Goal: Communication & Community: Answer question/provide support

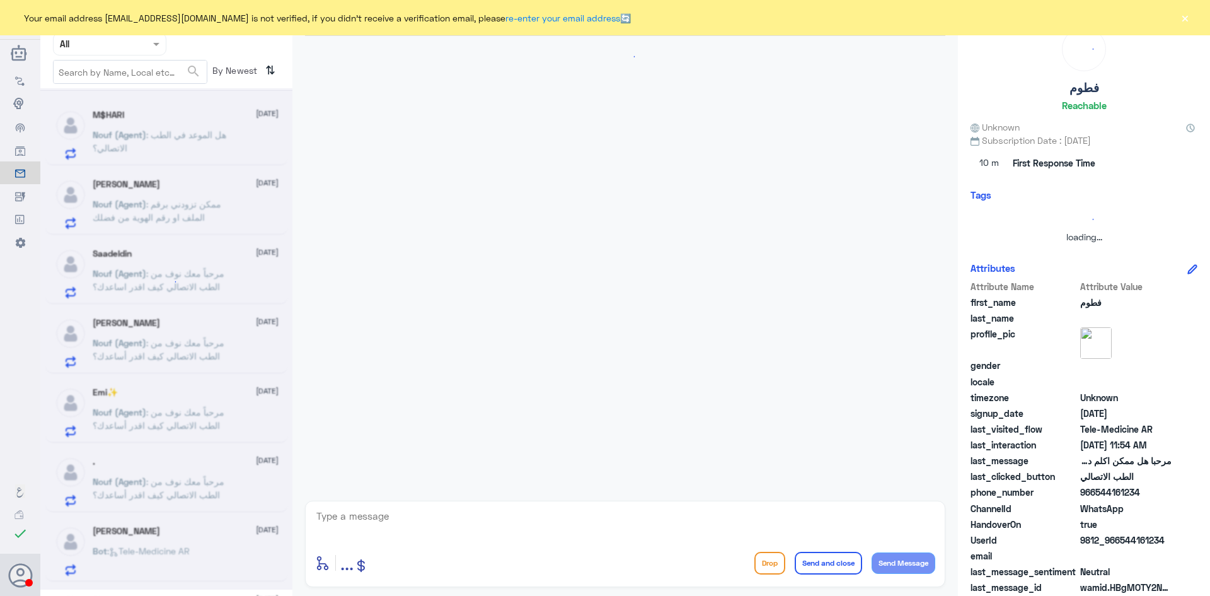
scroll to position [711, 0]
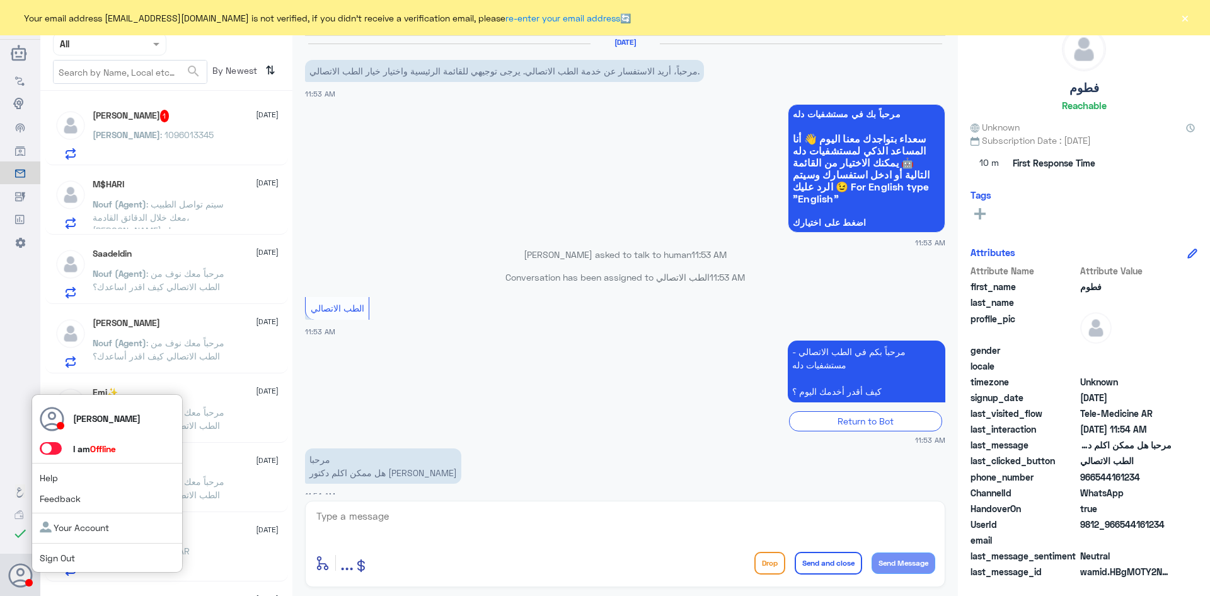
click at [49, 451] on span at bounding box center [51, 448] width 22 height 13
click at [0, 0] on input "checkbox" at bounding box center [0, 0] width 0 height 0
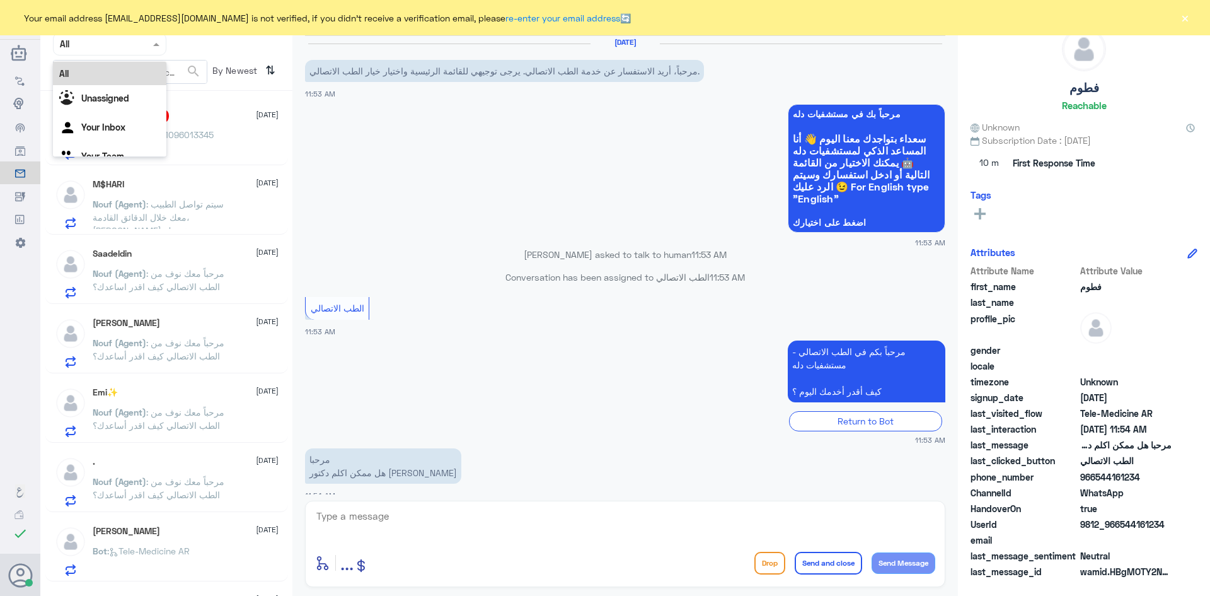
click at [154, 49] on span at bounding box center [158, 43] width 16 height 13
click at [134, 78] on div "All" at bounding box center [109, 73] width 113 height 23
click at [187, 136] on div "عبدالعزيز : 1096013345" at bounding box center [186, 145] width 186 height 28
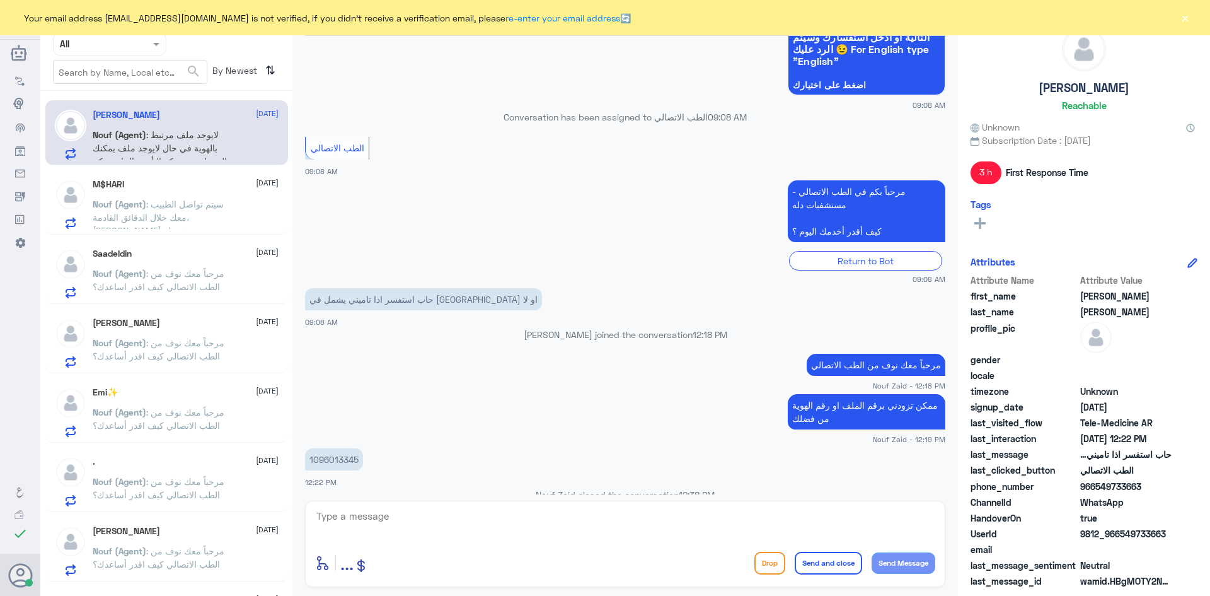
scroll to position [423, 0]
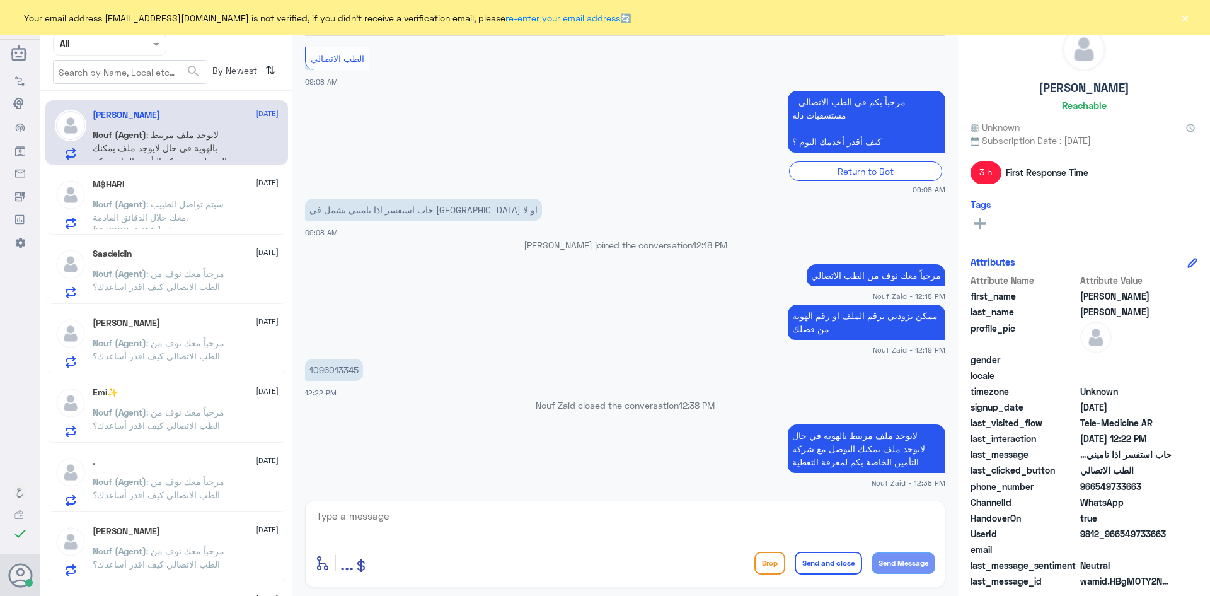
click at [149, 41] on div at bounding box center [110, 44] width 112 height 14
click at [129, 119] on div "Your Inbox" at bounding box center [109, 128] width 113 height 29
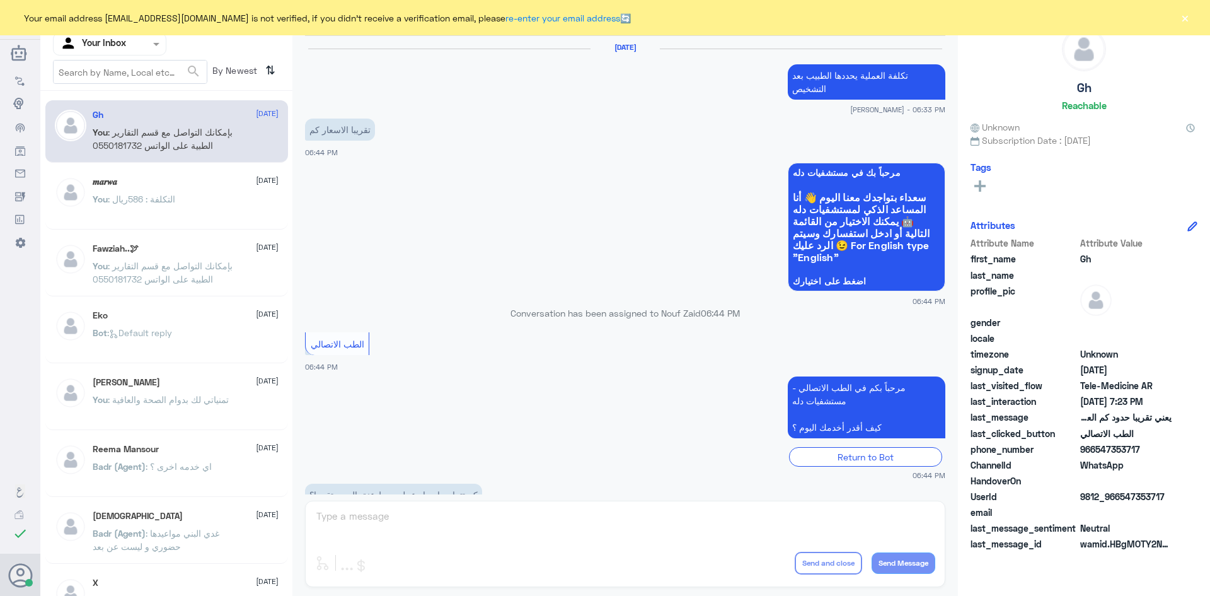
scroll to position [537, 0]
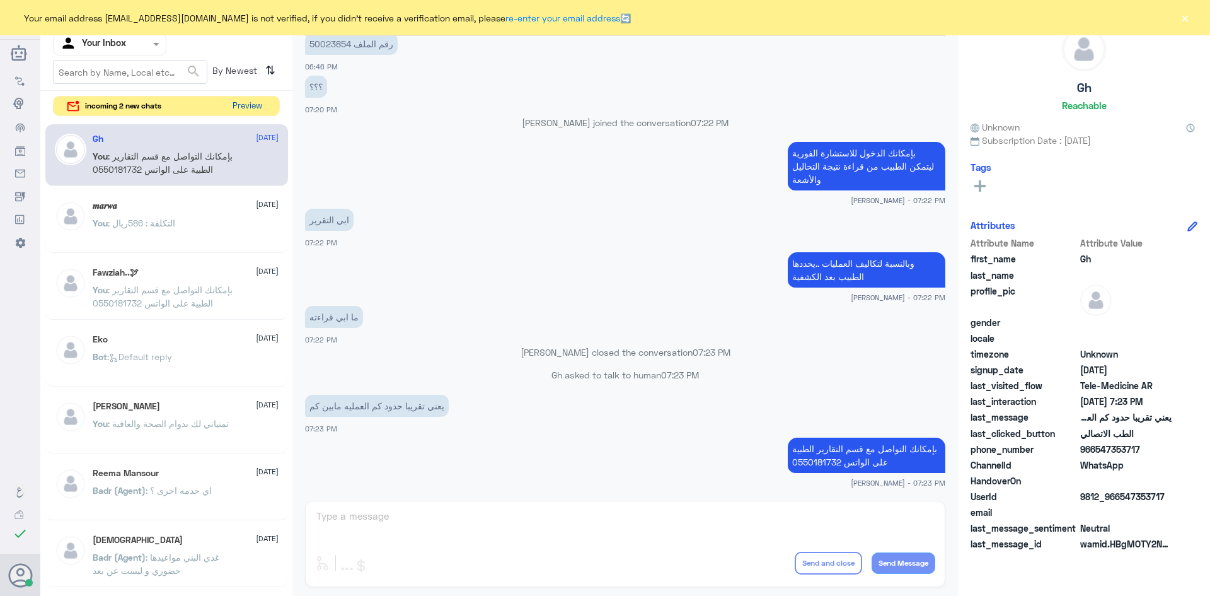
click at [251, 108] on button "Preview" at bounding box center [247, 106] width 39 height 20
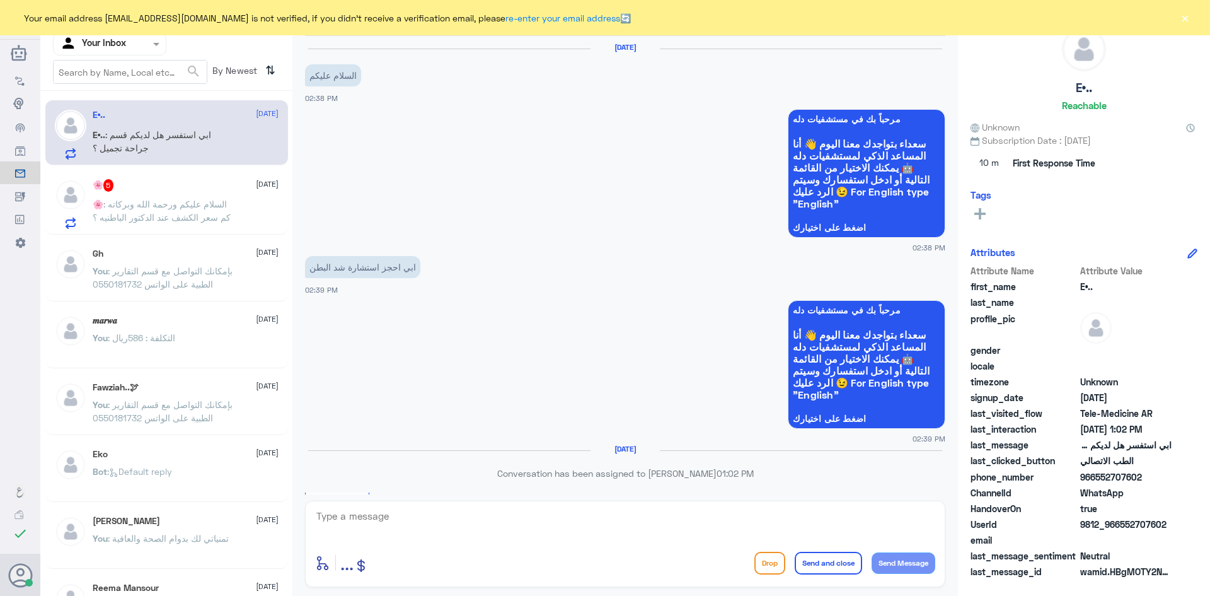
scroll to position [195, 0]
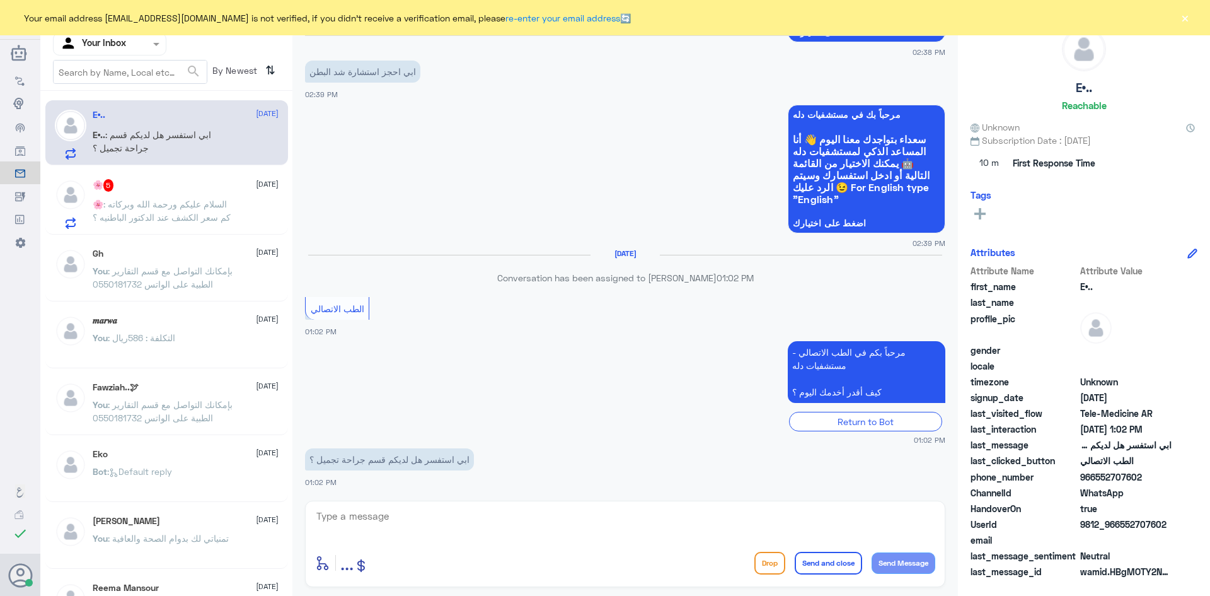
click at [238, 134] on div "E•.. : ابي استفسر هل لديكم قسم جراحة تجميل ؟" at bounding box center [186, 145] width 186 height 28
click at [186, 134] on span ": ابي استفسر هل لديكم قسم جراحة تجميل ؟" at bounding box center [152, 141] width 118 height 24
click at [227, 185] on div "🌸 5 5 October" at bounding box center [186, 185] width 186 height 13
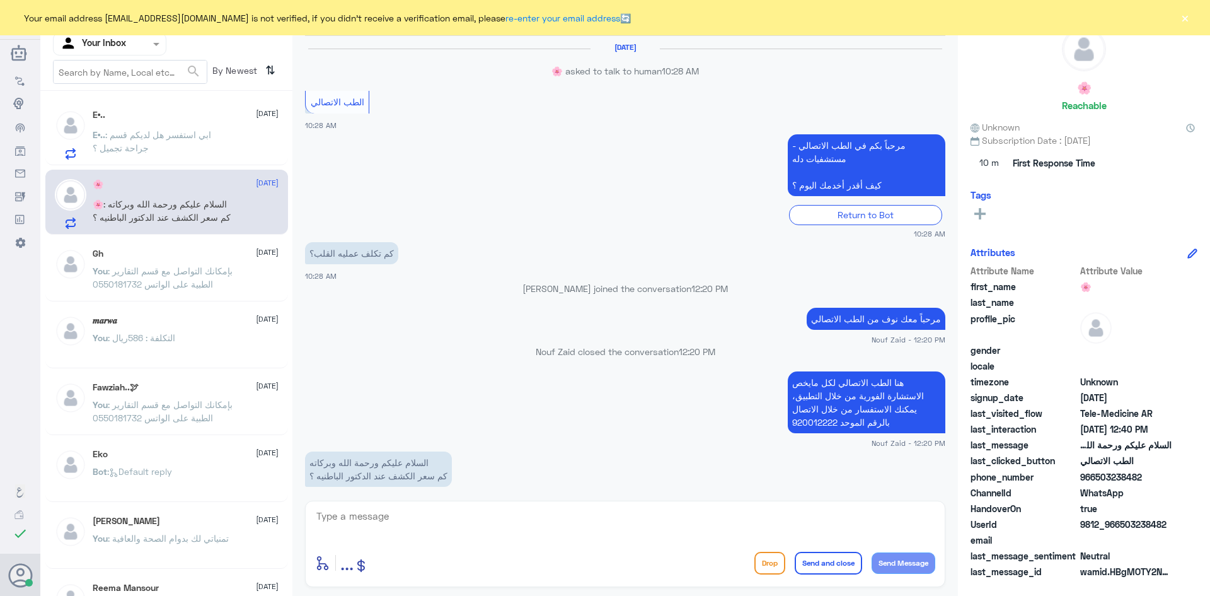
scroll to position [791, 0]
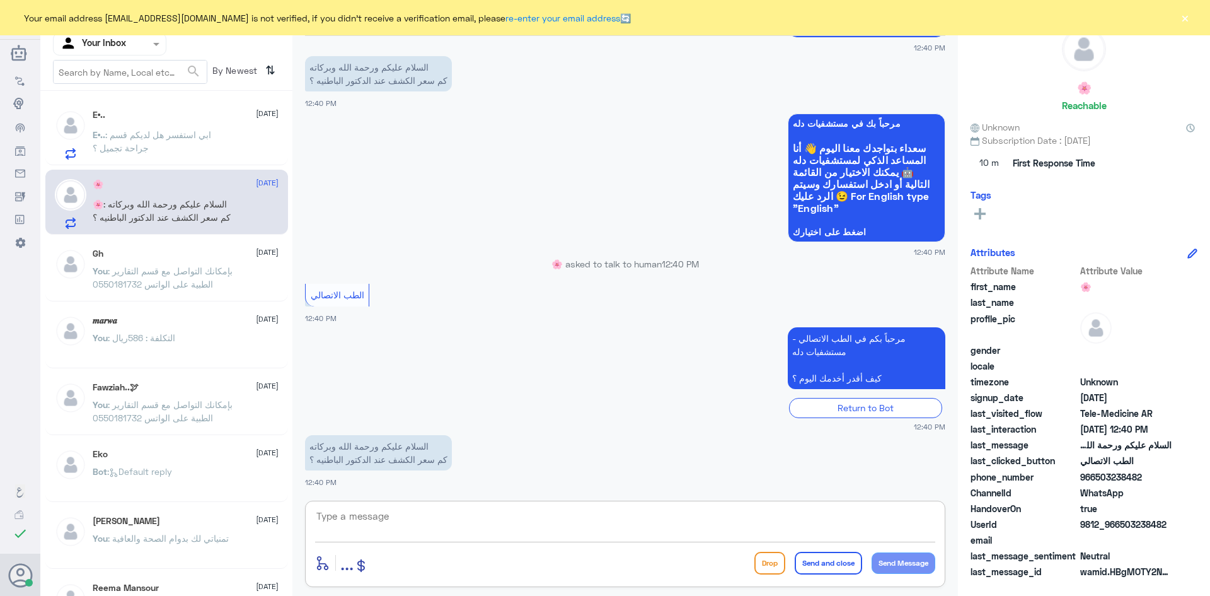
click at [382, 526] on textarea at bounding box center [625, 522] width 620 height 31
paste textarea "مرحبا، معك نوف من الطب الاتصالي"
drag, startPoint x: 869, startPoint y: 519, endPoint x: 884, endPoint y: 520, distance: 15.2
click at [884, 520] on textarea "مرحبا، معك نوف من الطب الاتصالي" at bounding box center [625, 522] width 620 height 31
drag, startPoint x: 885, startPoint y: 517, endPoint x: 860, endPoint y: 522, distance: 26.2
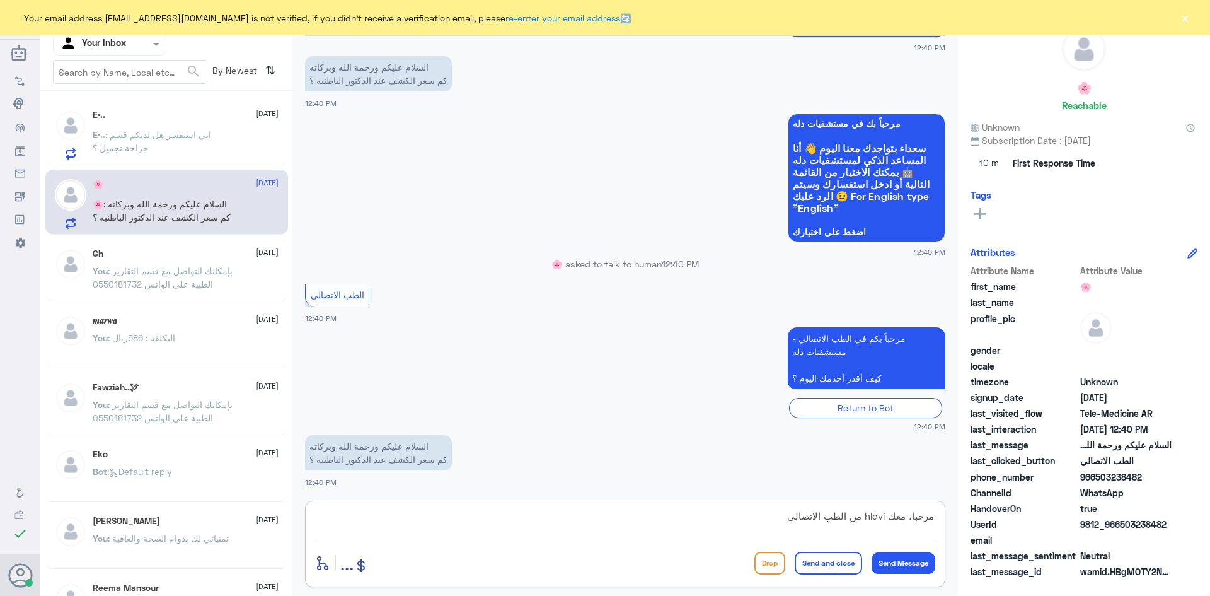
click at [860, 522] on textarea "مرحبا، معك hldvi من الطب الاتصالي" at bounding box center [625, 522] width 620 height 31
drag, startPoint x: 829, startPoint y: 510, endPoint x: 837, endPoint y: 518, distance: 10.7
click at [829, 514] on textarea "مرحبا، معك hldvi من الطب الاتصالي" at bounding box center [625, 522] width 620 height 31
drag, startPoint x: 867, startPoint y: 512, endPoint x: 887, endPoint y: 521, distance: 22.3
click at [887, 521] on textarea "مرحبا، معك hldvi من الطب الاتصالي" at bounding box center [625, 522] width 620 height 31
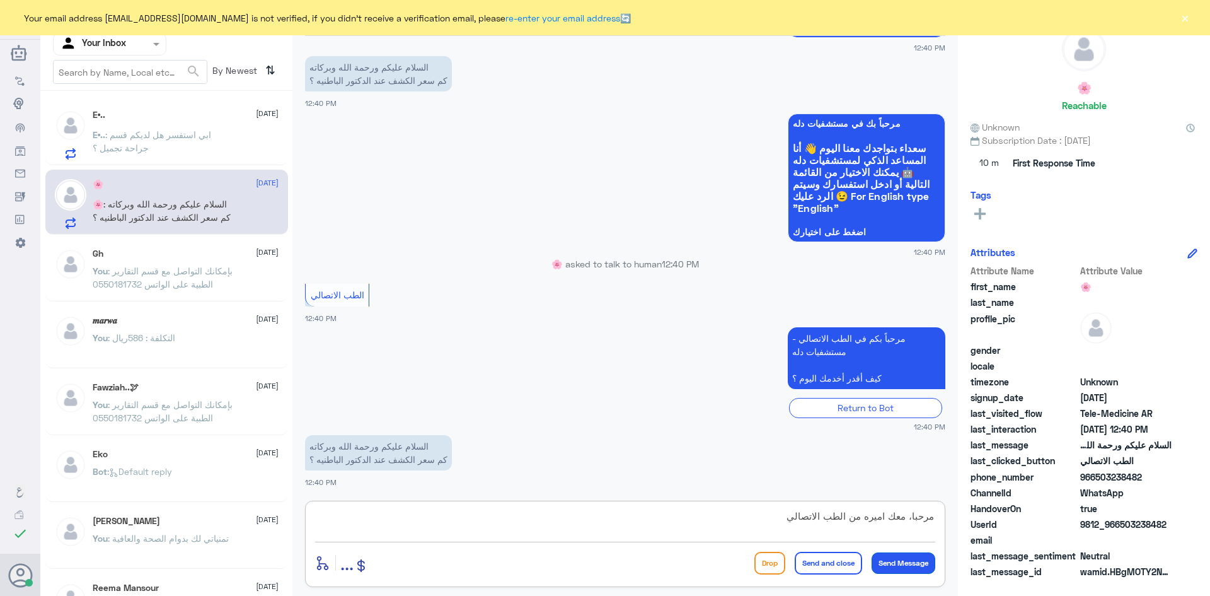
type textarea "مرحبا، معك اميره من الطب الاتصالي"
click at [912, 560] on button "Send Message" at bounding box center [904, 562] width 64 height 21
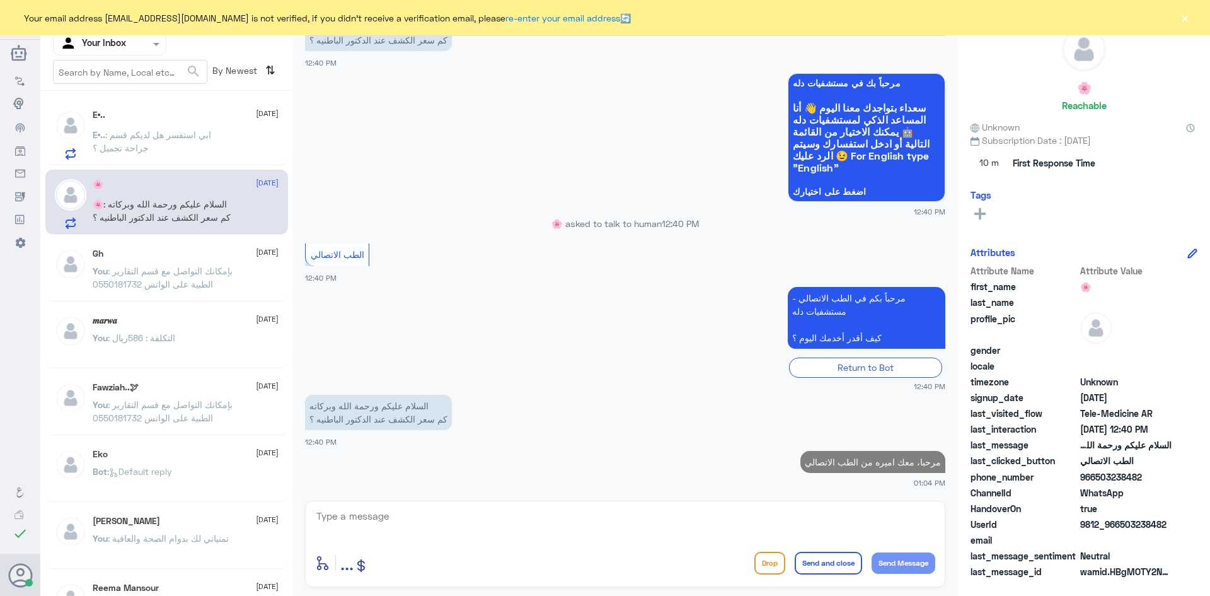
click at [786, 516] on textarea at bounding box center [625, 522] width 620 height 31
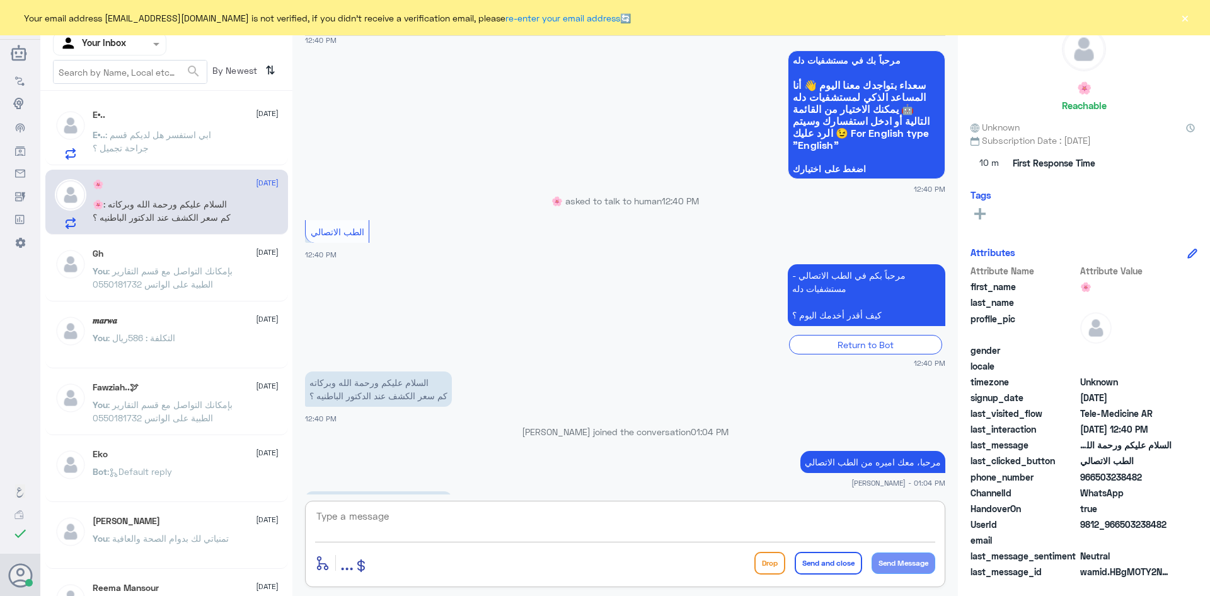
scroll to position [885, 0]
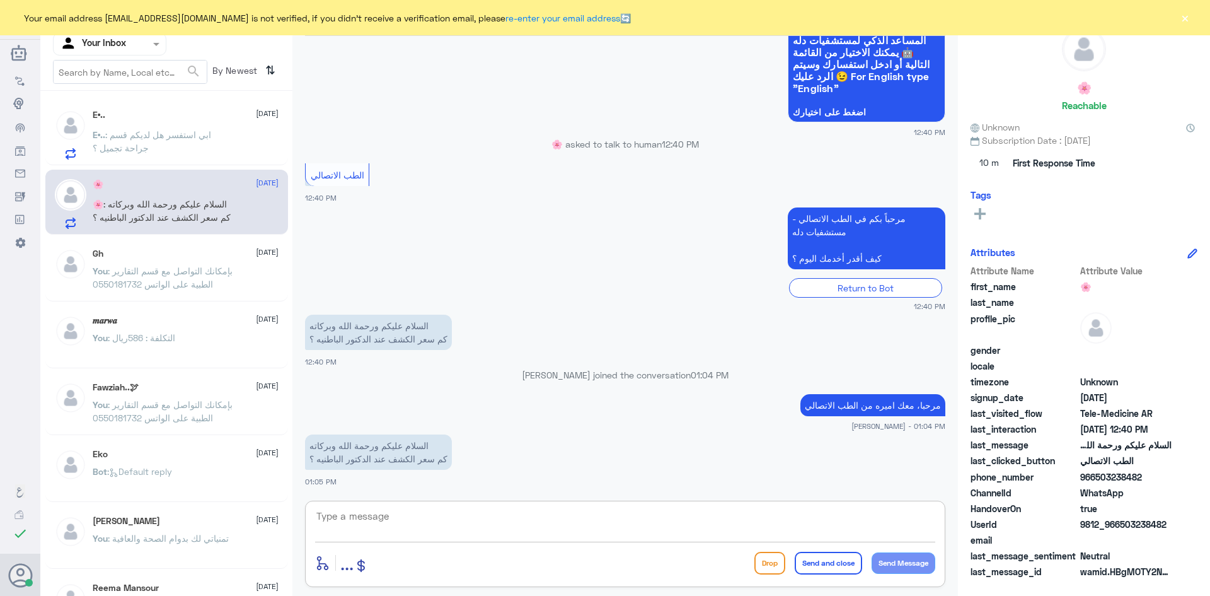
click at [387, 522] on textarea at bounding box center [625, 522] width 620 height 31
paste textarea "هنا الطب الاتصالي لكل مايخص الاستشارة الفورية من خلال التطبيق، يمكنك الاستفسار …"
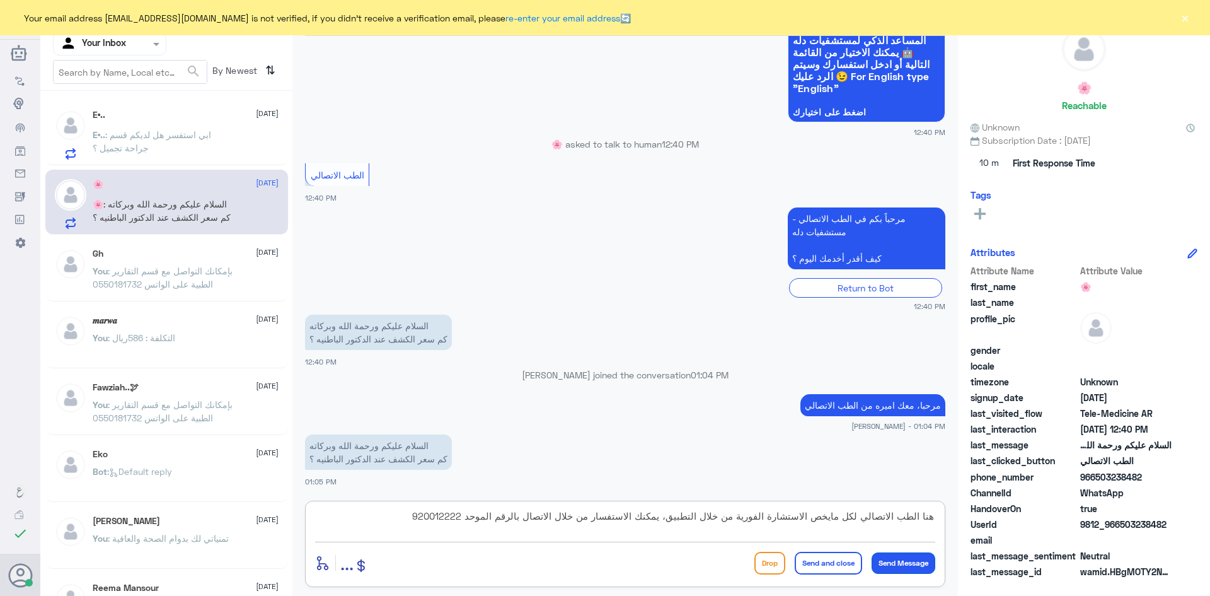
type textarea "هنا الطب الاتصالي لكل مايخص الاستشارة الفورية من خلال التطبيق، يمكنك الاستفسار …"
click at [905, 563] on button "Send Message" at bounding box center [904, 562] width 64 height 21
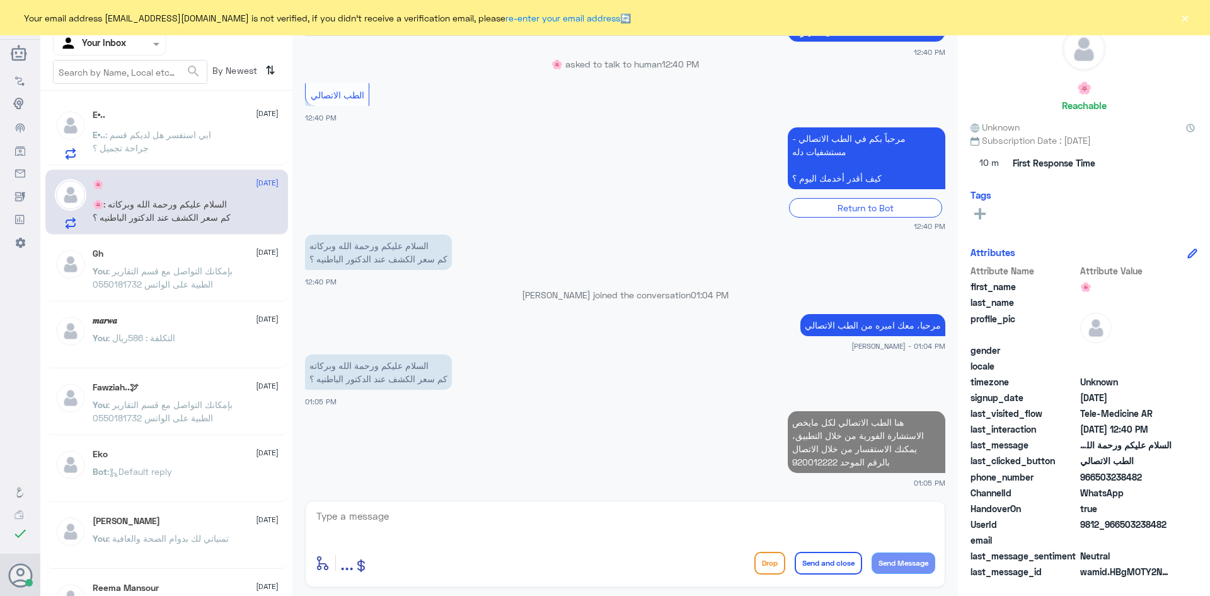
click at [224, 152] on p "E•.. : ابي استفسر هل لديكم قسم جراحة تجميل ؟" at bounding box center [164, 144] width 142 height 32
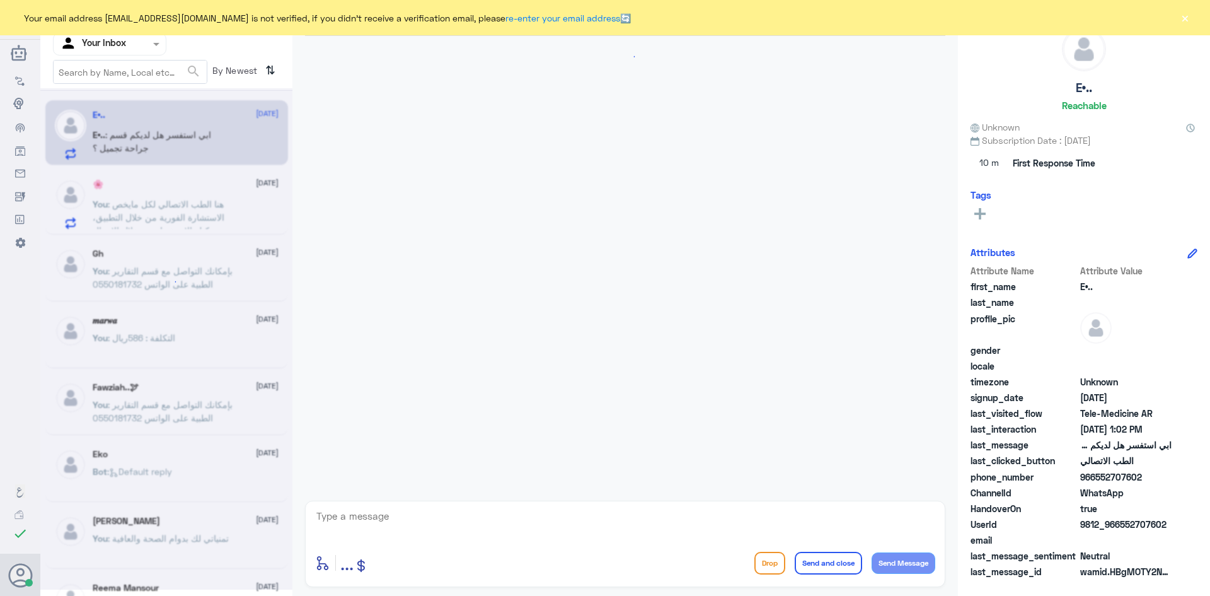
scroll to position [195, 0]
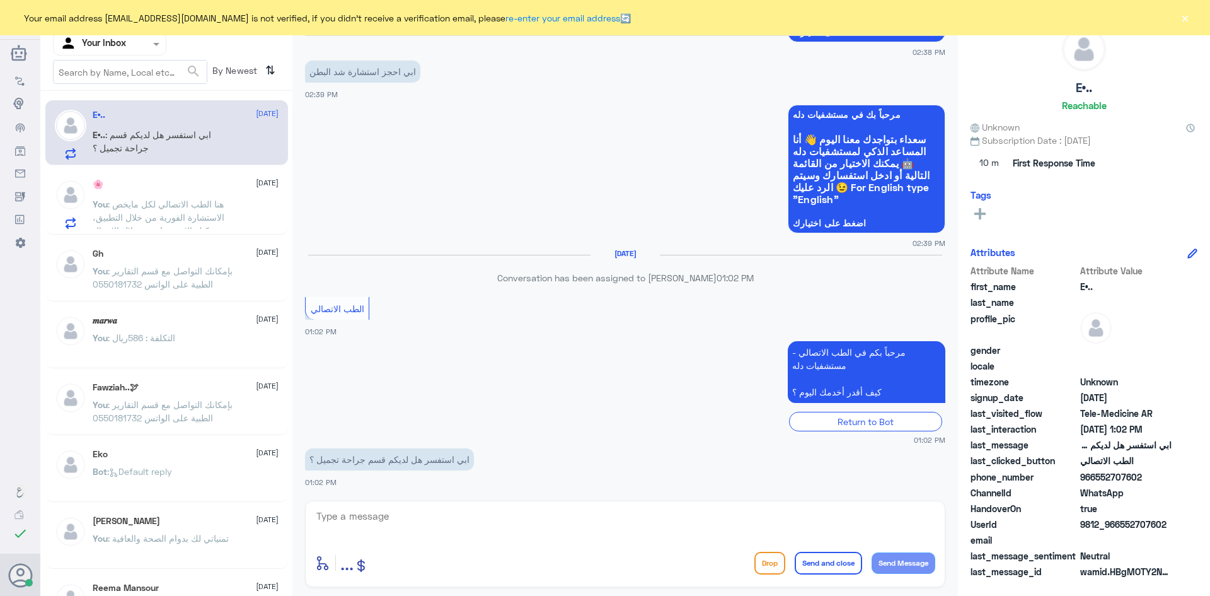
click at [388, 523] on textarea at bounding box center [625, 522] width 620 height 31
paste textarea "هنا الطب الاتصالي لكل مايخص الاستشارة الفورية من خلال التطبيق، يمكنك الاستفسار …"
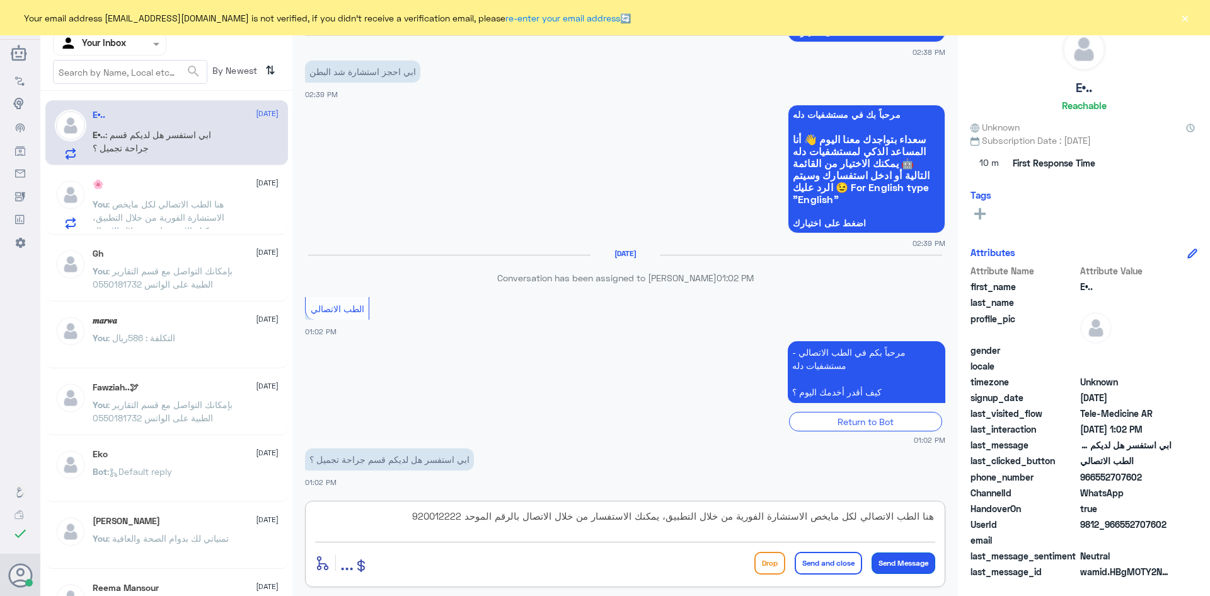
type textarea "هنا الطب الاتصالي لكل مايخص الاستشارة الفورية من خلال التطبيق، يمكنك الاستفسار …"
click at [897, 560] on button "Send Message" at bounding box center [904, 562] width 64 height 21
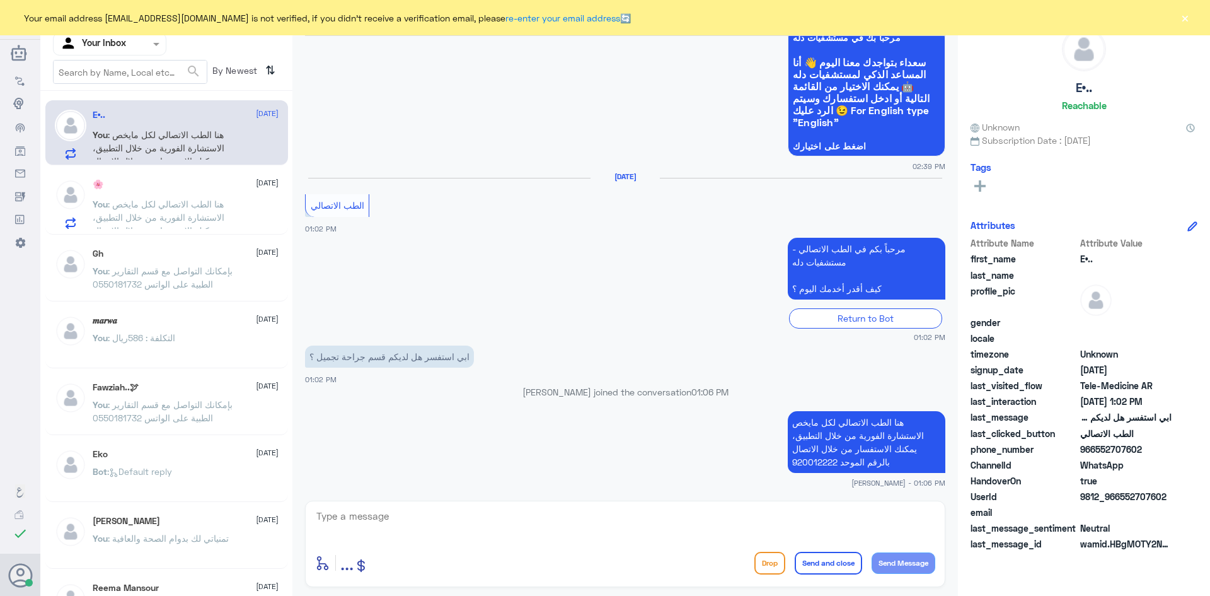
scroll to position [272, 0]
click at [824, 565] on button "Send and close" at bounding box center [828, 562] width 67 height 23
click at [203, 150] on span ": هنا الطب الاتصالي لكل مايخص الاستشارة الفورية من خلال التطبيق، يمكنك الاستفسا…" at bounding box center [159, 154] width 132 height 50
click at [200, 205] on span ": هنا الطب الاتصالي لكل مايخص الاستشارة الفورية من خلال التطبيق، يمكنك الاستفسا…" at bounding box center [159, 224] width 132 height 50
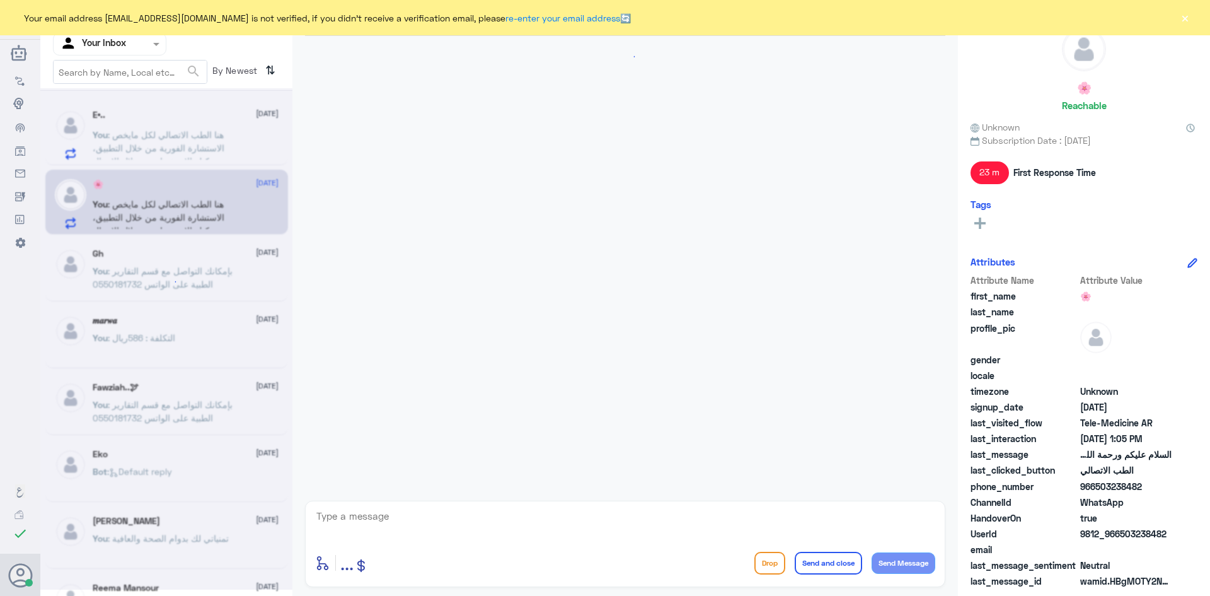
scroll to position [814, 0]
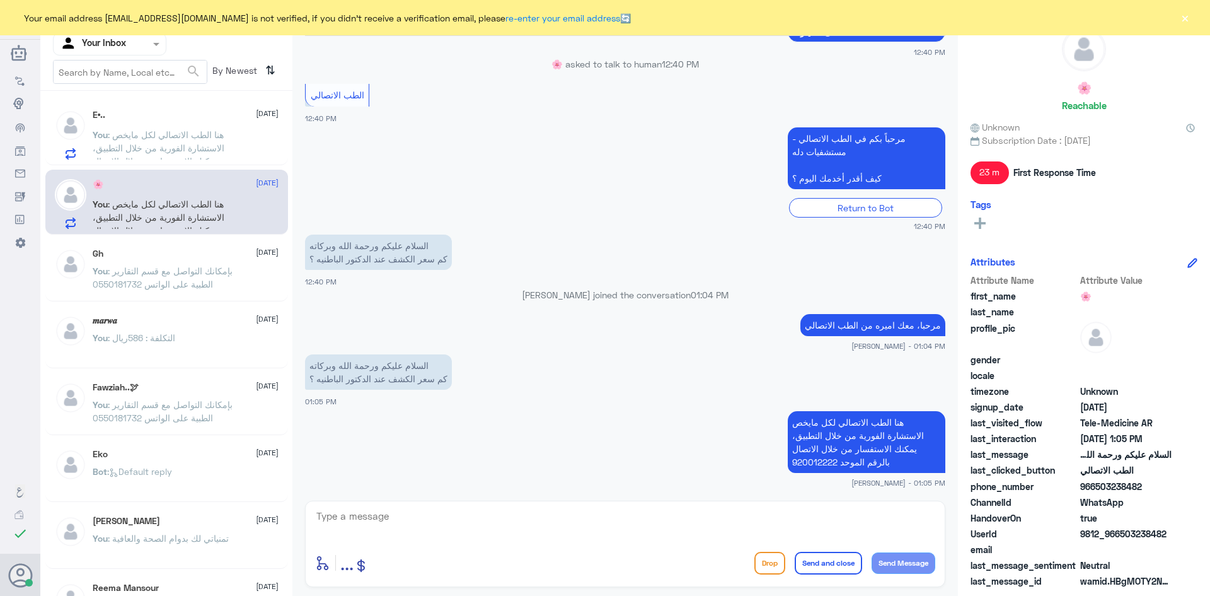
click at [1188, 14] on button "×" at bounding box center [1185, 17] width 13 height 13
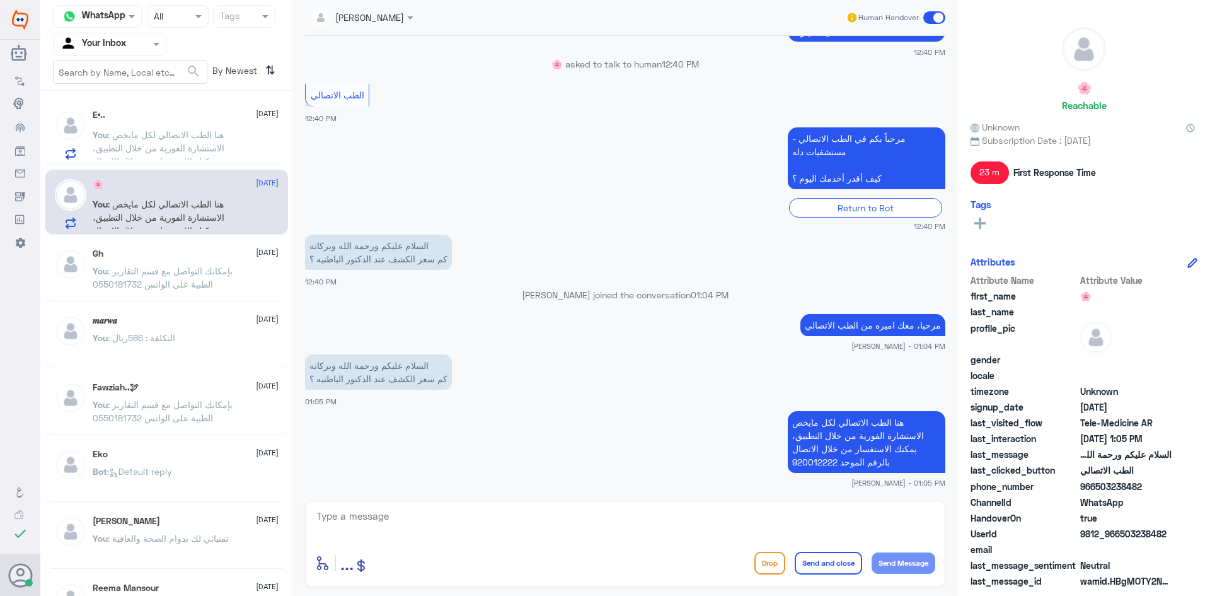
click at [938, 13] on span at bounding box center [934, 17] width 22 height 13
click at [0, 0] on input "checkbox" at bounding box center [0, 0] width 0 height 0
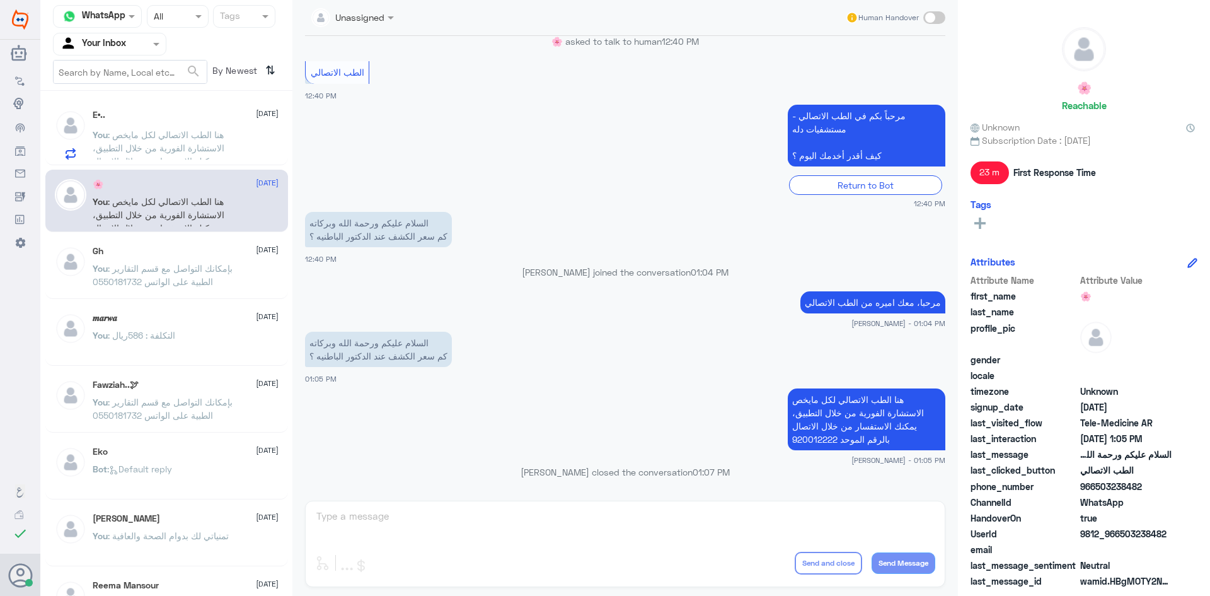
click at [224, 156] on p "You : هنا الطب الاتصالي لكل مايخص الاستشارة الفورية من خلال التطبيق، يمكنك الاس…" at bounding box center [164, 144] width 142 height 32
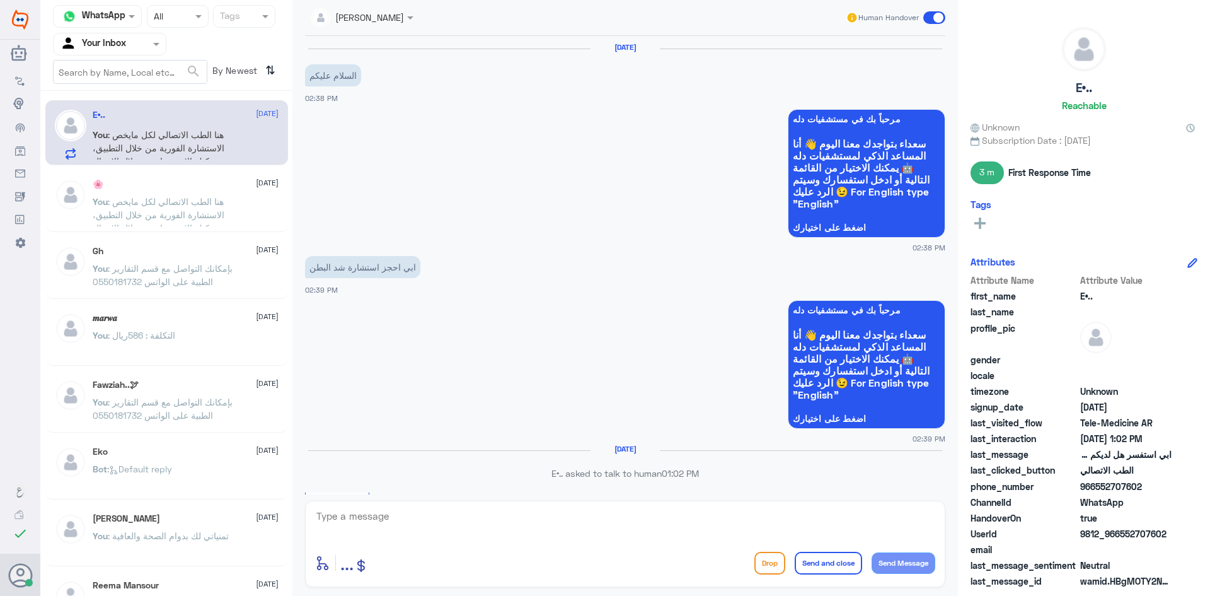
scroll to position [299, 0]
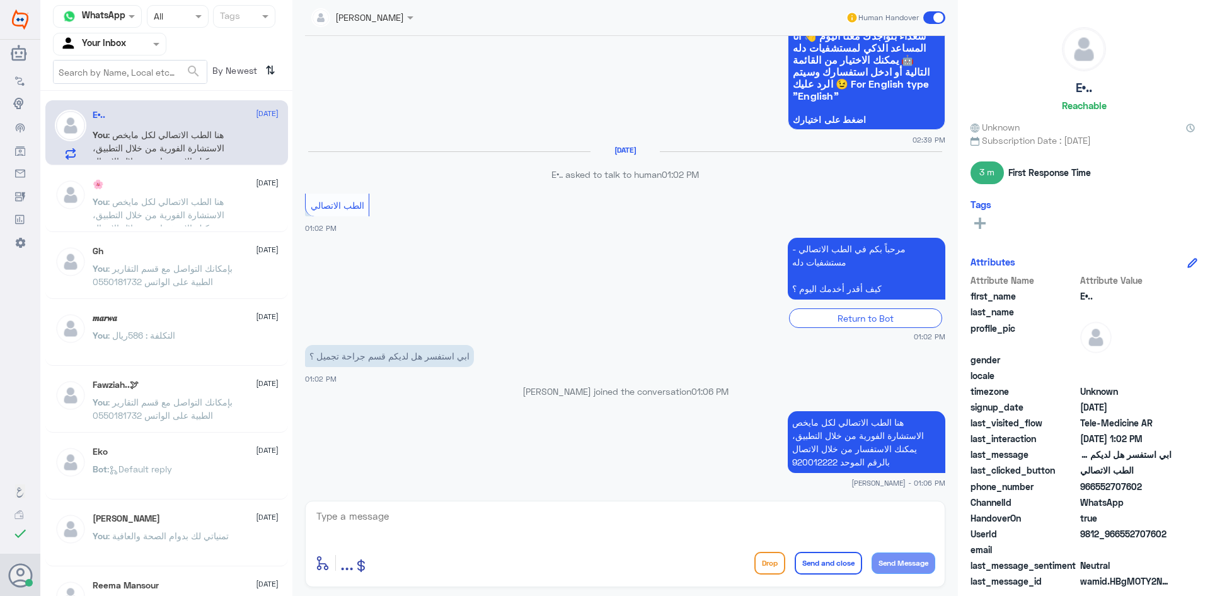
click at [944, 18] on span at bounding box center [934, 17] width 22 height 13
click at [0, 0] on input "checkbox" at bounding box center [0, 0] width 0 height 0
click at [942, 16] on span at bounding box center [934, 17] width 22 height 13
click at [0, 0] on input "checkbox" at bounding box center [0, 0] width 0 height 0
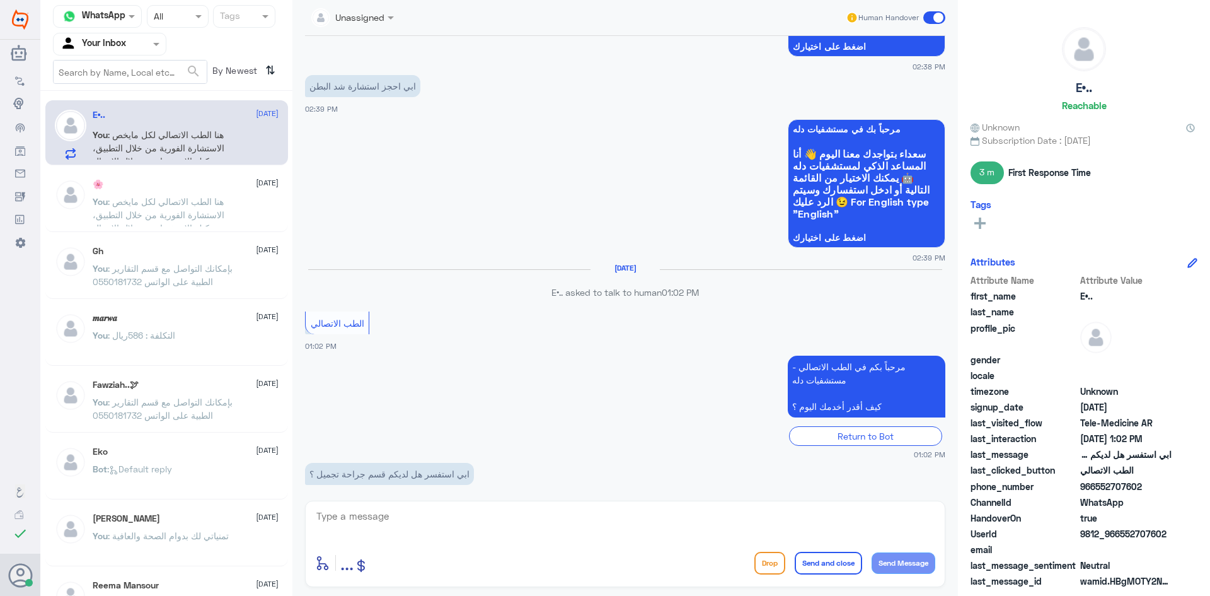
scroll to position [321, 0]
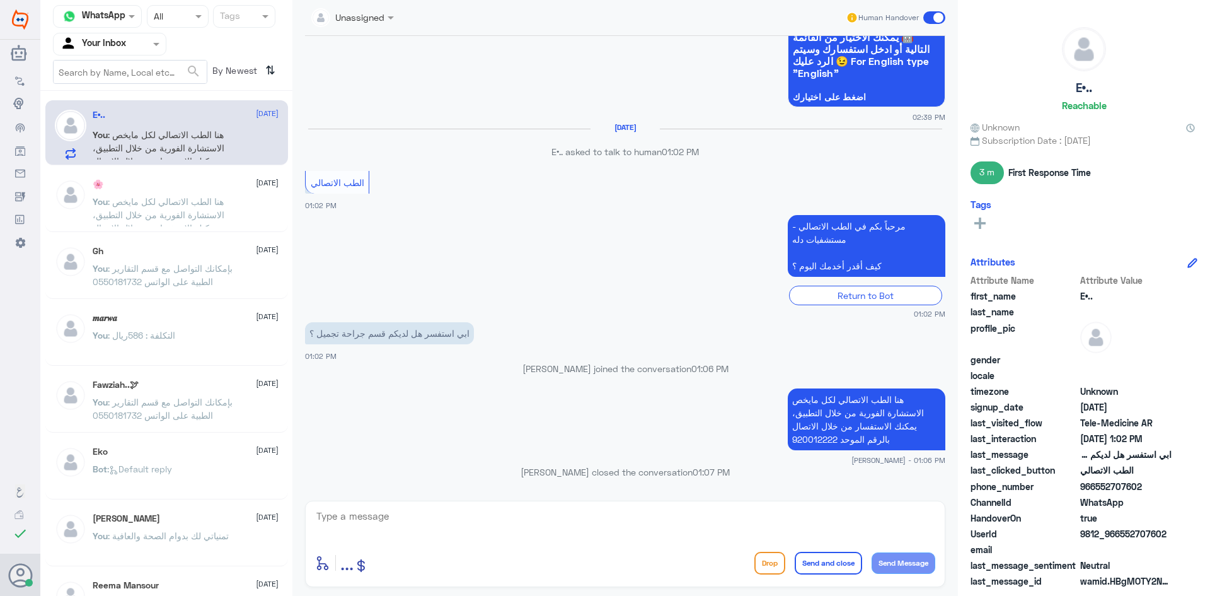
click at [183, 301] on div "E•.. 5 October You : هنا الطب الاتصالي لكل مايخص الاستشارة الفورية من خلال التط…" at bounding box center [166, 348] width 252 height 504
click at [175, 280] on span ": بإمكانك التواصل مع قسم التقارير الطبية على الواتس 0550181732" at bounding box center [163, 275] width 140 height 24
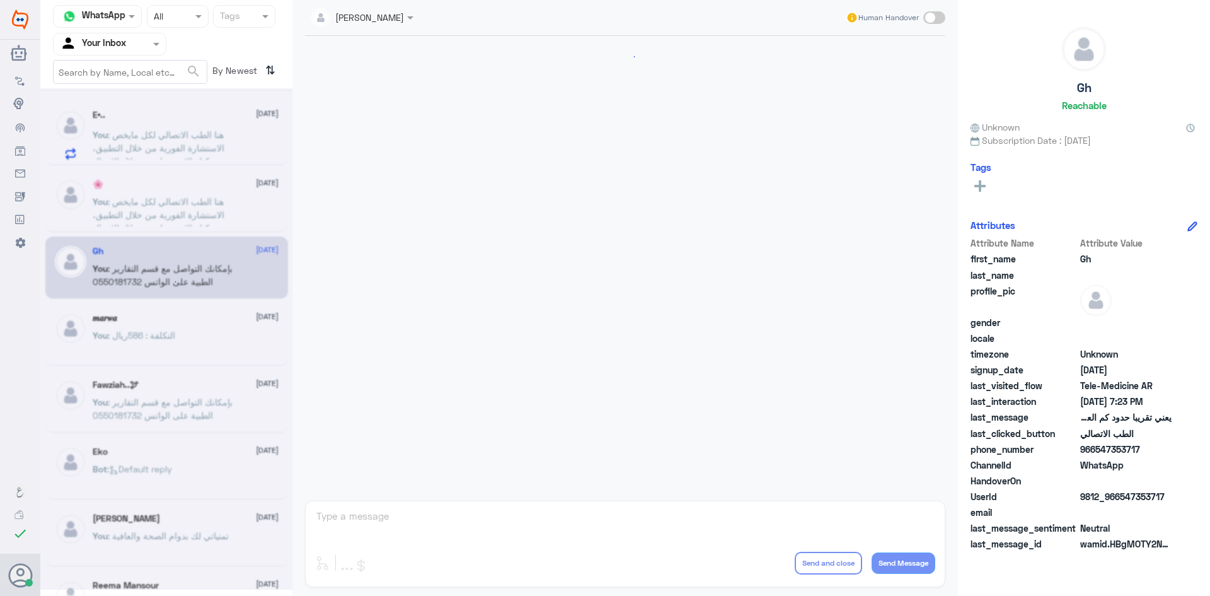
scroll to position [537, 0]
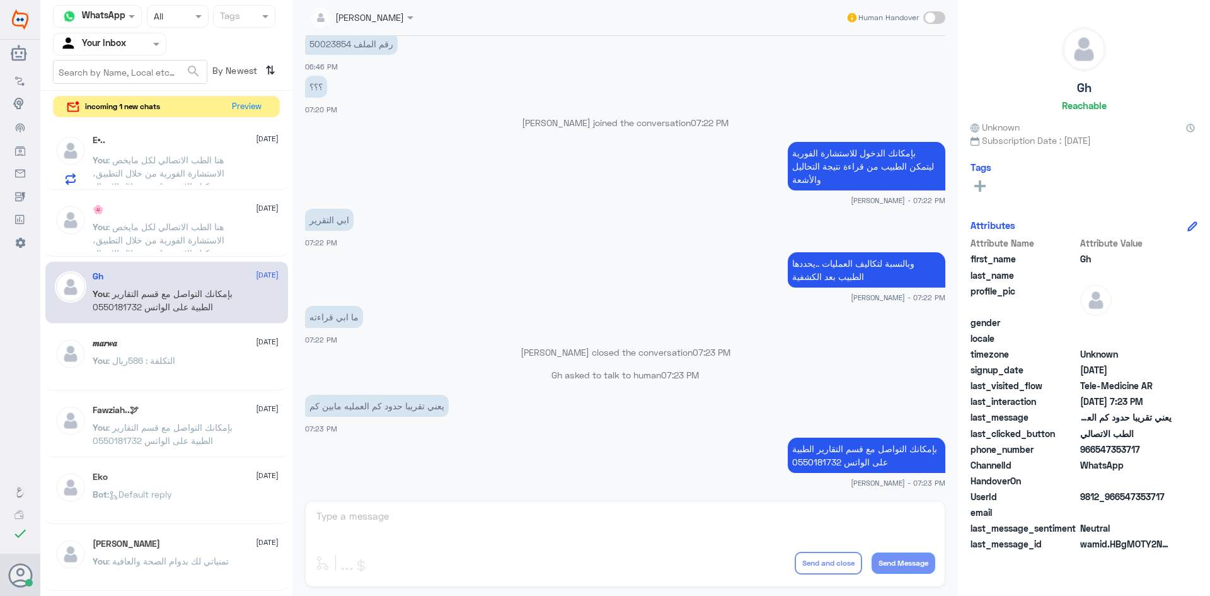
click at [182, 168] on span ": هنا الطب الاتصالي لكل مايخص الاستشارة الفورية من خلال التطبيق، يمكنك الاستفسا…" at bounding box center [159, 179] width 132 height 50
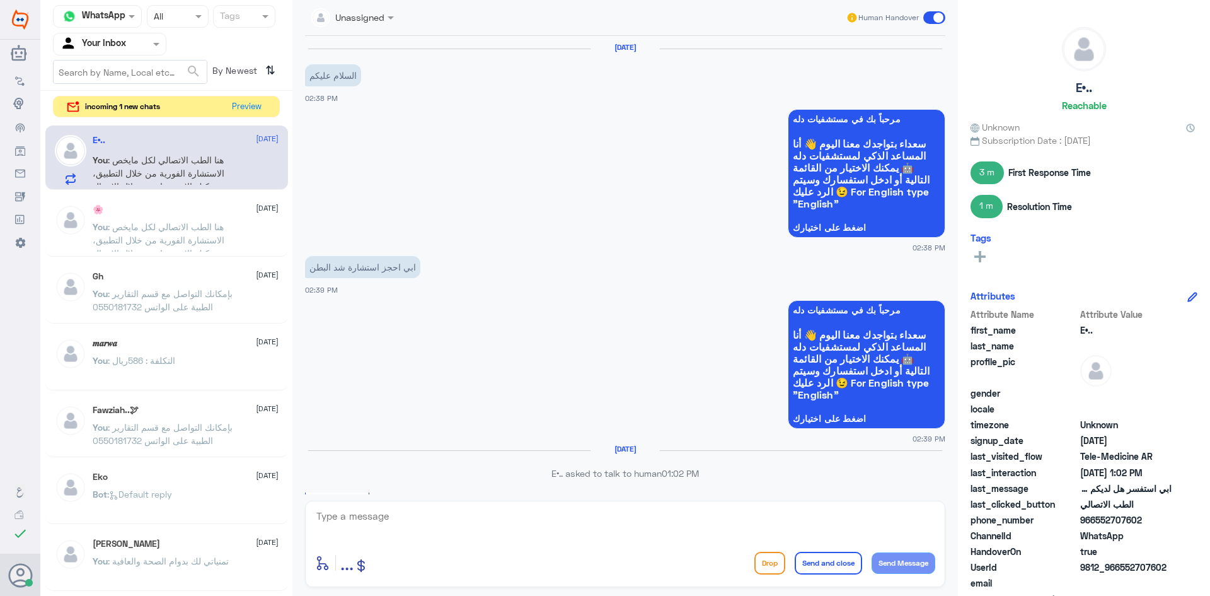
scroll to position [321, 0]
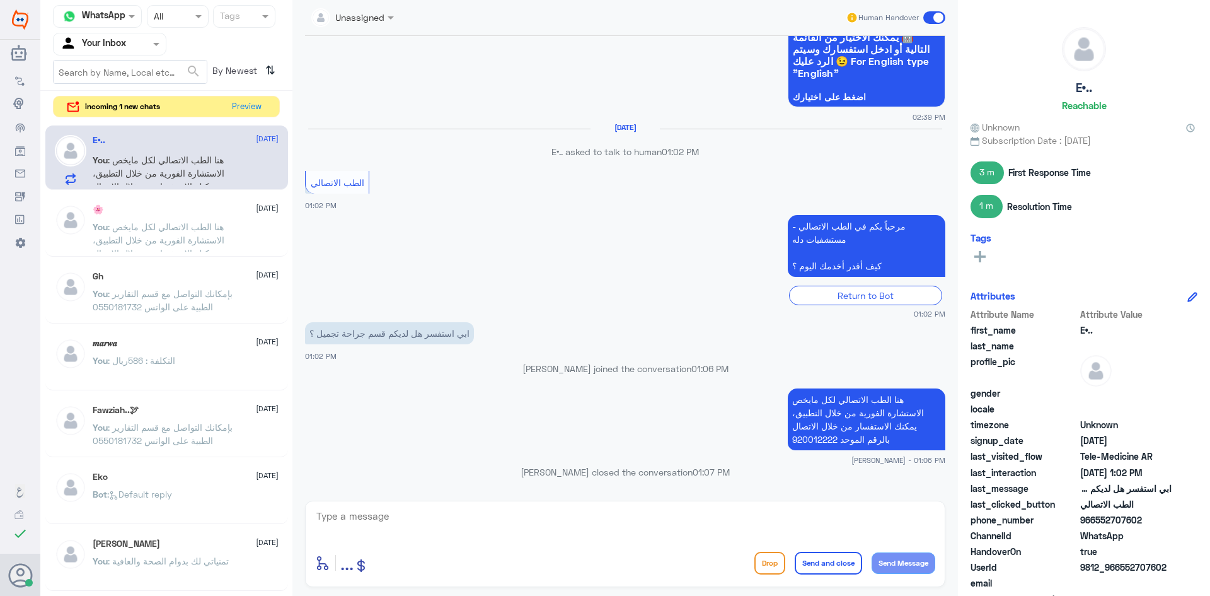
click at [193, 234] on span ": هنا الطب الاتصالي لكل مايخص الاستشارة الفورية من خلال التطبيق، يمكنك الاستفسا…" at bounding box center [159, 246] width 132 height 50
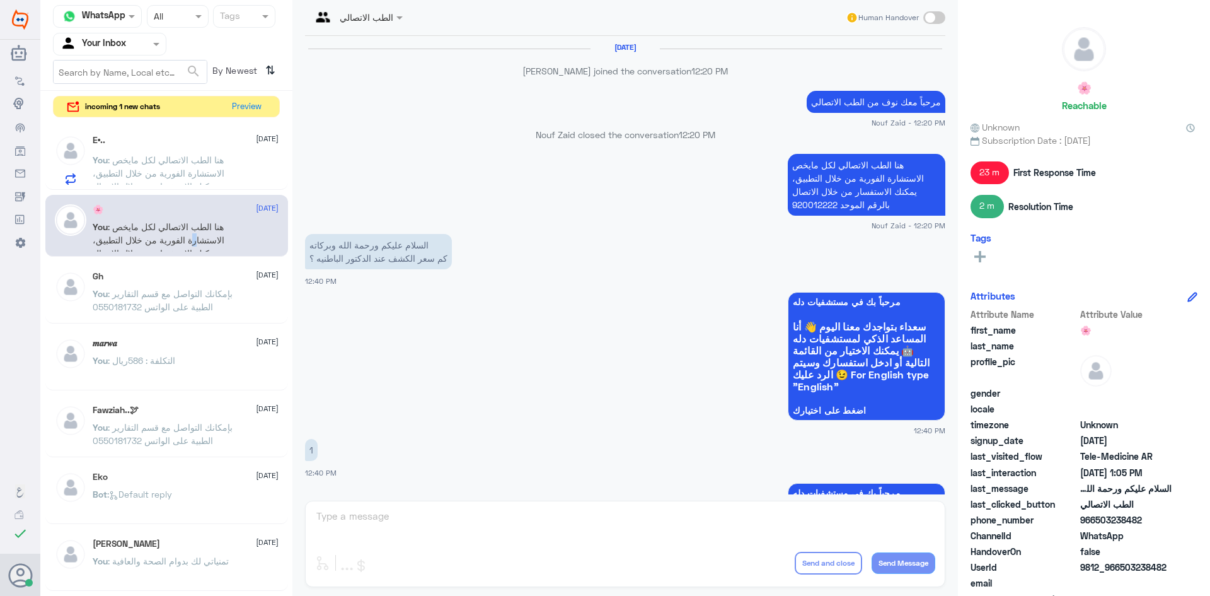
scroll to position [797, 0]
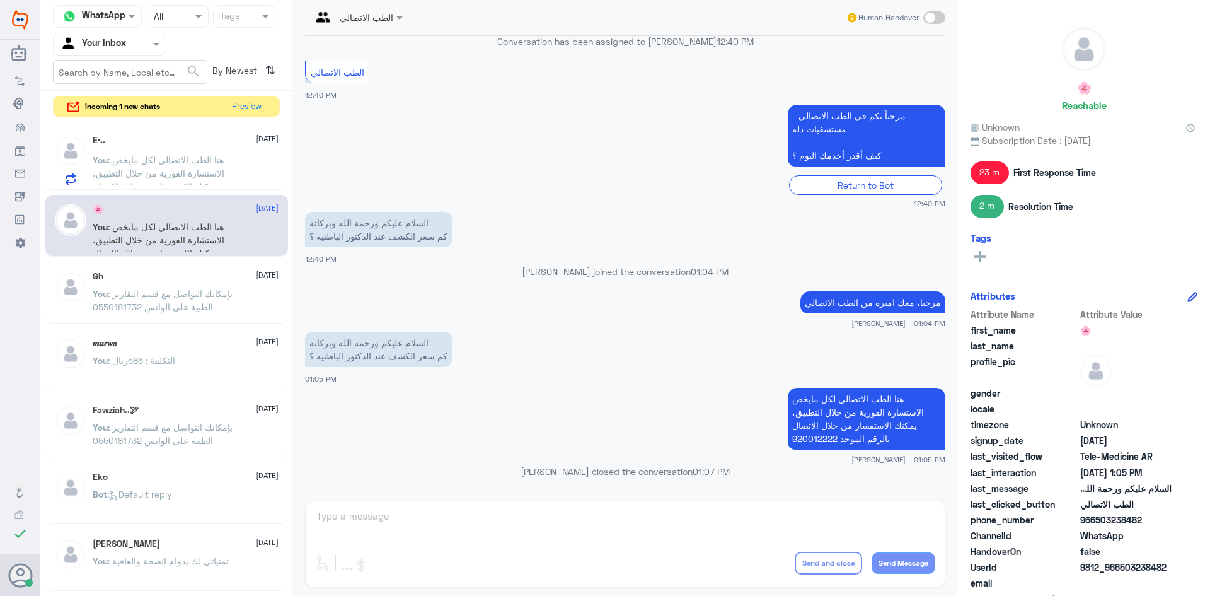
click at [195, 147] on div "E•.. 5 October You : هنا الطب الاتصالي لكل مايخص الاستشارة الفورية من خلال التط…" at bounding box center [186, 160] width 186 height 50
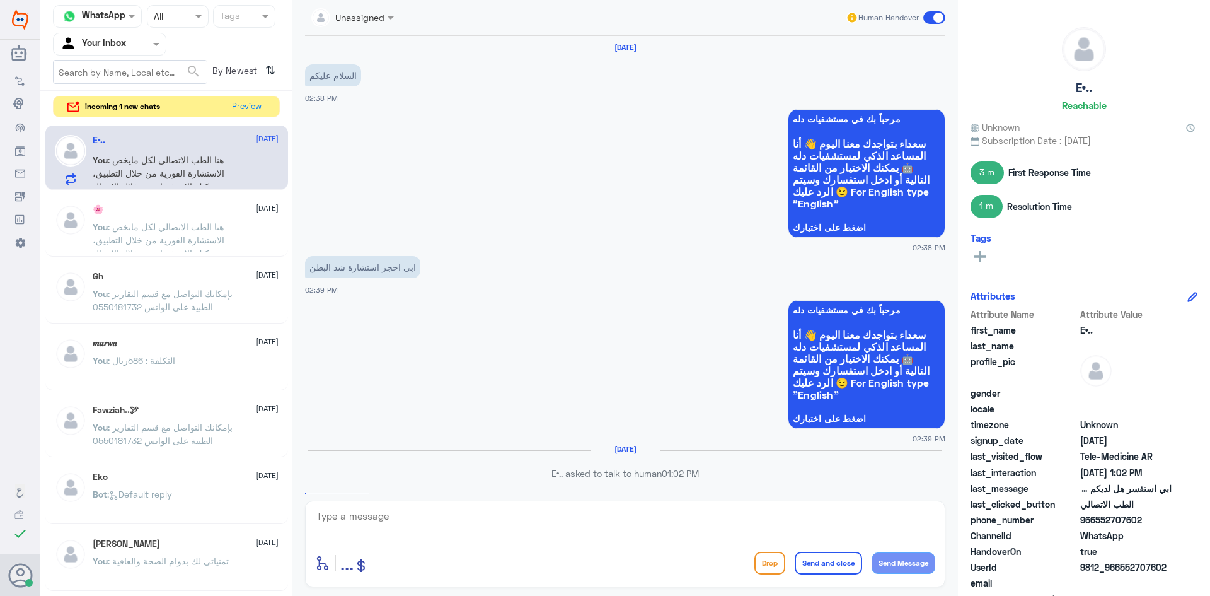
scroll to position [321, 0]
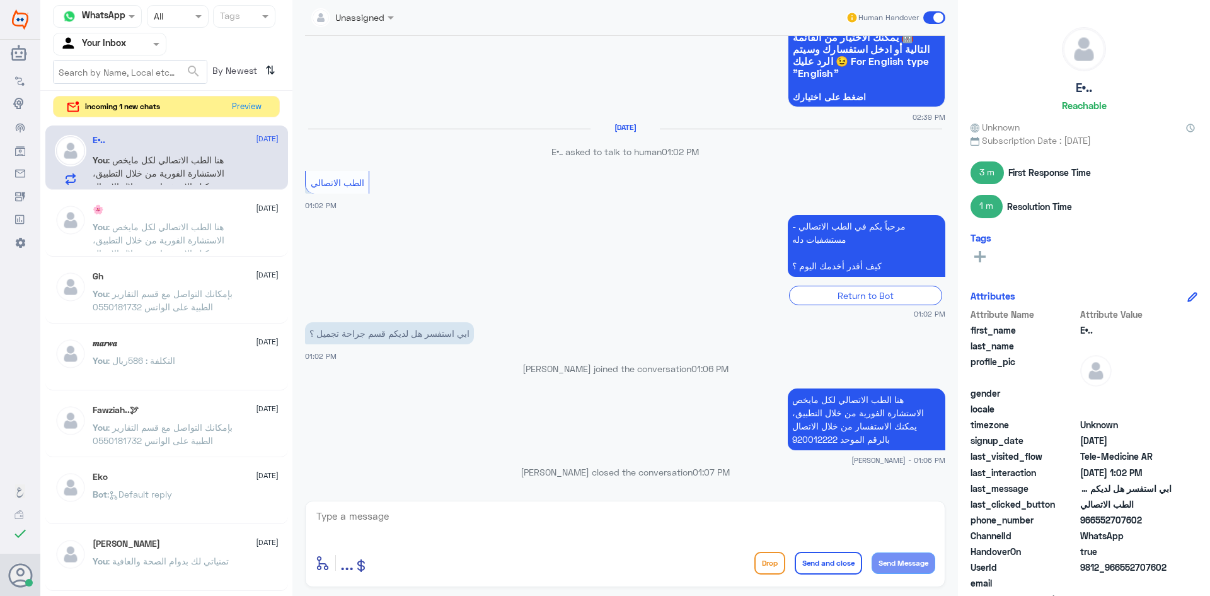
click at [167, 226] on span ": هنا الطب الاتصالي لكل مايخص الاستشارة الفورية من خلال التطبيق، يمكنك الاستفسا…" at bounding box center [159, 246] width 132 height 50
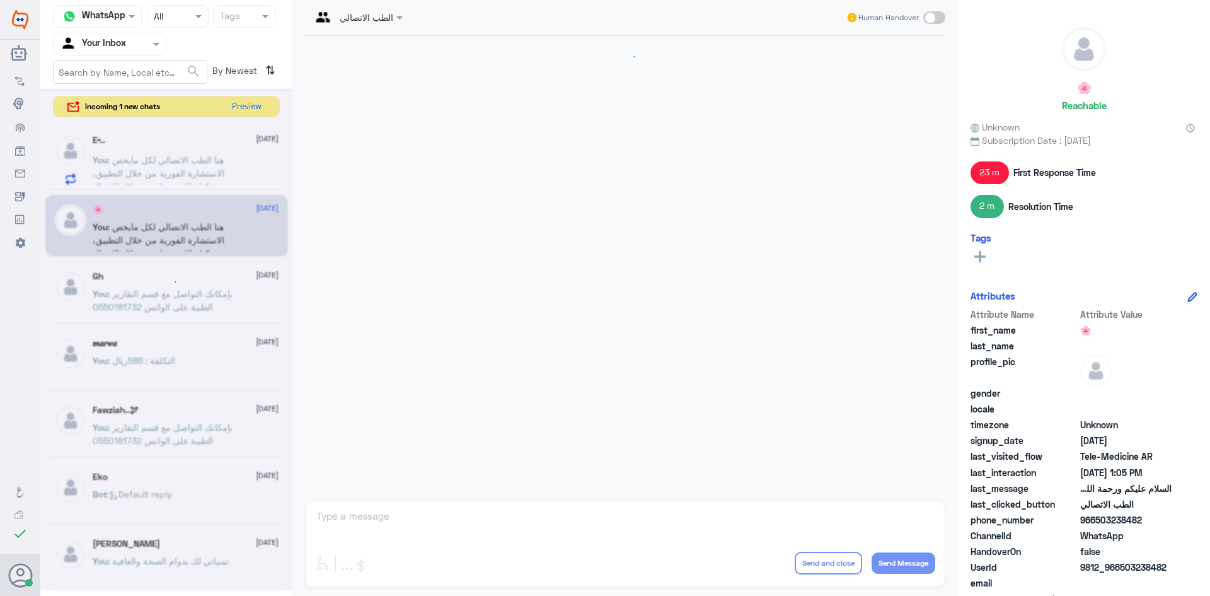
scroll to position [797, 0]
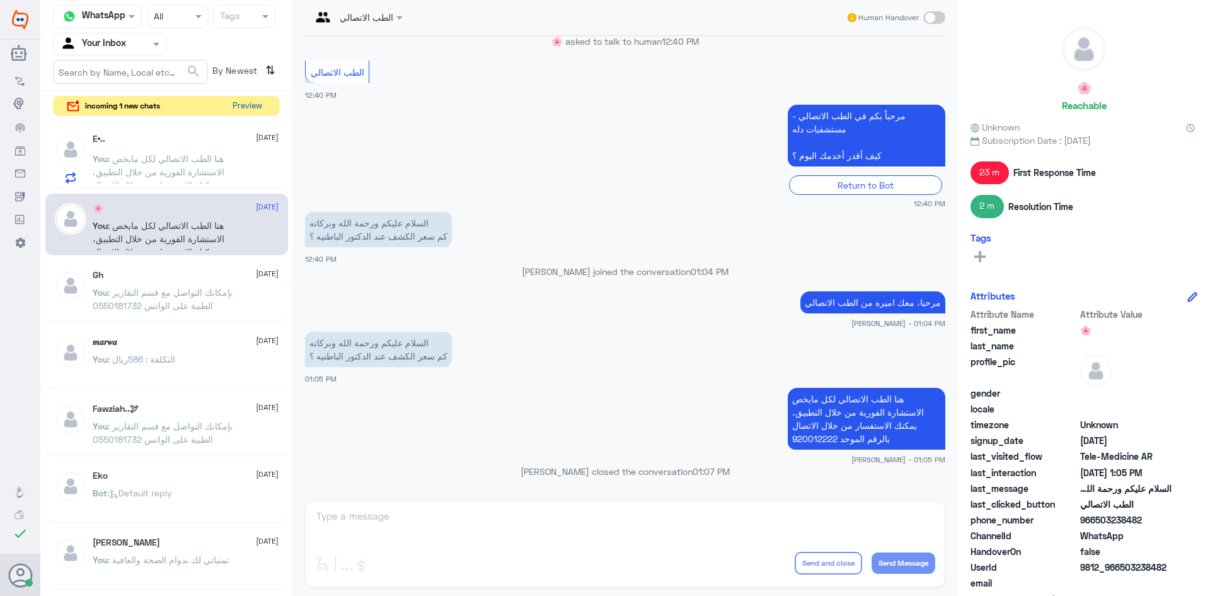
click at [253, 108] on button "Preview" at bounding box center [247, 106] width 39 height 20
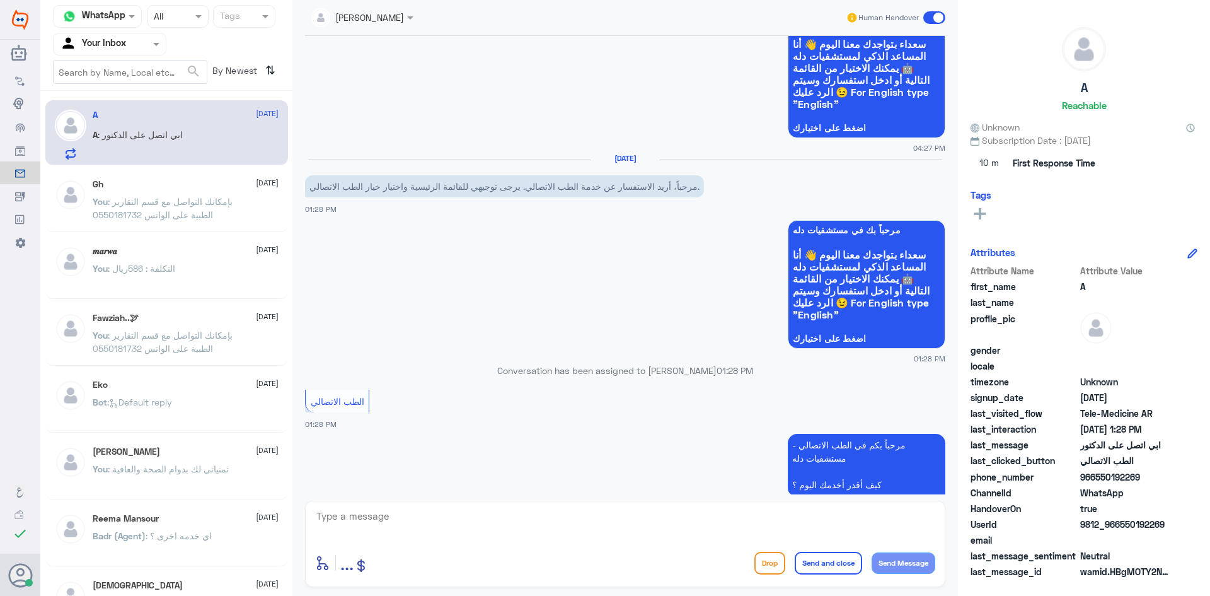
scroll to position [192, 0]
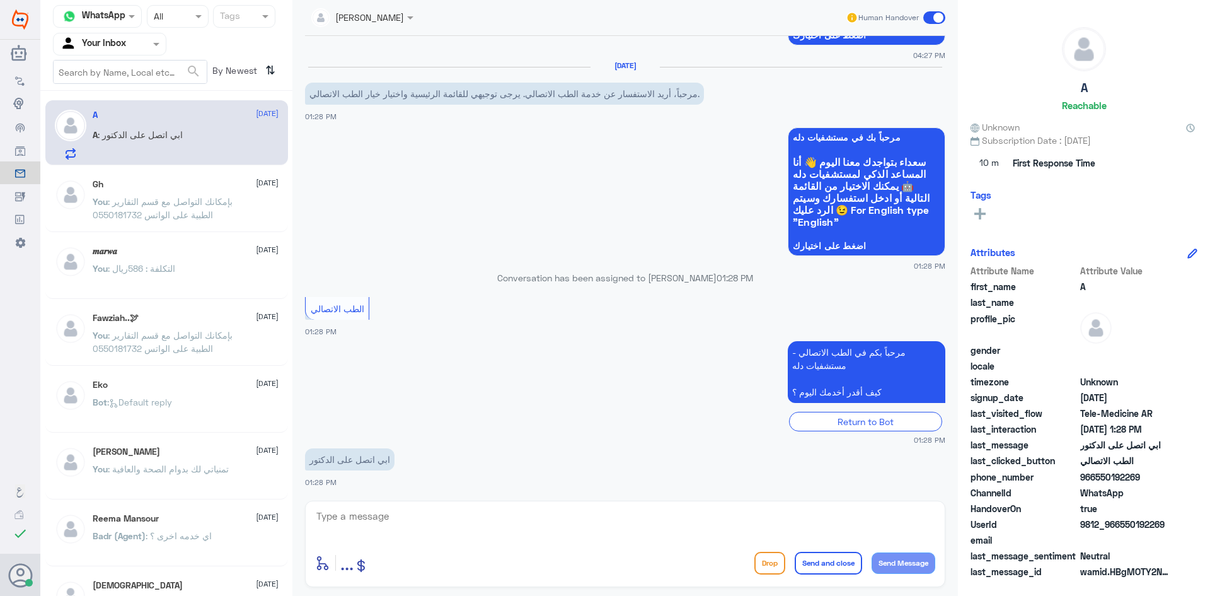
click at [483, 505] on div "enter flow name ... Drop Send and close Send Message" at bounding box center [625, 543] width 640 height 86
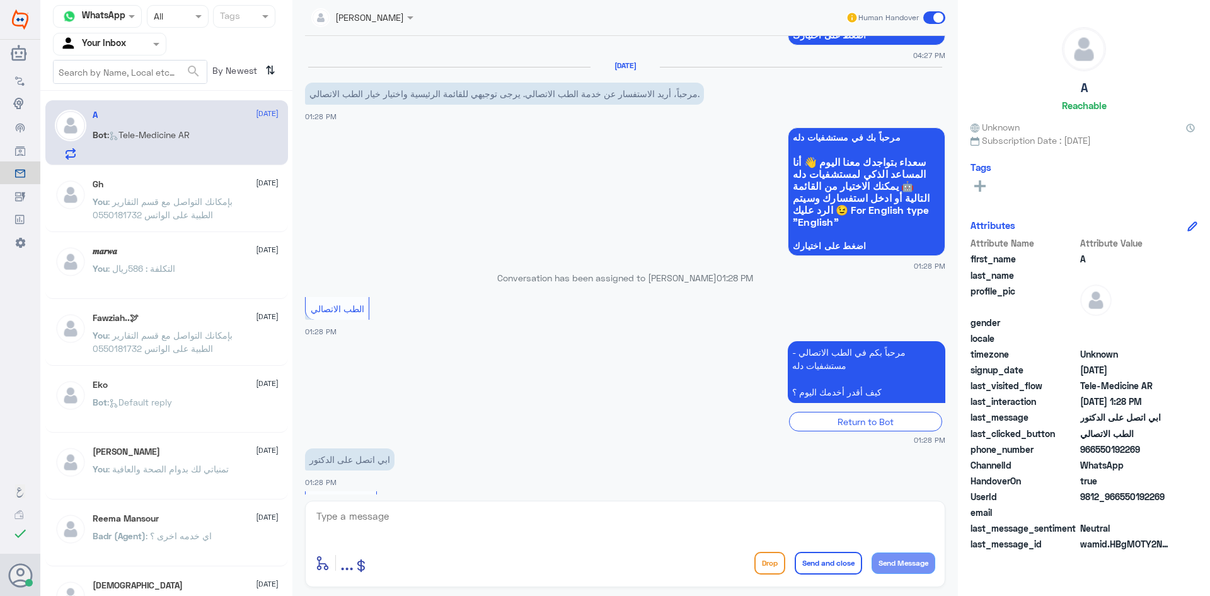
scroll to position [255, 0]
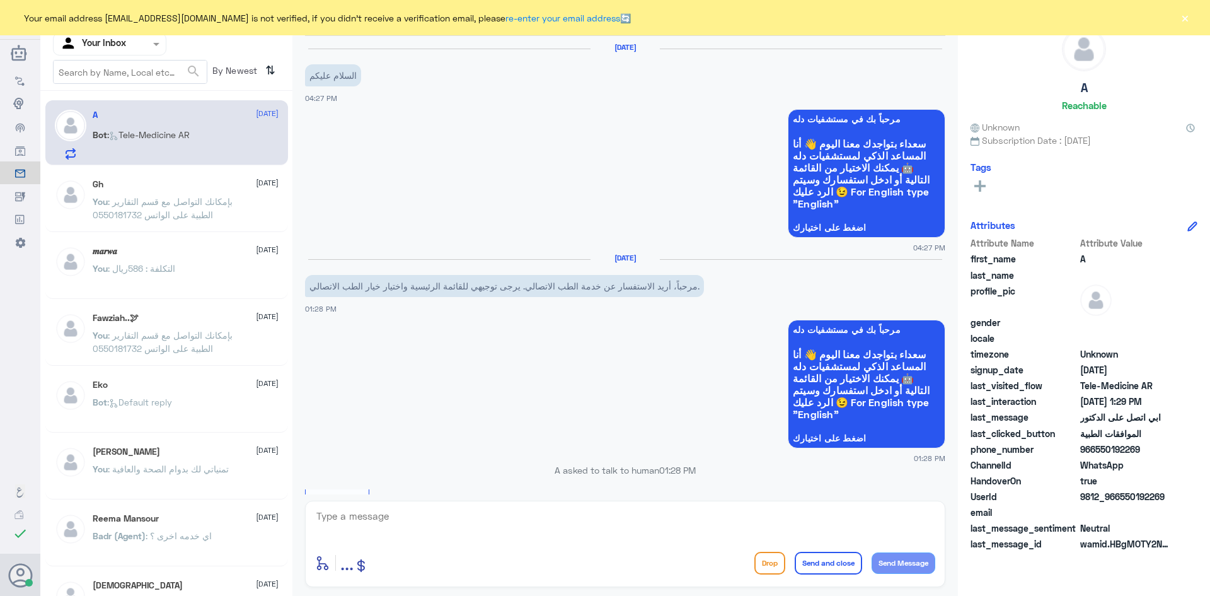
scroll to position [255, 0]
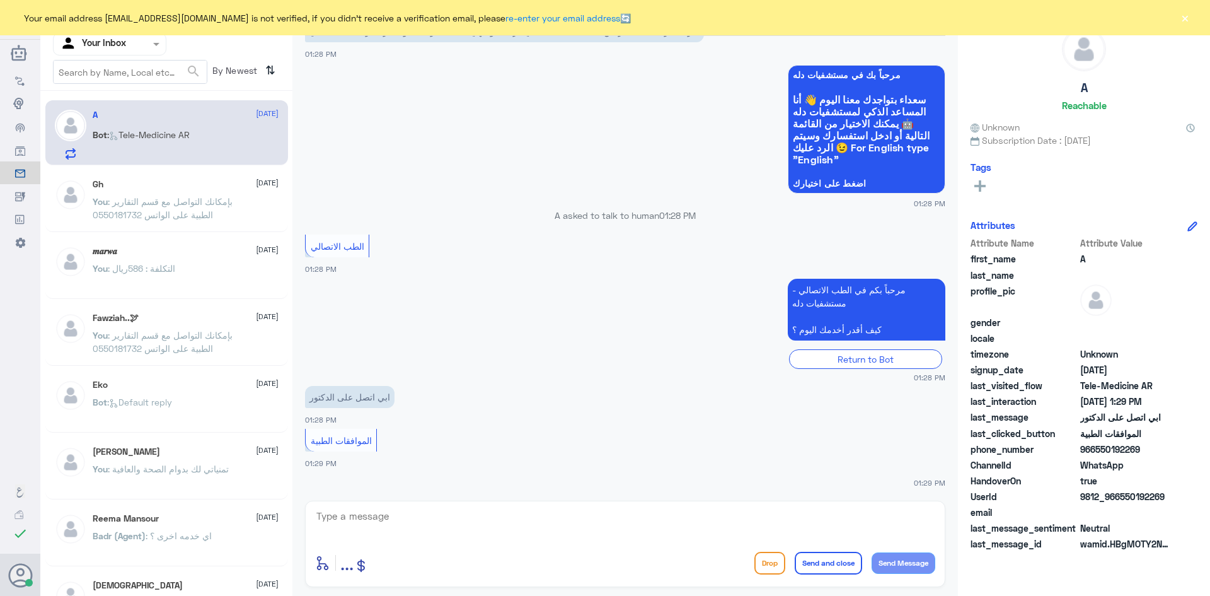
click at [435, 512] on textarea at bounding box center [625, 522] width 620 height 31
click at [383, 512] on textarea at bounding box center [625, 522] width 620 height 31
click at [388, 512] on textarea at bounding box center [625, 522] width 620 height 31
drag, startPoint x: 393, startPoint y: 510, endPoint x: 347, endPoint y: 517, distance: 45.9
click at [347, 517] on textarea at bounding box center [625, 522] width 620 height 31
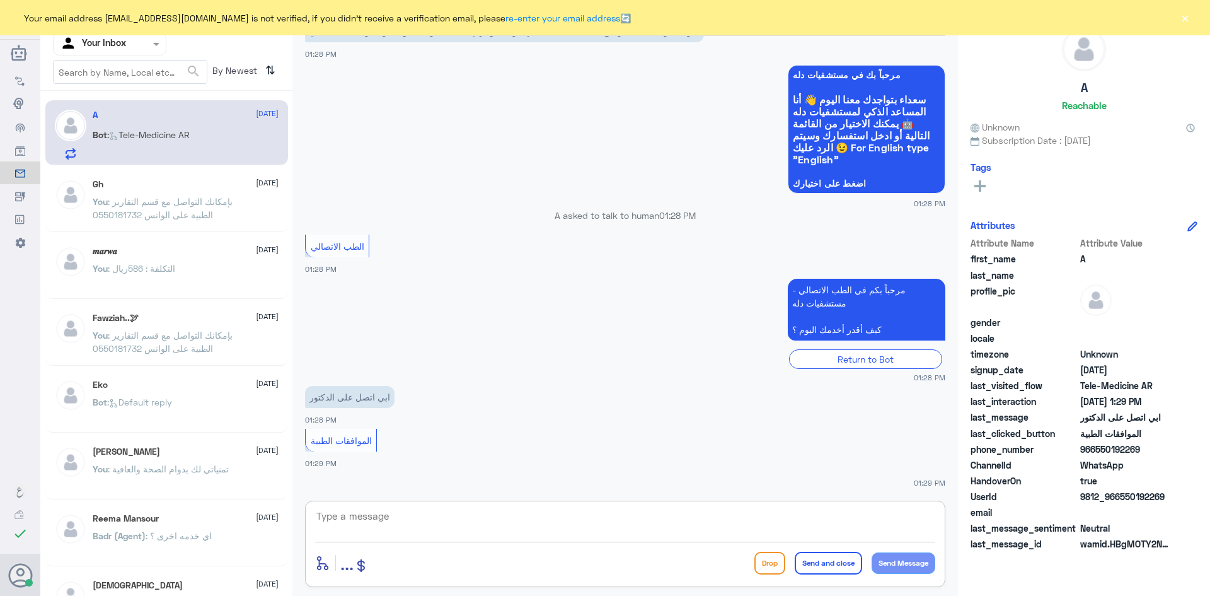
paste textarea "مرحبا، معك نوف من الطب الاتصالي"
drag, startPoint x: 888, startPoint y: 518, endPoint x: 868, endPoint y: 523, distance: 20.8
click at [868, 523] on textarea "مرحبا، معك نوف من الطب الاتصالي" at bounding box center [625, 522] width 620 height 31
click at [868, 524] on textarea "مرحبا، معك نوف من الطب الاتصالي" at bounding box center [625, 522] width 620 height 31
drag, startPoint x: 872, startPoint y: 517, endPoint x: 884, endPoint y: 521, distance: 13.4
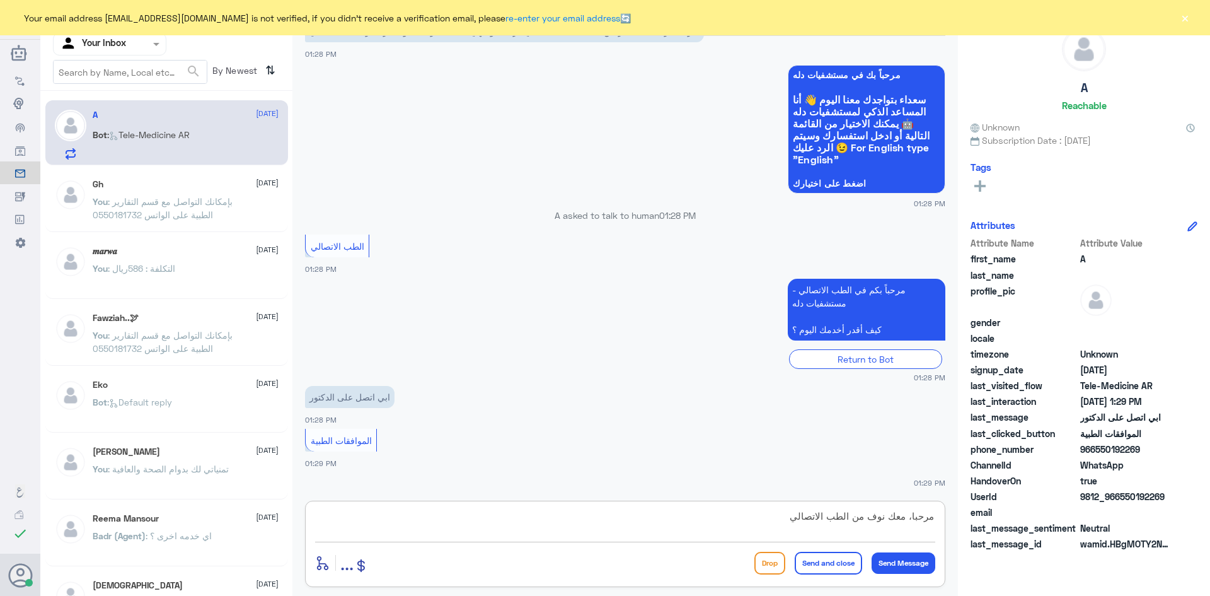
click at [884, 521] on textarea "مرحبا، معك نوف من الطب الاتصالي" at bounding box center [625, 522] width 620 height 31
type textarea "مرحبا، معك اميره من الطب الاتصالي"
click at [901, 565] on button "Send Message" at bounding box center [904, 562] width 64 height 21
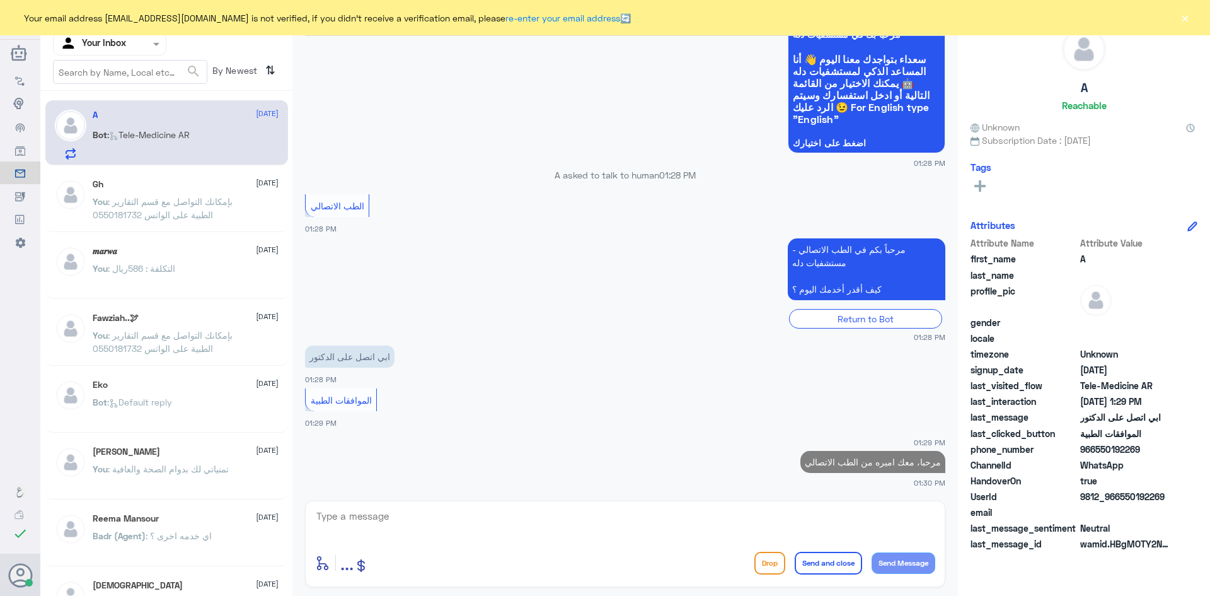
click at [631, 526] on textarea at bounding box center [625, 522] width 620 height 31
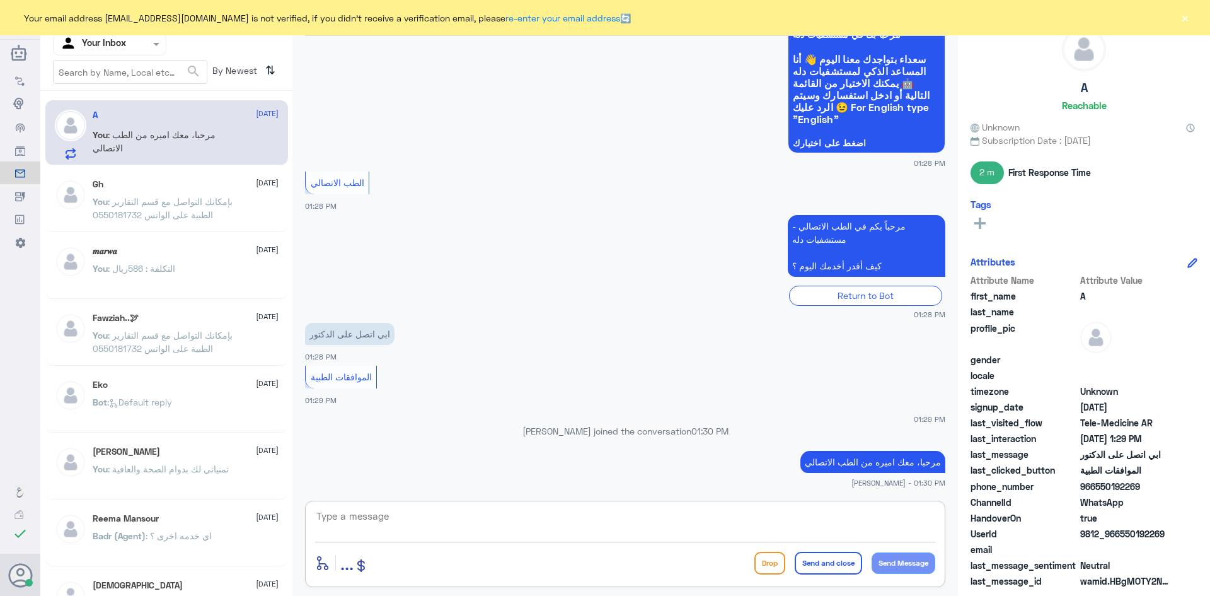
paste textarea "هنا الطب الاتصالي لكل مايخص الاستشارة الفورية من خلال التطبيق، يمكنك حجز الموعد…"
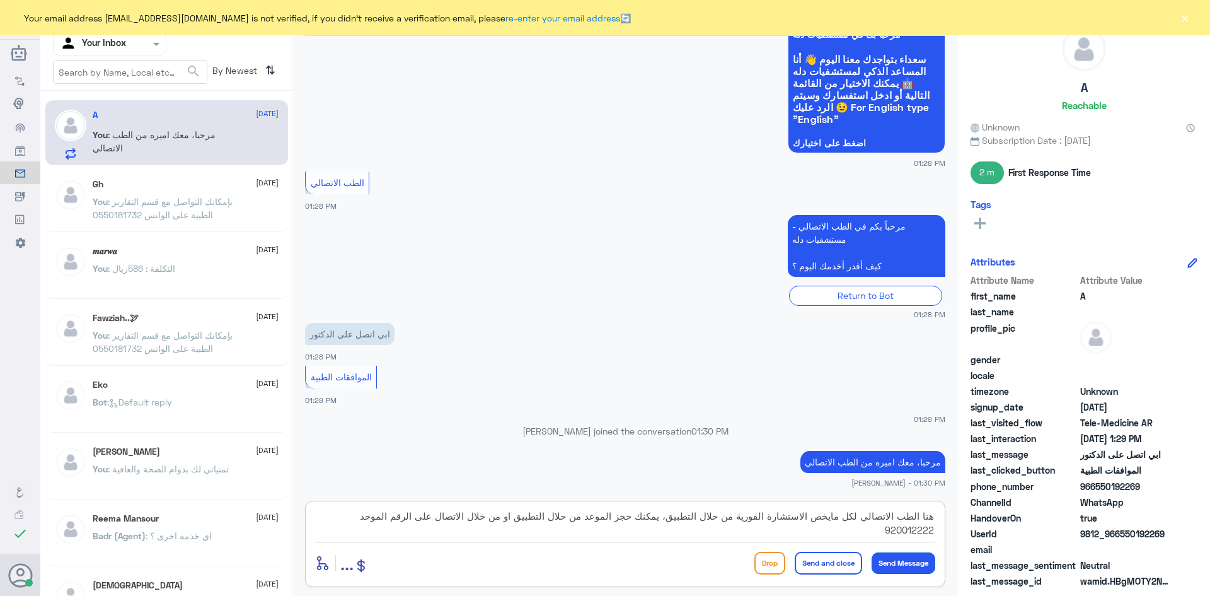
type textarea "هنا الطب الاتصالي لكل مايخص الاستشارة الفورية من خلال التطبيق، يمكنك حجز الموعد…"
click at [913, 566] on button "Send Message" at bounding box center [904, 562] width 64 height 21
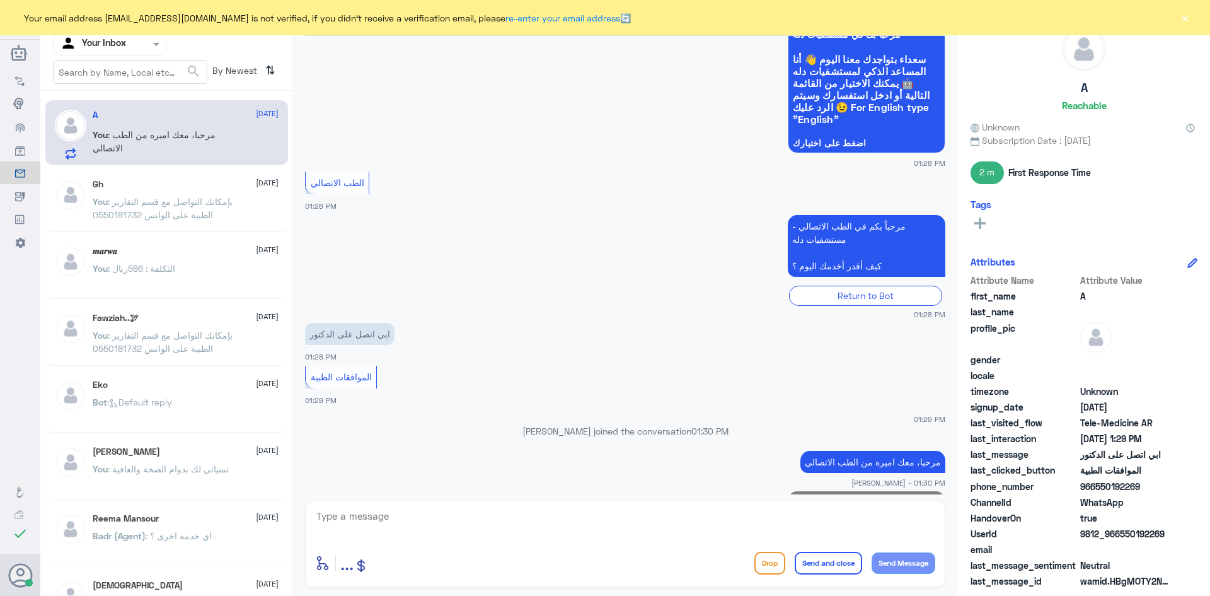
scroll to position [388, 0]
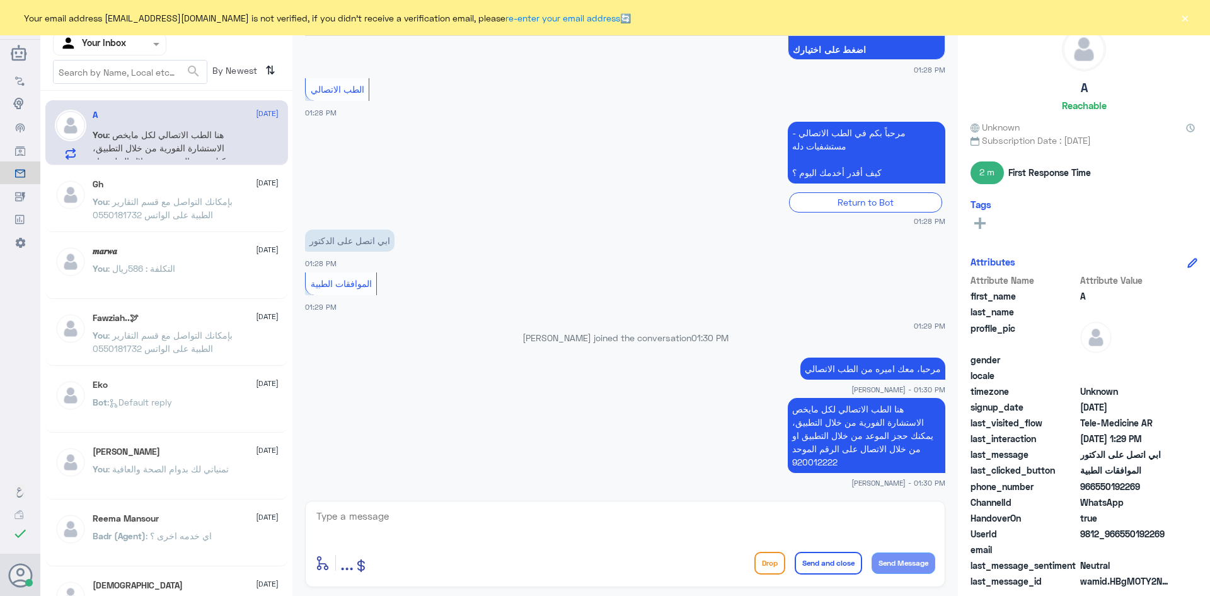
click at [1179, 22] on button "×" at bounding box center [1185, 17] width 13 height 13
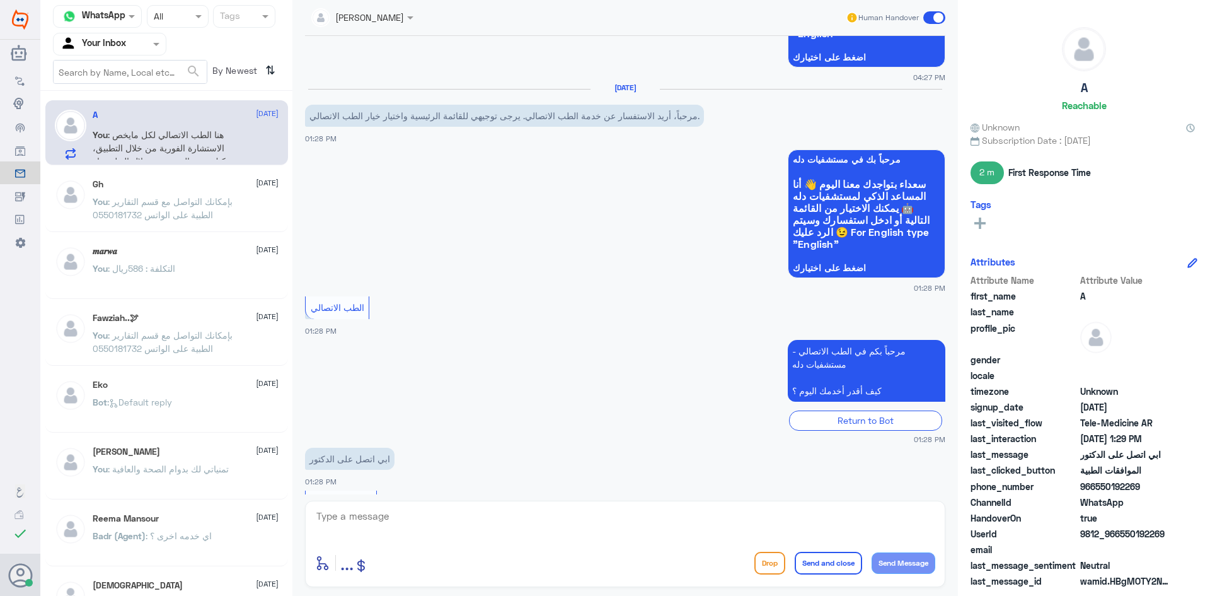
scroll to position [136, 0]
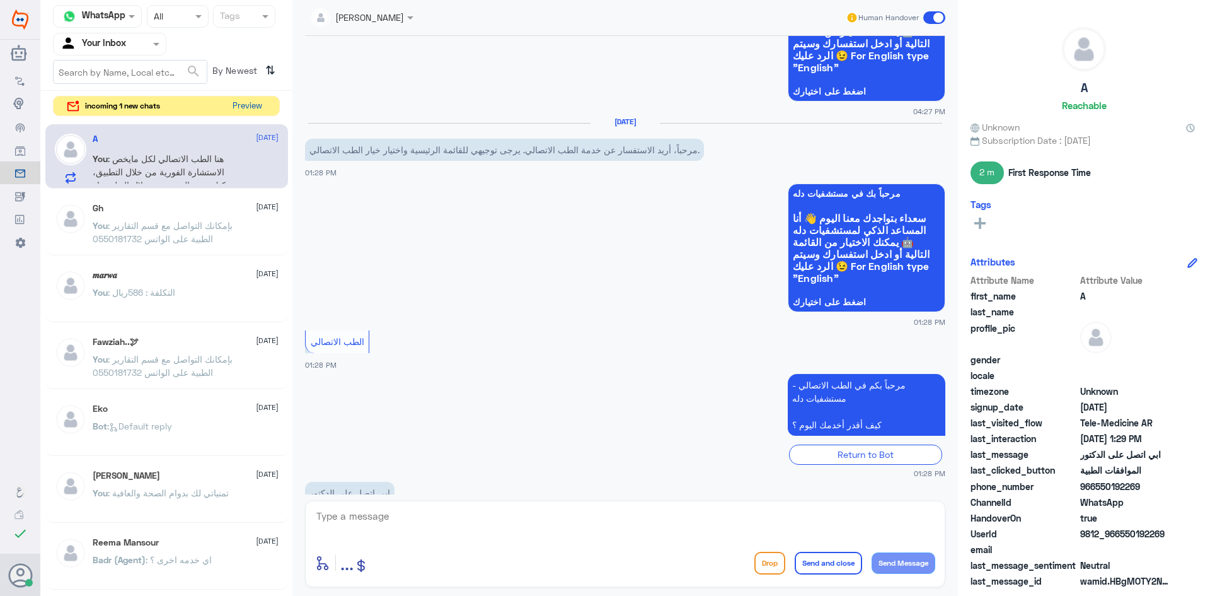
click at [248, 103] on button "Preview" at bounding box center [247, 106] width 39 height 20
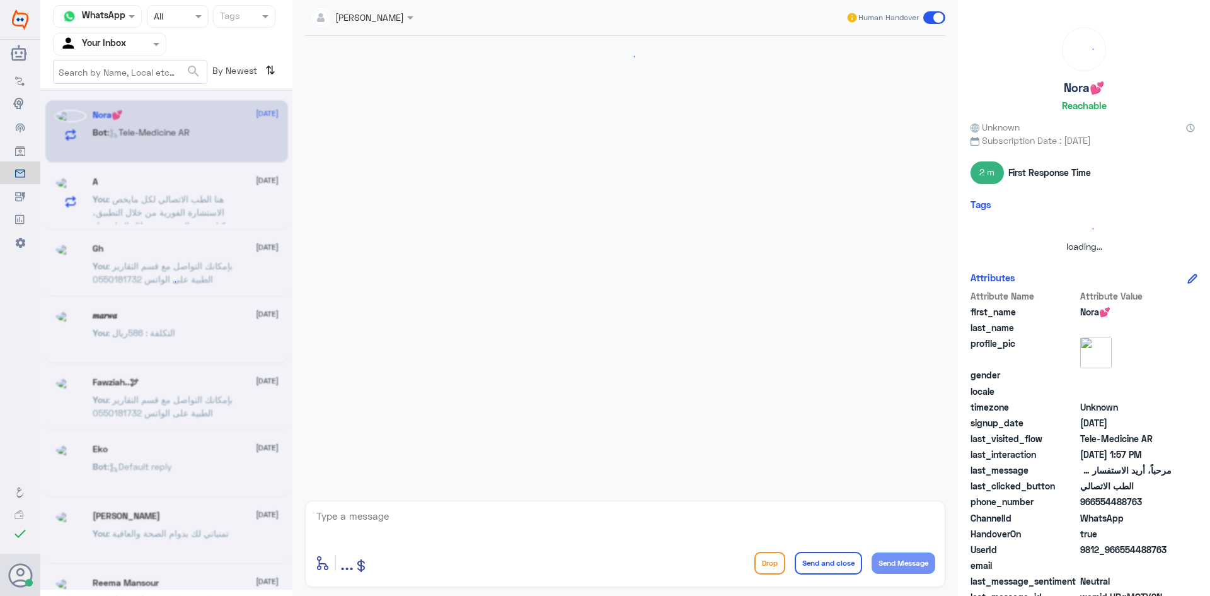
scroll to position [0, 0]
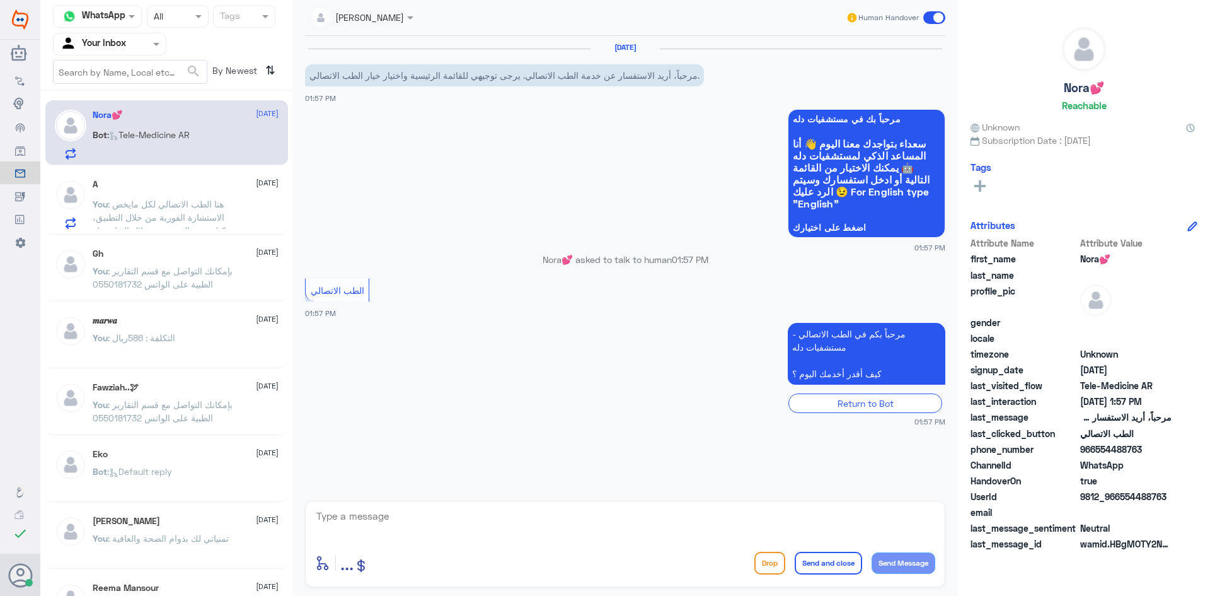
click at [234, 129] on div "Nora💕 [DATE] Bot : Tele-Medicine [GEOGRAPHIC_DATA]" at bounding box center [186, 135] width 186 height 50
click at [397, 533] on textarea at bounding box center [625, 522] width 620 height 31
click at [537, 535] on textarea at bounding box center [625, 522] width 620 height 31
click at [859, 543] on div "enter flow name ... Drop Send and close Send Message" at bounding box center [625, 543] width 640 height 86
click at [872, 522] on textarea at bounding box center [625, 522] width 620 height 31
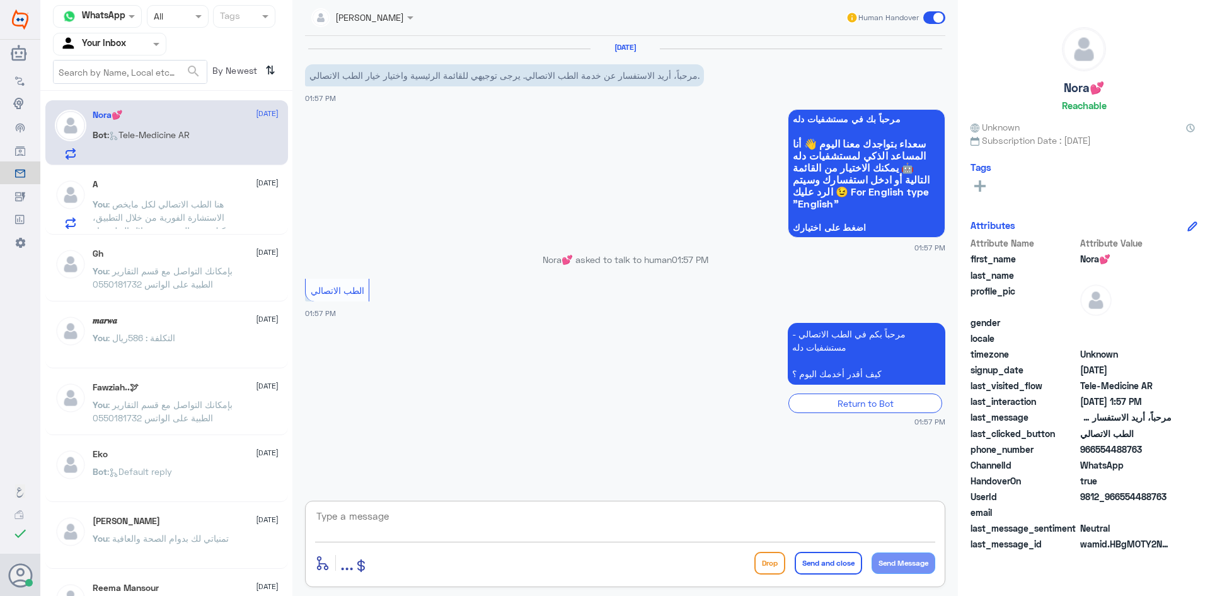
click at [886, 516] on textarea at bounding box center [625, 522] width 620 height 31
click at [885, 514] on textarea at bounding box center [625, 522] width 620 height 31
paste textarea "مرحبا، معك نوف من الطب الاتصالي"
drag, startPoint x: 884, startPoint y: 517, endPoint x: 873, endPoint y: 517, distance: 11.4
click at [873, 517] on textarea "مرحبا، معك نوف من الطب الاتصالي" at bounding box center [625, 522] width 620 height 31
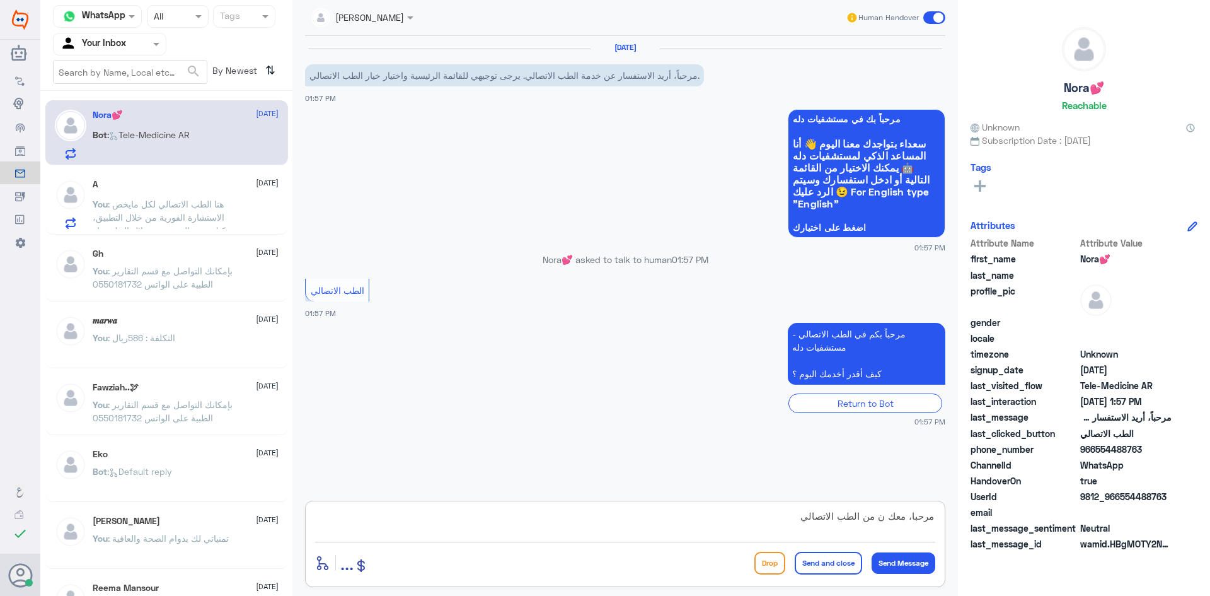
click at [883, 520] on textarea "مرحبا، معك ن من الطب الاتصالي" at bounding box center [625, 522] width 620 height 31
click at [796, 525] on textarea "مرحبا، معك اميره من الطب الاتصالي" at bounding box center [625, 522] width 620 height 31
drag, startPoint x: 775, startPoint y: 507, endPoint x: 981, endPoint y: 527, distance: 206.4
click at [981, 527] on div "Channel WhatsApp Status × All Tags Agent Filter Your Inbox search By Newest ⇅ N…" at bounding box center [625, 299] width 1170 height 599
drag, startPoint x: 823, startPoint y: 524, endPoint x: 791, endPoint y: 526, distance: 32.2
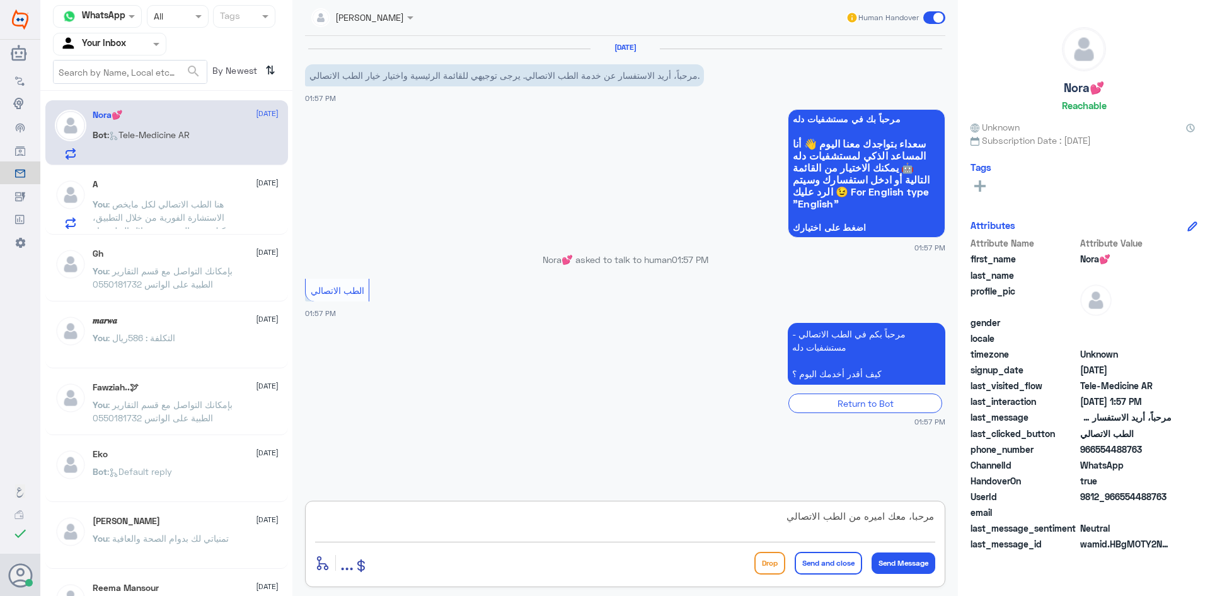
click at [823, 524] on textarea "مرحبا، معك اميره من الطب الاتصالي" at bounding box center [625, 522] width 620 height 31
click at [772, 518] on textarea "مرحبا، معك اميره من الطب الاتصالي" at bounding box center [625, 522] width 620 height 31
drag, startPoint x: 773, startPoint y: 519, endPoint x: 940, endPoint y: 525, distance: 167.1
click at [943, 526] on div "مرحبا، معك اميره من الطب الاتصالي enter flow name ... Drop Send and close Send …" at bounding box center [625, 543] width 640 height 86
click at [914, 516] on textarea "مرحبا، معك اميره من الطب الاتصالي" at bounding box center [625, 522] width 620 height 31
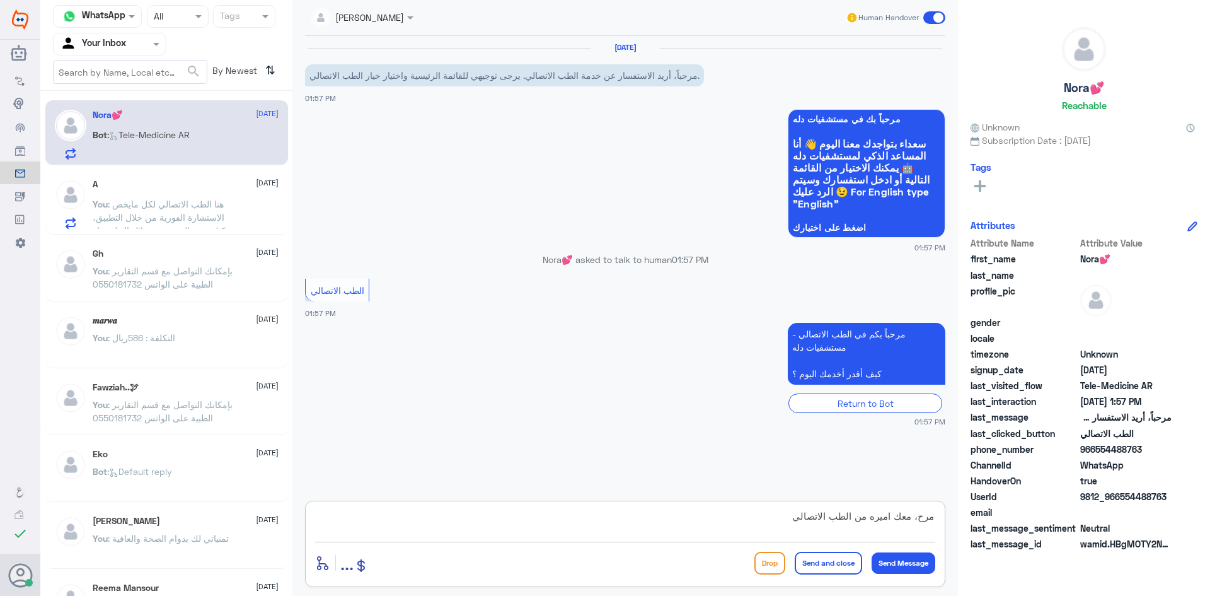
drag, startPoint x: 923, startPoint y: 517, endPoint x: 937, endPoint y: 517, distance: 13.2
click at [926, 519] on textarea "مرح، معك اميره من الطب الاتصالي" at bounding box center [625, 522] width 620 height 31
type textarea "مرح، معك اميره من الطب الاتصالي"
drag, startPoint x: 939, startPoint y: 517, endPoint x: 760, endPoint y: 519, distance: 179.0
click at [760, 519] on div "مرح، معك اميره من الطب الاتصالي enter flow name ... Drop Send and close Send Me…" at bounding box center [625, 543] width 640 height 86
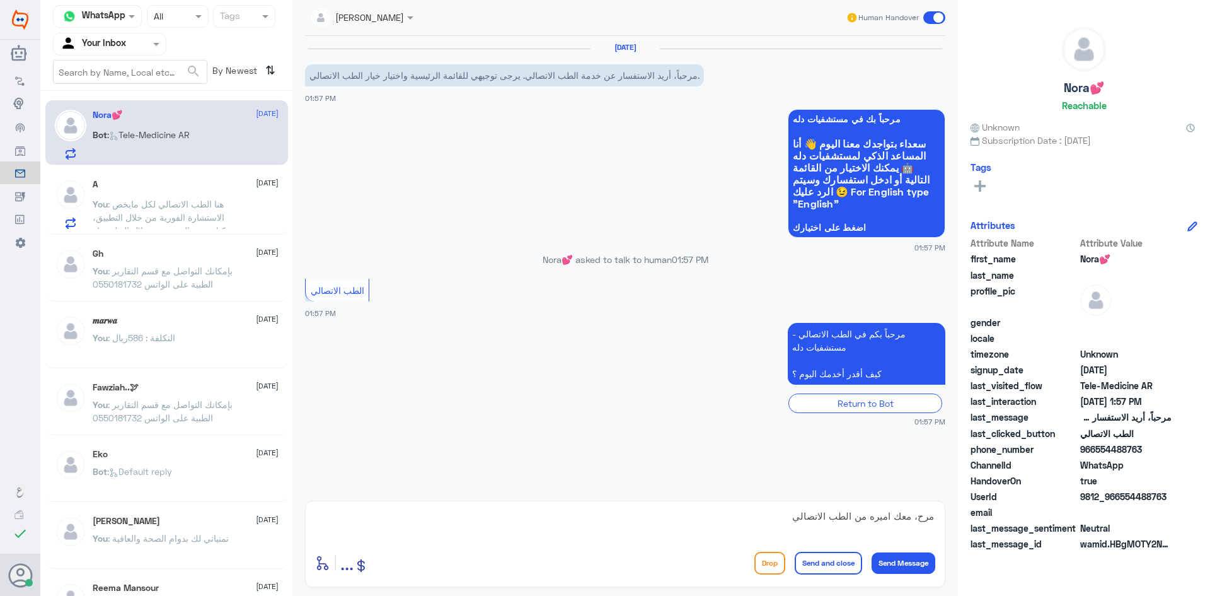
click at [762, 519] on textarea "مرح، معك اميره من الطب الاتصالي" at bounding box center [625, 522] width 620 height 31
drag, startPoint x: 800, startPoint y: 521, endPoint x: 981, endPoint y: 510, distance: 181.2
click at [986, 516] on div "Channel WhatsApp Status × All Tags Agent Filter Your Inbox search By Newest ⇅ N…" at bounding box center [625, 299] width 1170 height 599
paste textarea "مرحبا معك بدر من الطب الاتصالي, كيف اقدر اخدمك"
drag, startPoint x: 888, startPoint y: 515, endPoint x: 878, endPoint y: 515, distance: 10.1
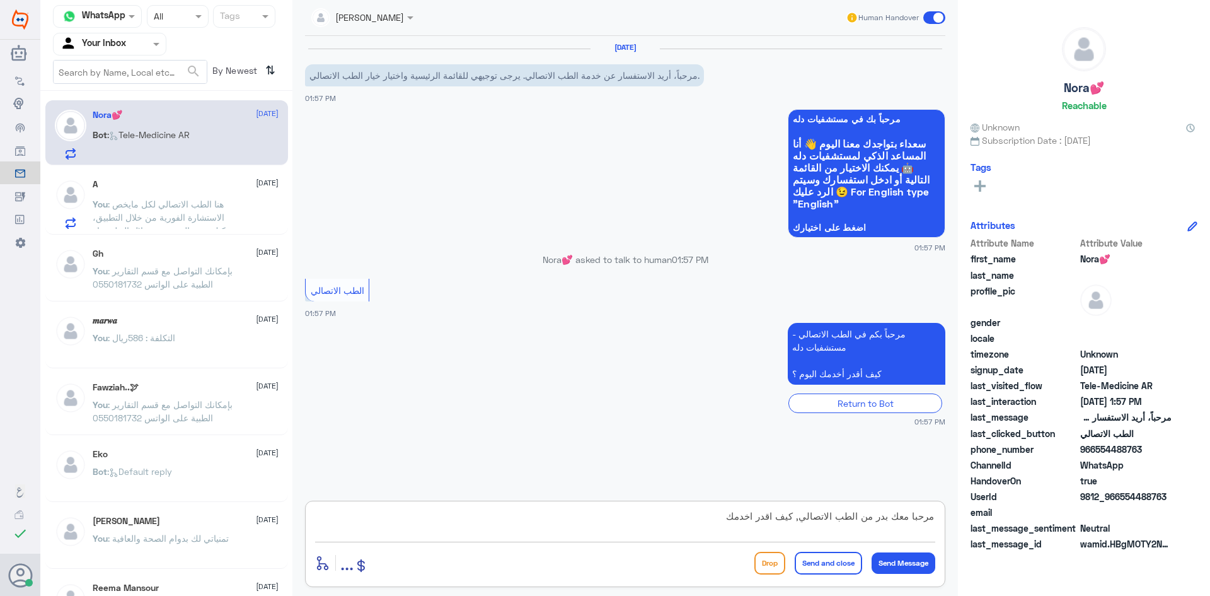
click at [878, 515] on textarea "مرحبا معك بدر من الطب الاتصالي, كيف اقدر اخدمك" at bounding box center [625, 522] width 620 height 31
type textarea "مرحبا معك اميره من الطب الاتصالي, كيف اقدر اخدمك"
click at [896, 564] on button "Send Message" at bounding box center [904, 562] width 64 height 21
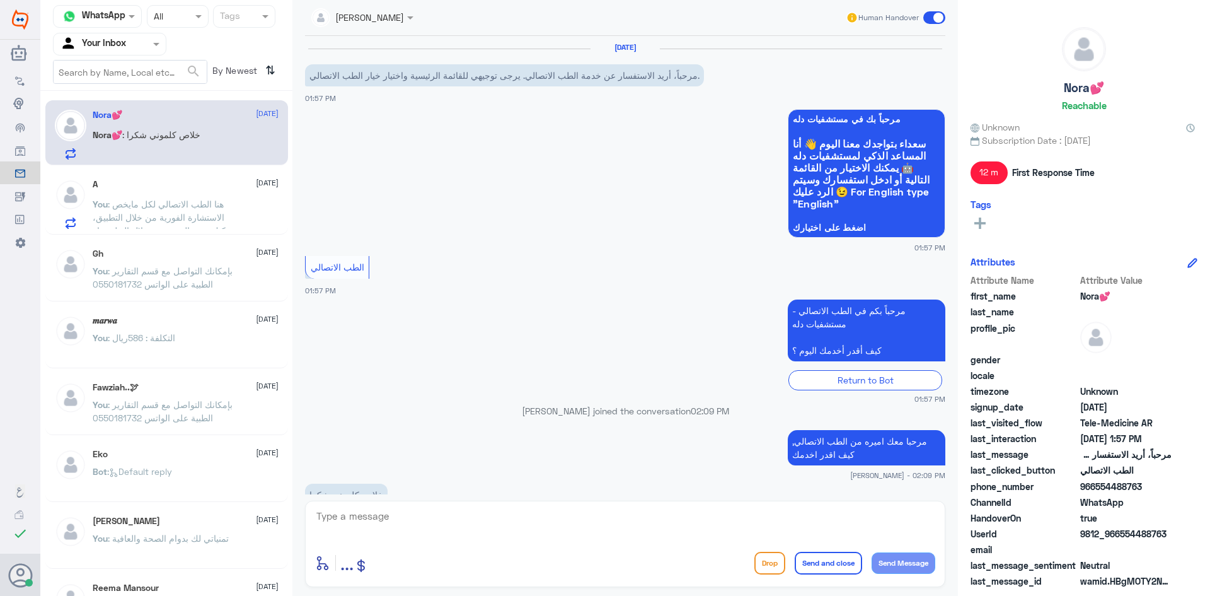
scroll to position [36, 0]
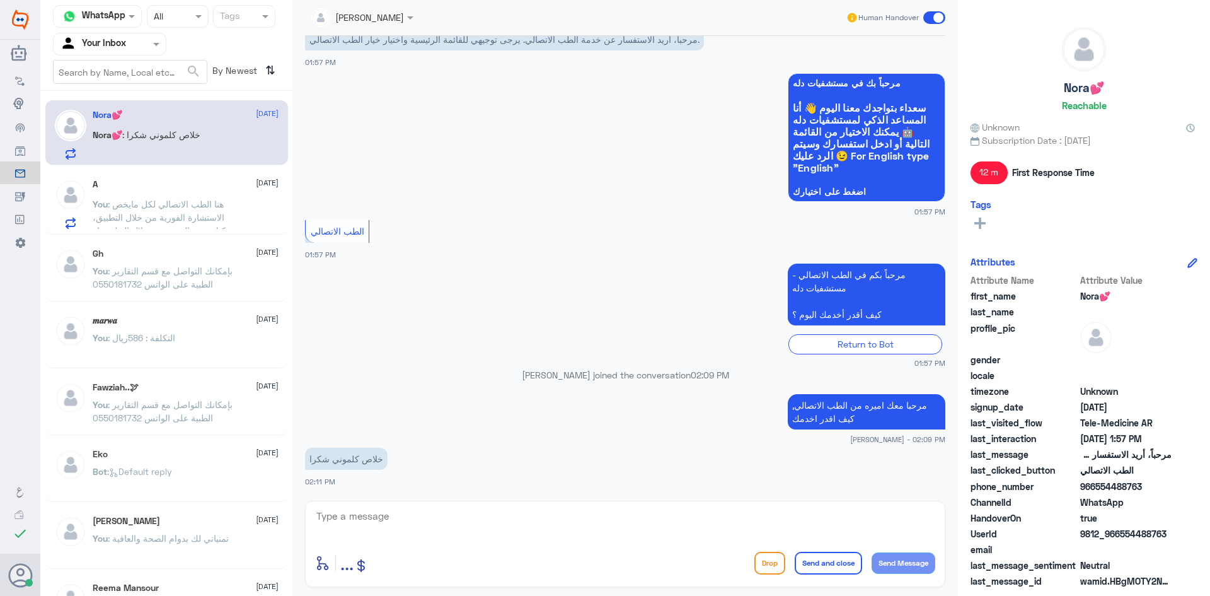
click at [200, 141] on p "Nora💕 : خلاص كلموني شكرا" at bounding box center [147, 144] width 108 height 32
click at [375, 529] on textarea at bounding box center [625, 522] width 620 height 31
click at [372, 522] on textarea at bounding box center [625, 522] width 620 height 31
type textarea "ي"
type textarea "سعدنا بخدمتك"
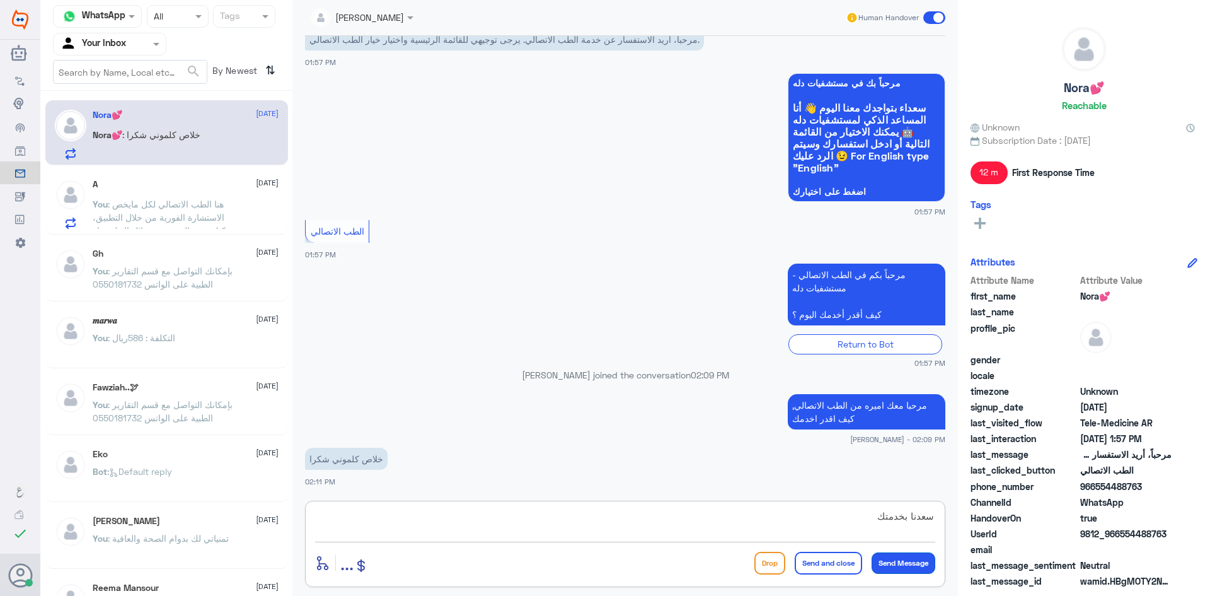
click at [915, 563] on button "Send Message" at bounding box center [904, 562] width 64 height 21
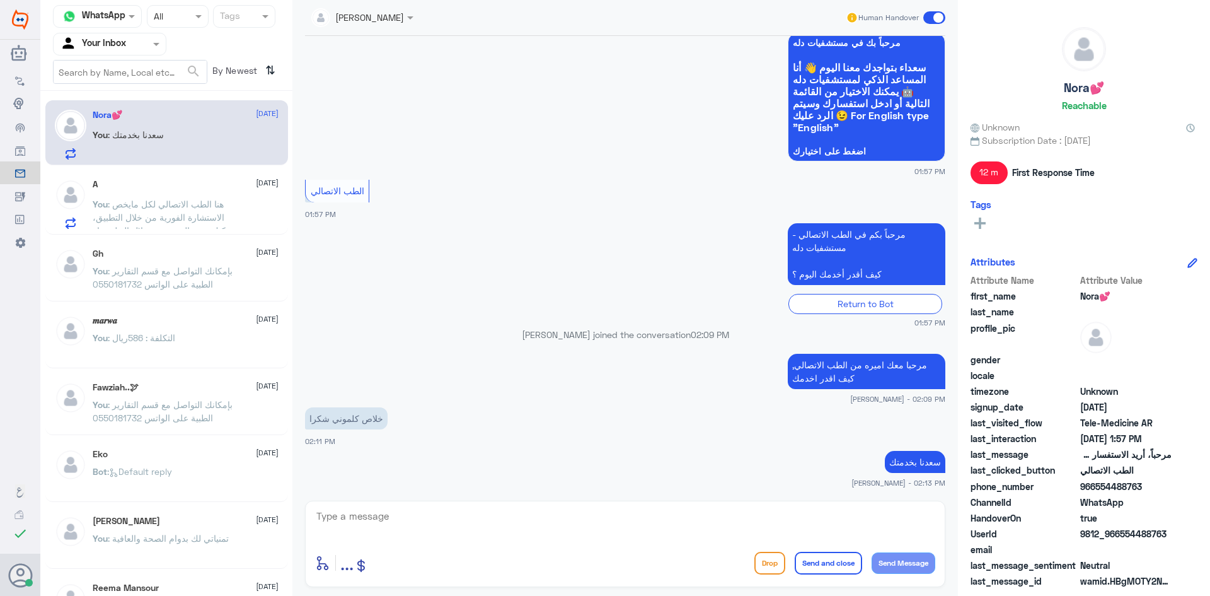
click at [930, 18] on span at bounding box center [934, 17] width 22 height 13
click at [0, 0] on input "checkbox" at bounding box center [0, 0] width 0 height 0
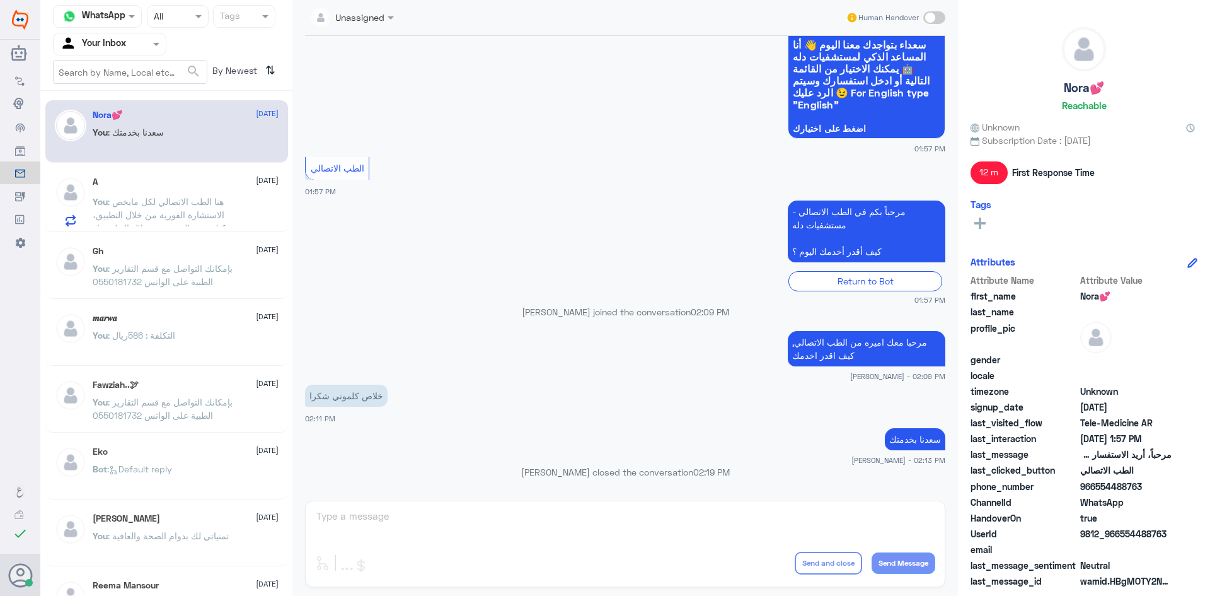
click at [183, 209] on p "You : هنا الطب الاتصالي لكل مايخص الاستشارة الفورية من خلال التطبيق، يمكنك حجز …" at bounding box center [164, 211] width 142 height 32
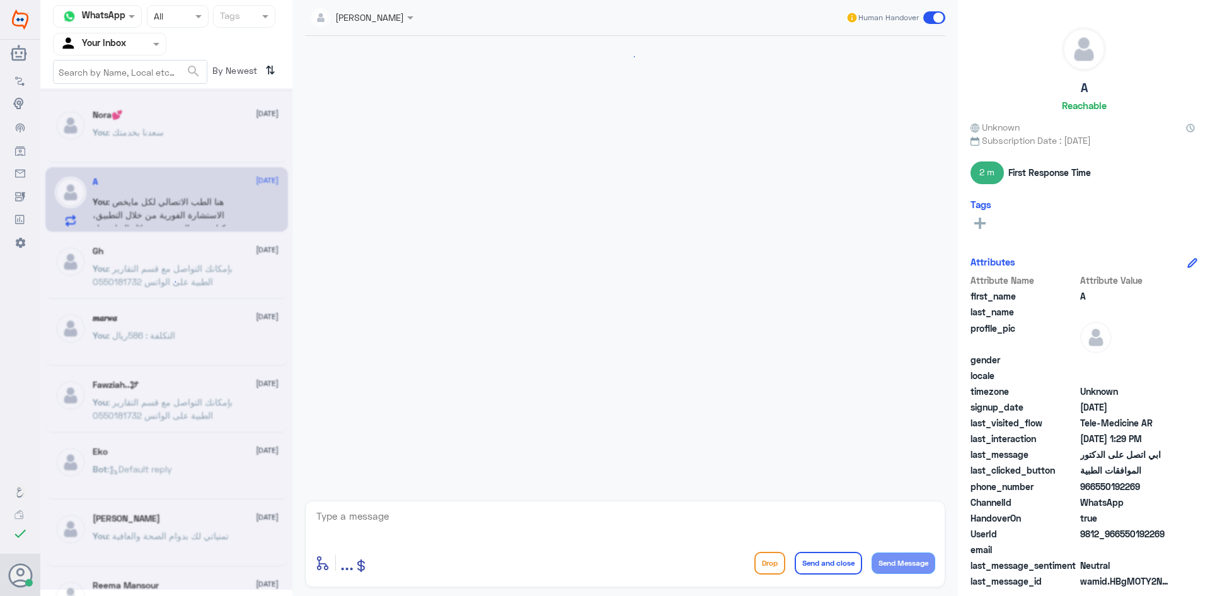
scroll to position [411, 0]
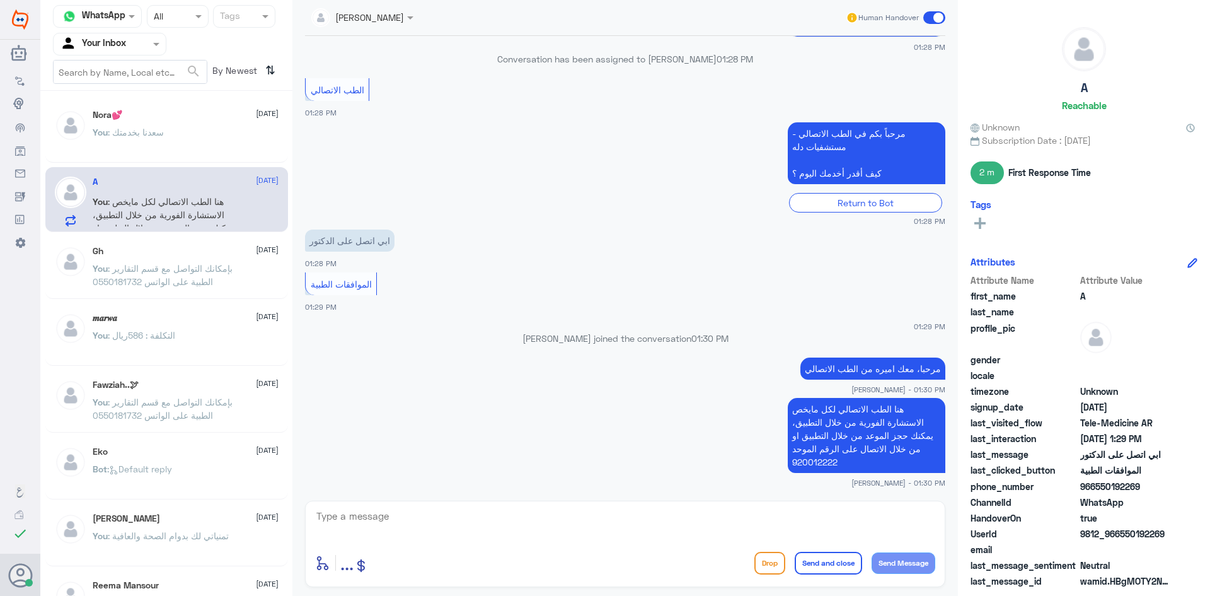
click at [939, 18] on span at bounding box center [934, 17] width 22 height 13
click at [0, 0] on input "checkbox" at bounding box center [0, 0] width 0 height 0
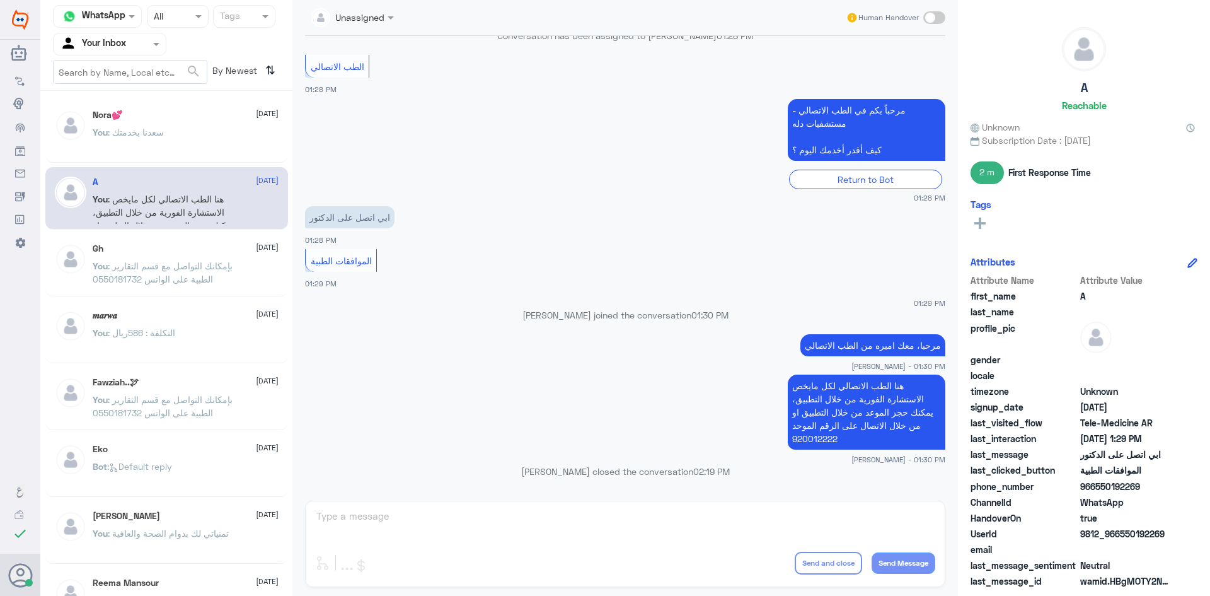
click at [125, 270] on span ": بإمكانك التواصل مع قسم التقارير الطبية على الواتس 0550181732" at bounding box center [163, 272] width 140 height 24
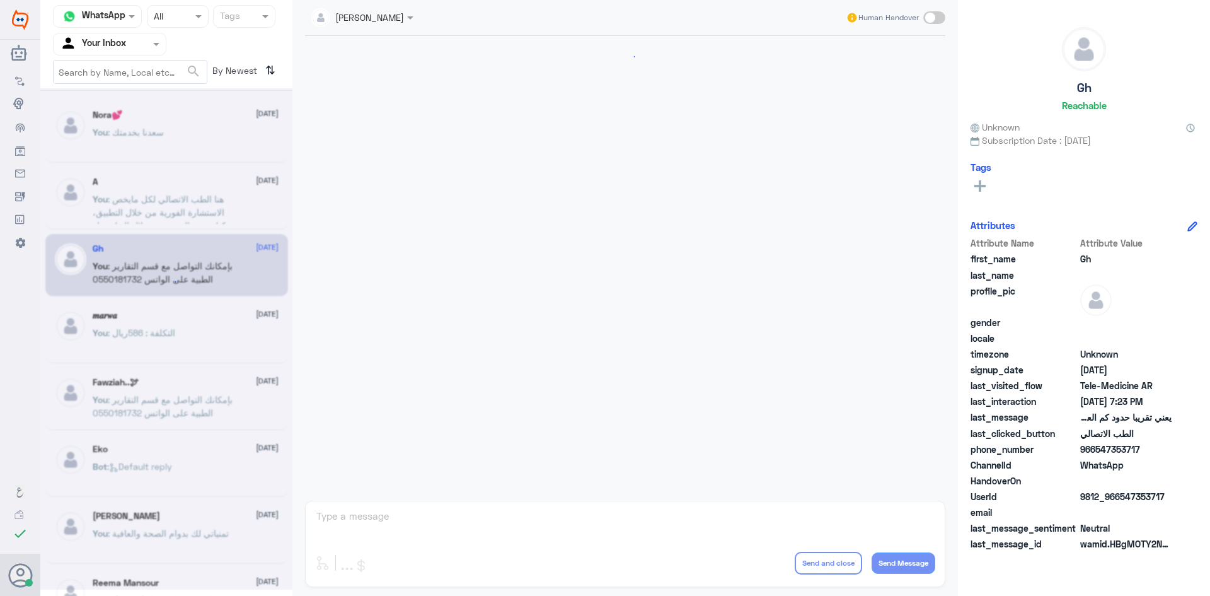
scroll to position [537, 0]
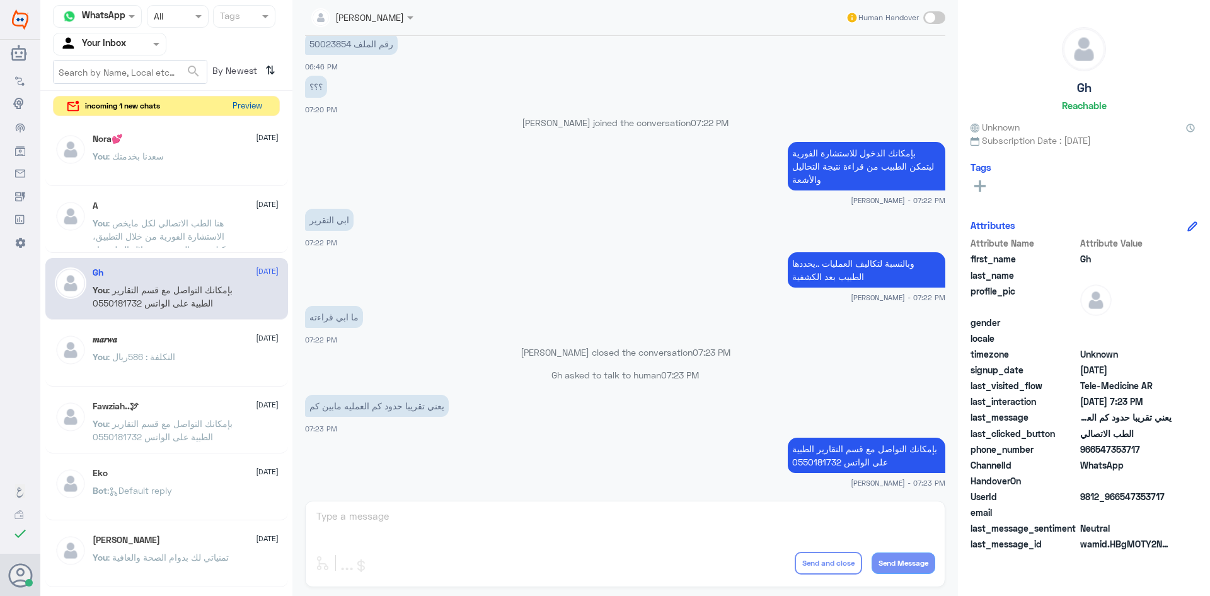
click at [251, 108] on button "Preview" at bounding box center [247, 106] width 39 height 20
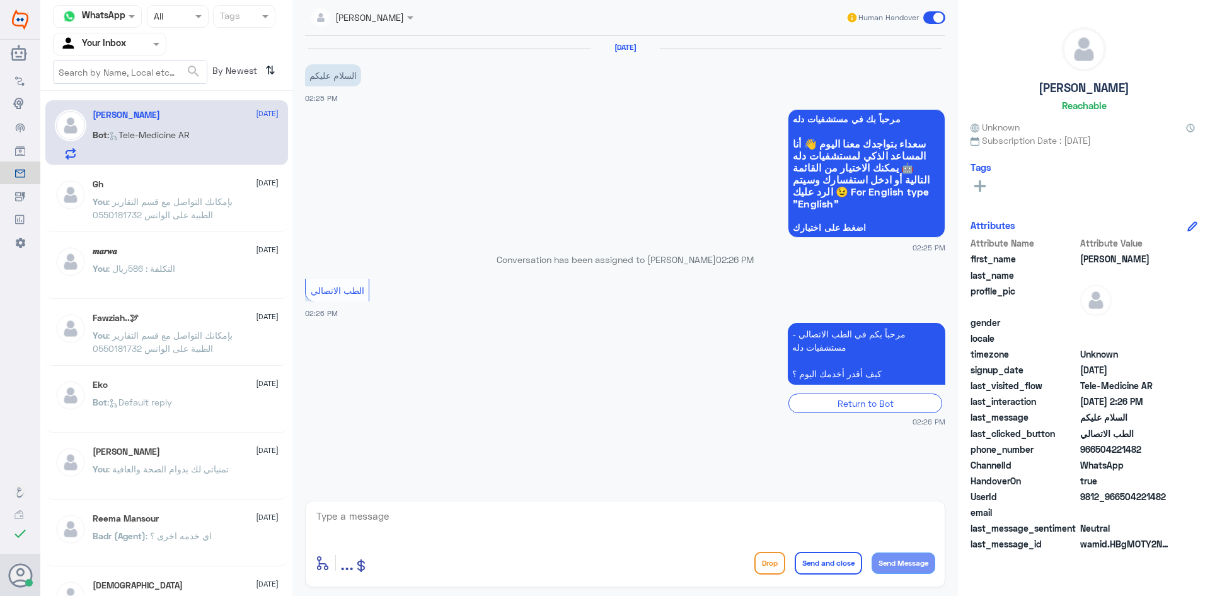
click at [142, 149] on p "Bot : Tele-Medicine AR" at bounding box center [141, 144] width 97 height 32
click at [448, 526] on textarea at bounding box center [625, 522] width 620 height 31
paste textarea "مرحبا معك بدر من الطب الاتصالي, كيف اقدر اخدمك"
drag, startPoint x: 887, startPoint y: 516, endPoint x: 878, endPoint y: 516, distance: 9.5
click at [878, 516] on textarea "مرحبا معك بدر من الطب الاتصالي, كيف اقدر اخدمك" at bounding box center [625, 522] width 620 height 31
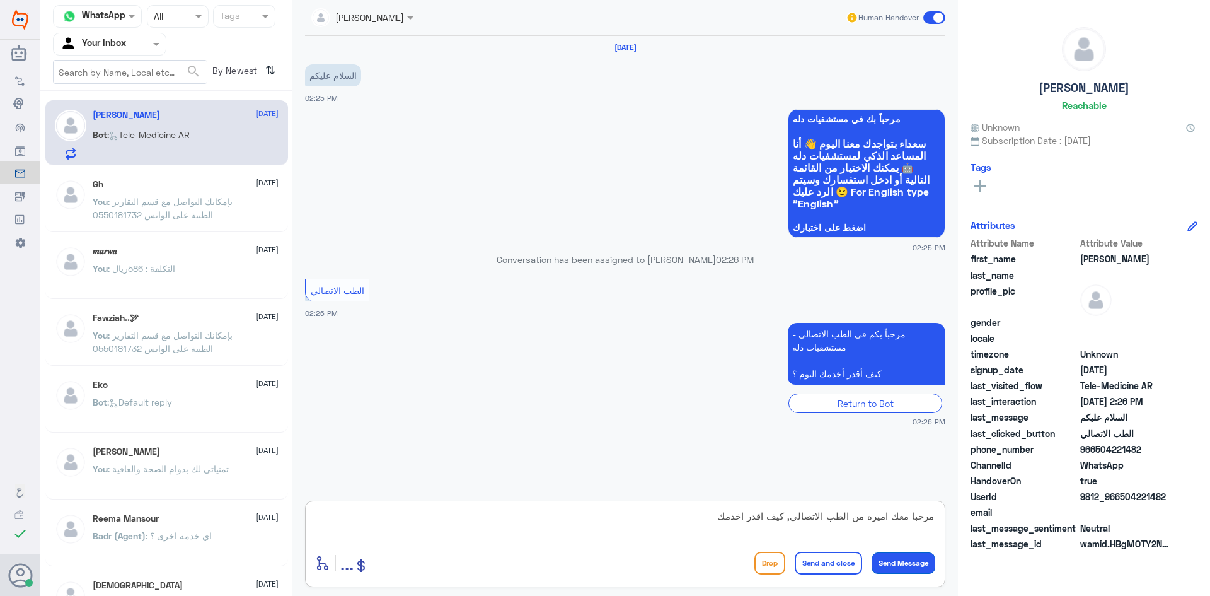
type textarea "مرحبا معك اميره من الطب الاتصالي, كيف اقدر اخدمك"
click at [900, 562] on button "Send Message" at bounding box center [904, 562] width 64 height 21
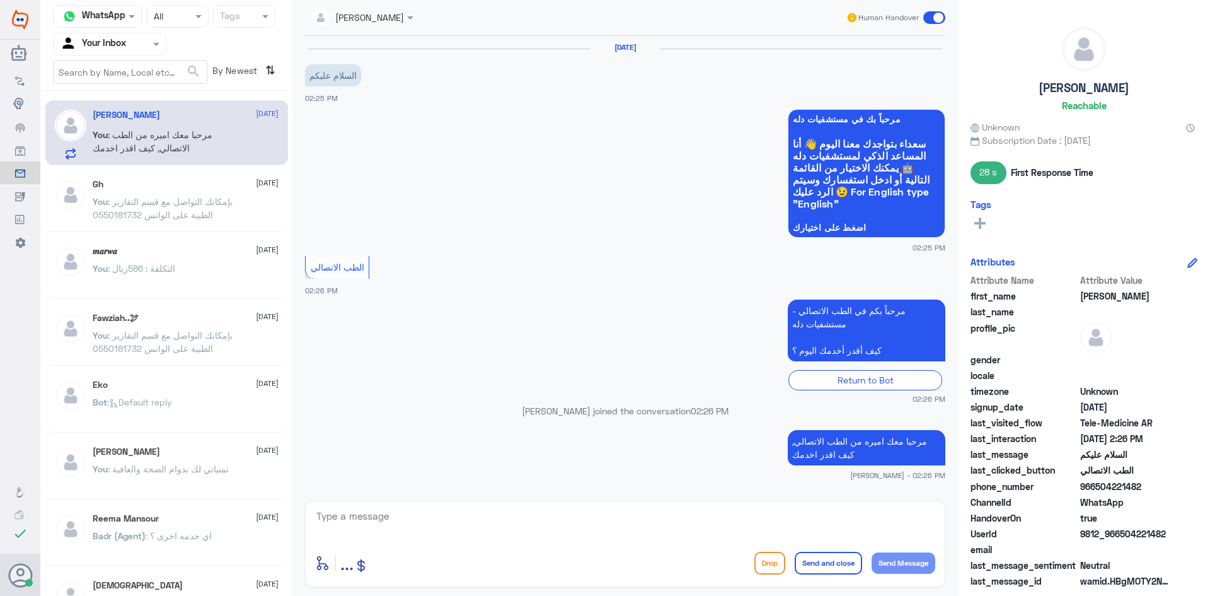
click at [189, 200] on span ": بإمكانك التواصل مع قسم التقارير الطبية على الواتس 0550181732" at bounding box center [163, 208] width 140 height 24
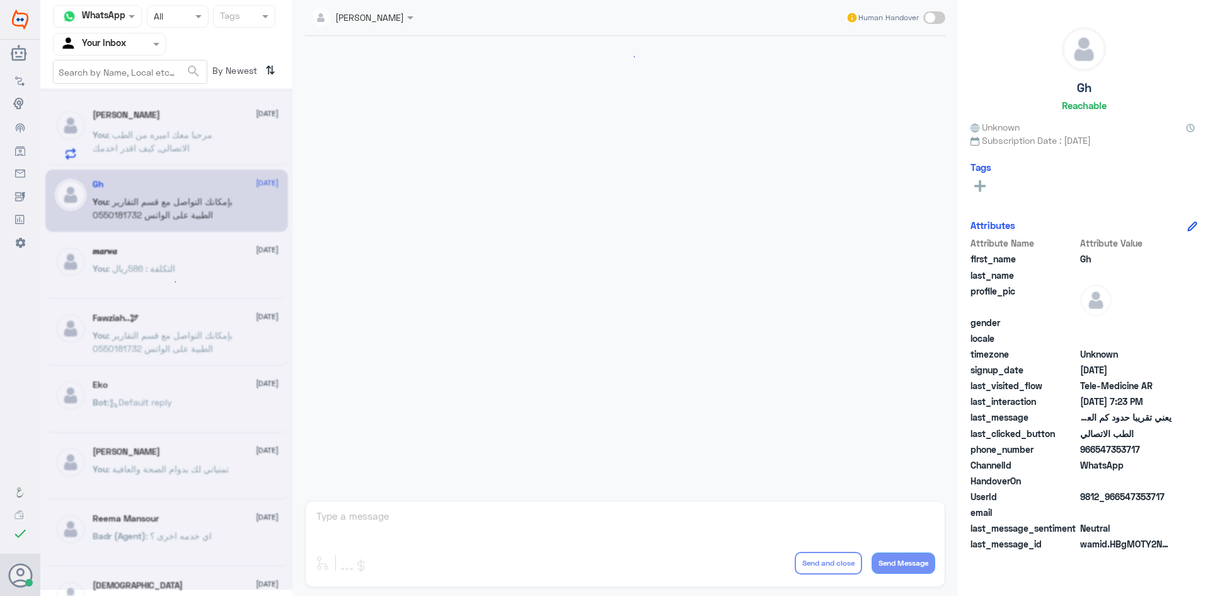
scroll to position [537, 0]
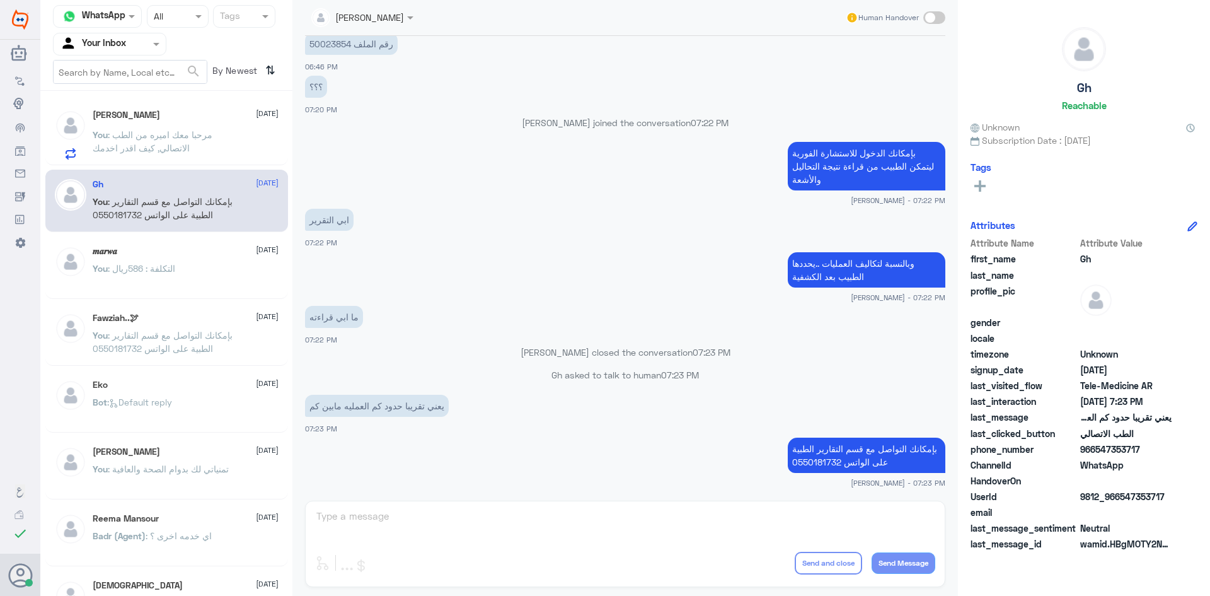
click at [159, 121] on div "[PERSON_NAME] [DATE] You : مرحبا معك اميره من الطب الاتصالي, كيف اقدر اخدمك" at bounding box center [186, 135] width 186 height 50
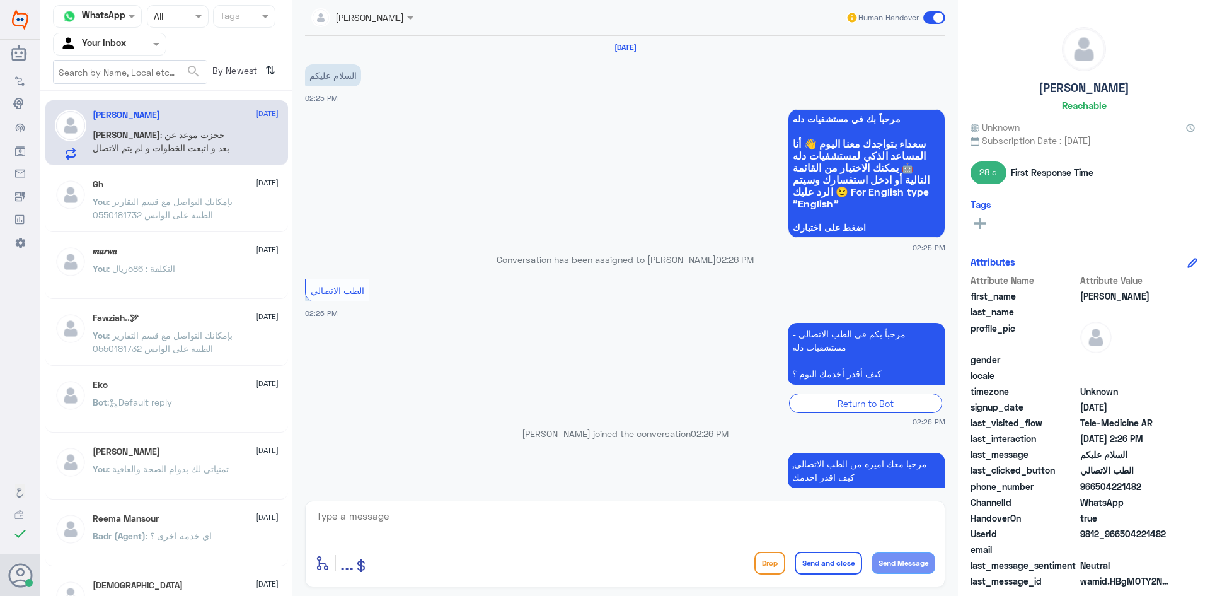
scroll to position [85, 0]
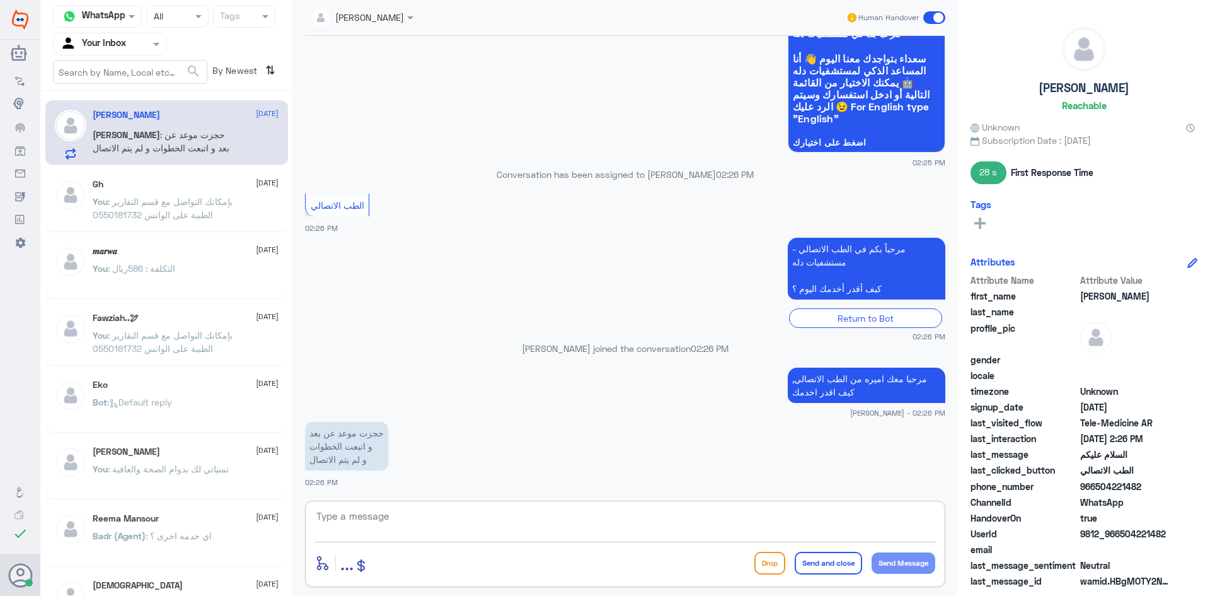
click at [374, 521] on textarea at bounding box center [625, 522] width 620 height 31
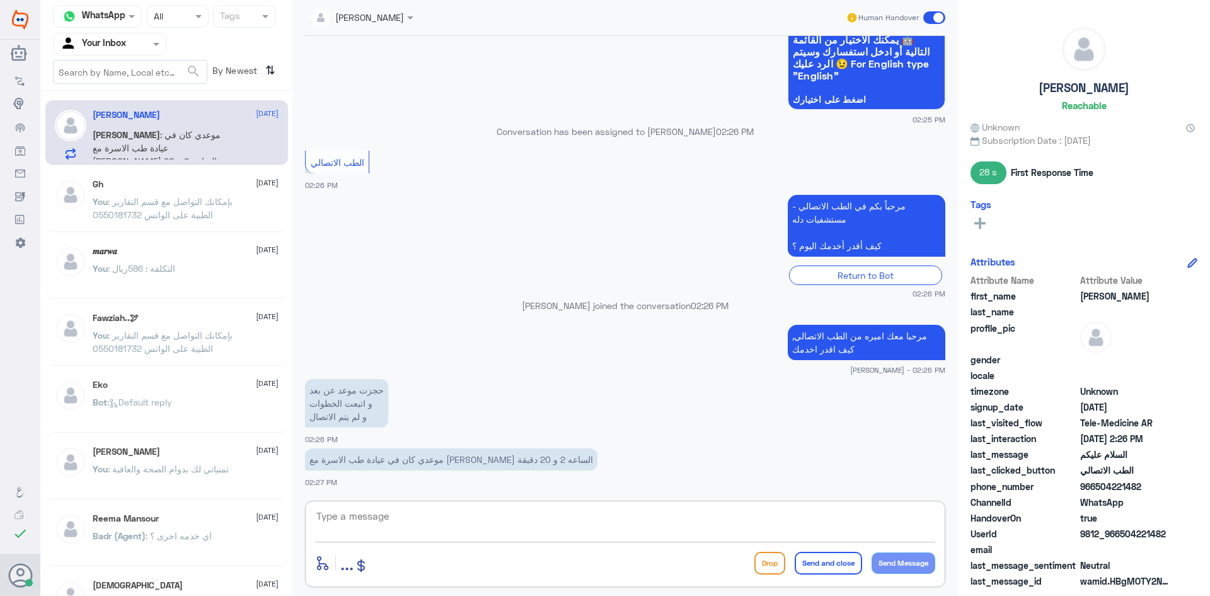
click at [456, 510] on textarea at bounding box center [625, 522] width 620 height 31
type textarea "ممكن تزوديني برقم ملفك؟"
click at [903, 566] on button "Send Message" at bounding box center [904, 562] width 64 height 21
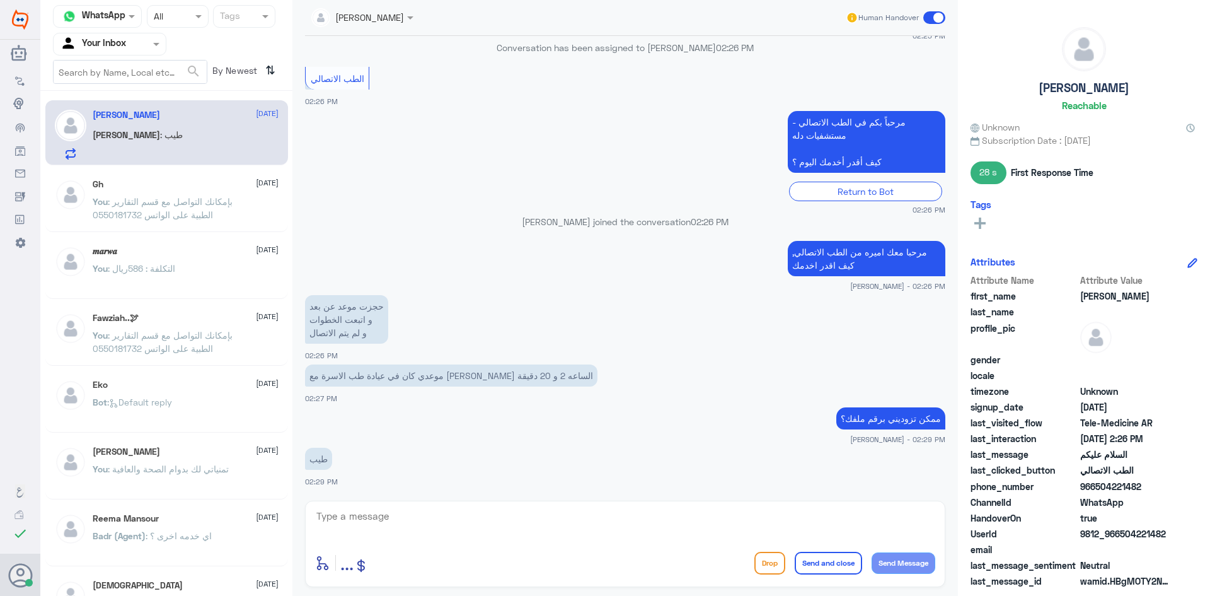
scroll to position [268, 0]
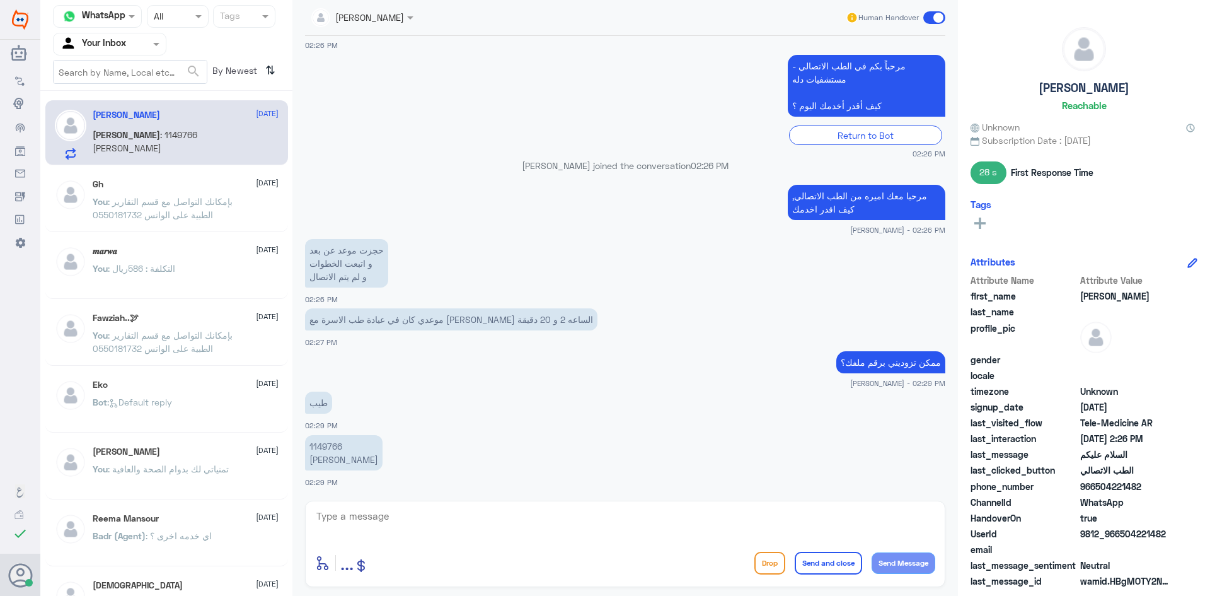
click at [364, 513] on textarea at bounding box center [625, 522] width 620 height 31
drag, startPoint x: 352, startPoint y: 448, endPoint x: 297, endPoint y: 455, distance: 54.6
click at [293, 455] on div "[PERSON_NAME] Human Handover [DATE] السلام عليكم 02:25 PM مرحباً بك في مستشفيات…" at bounding box center [625, 299] width 666 height 599
click at [337, 457] on p "1149766 [PERSON_NAME]" at bounding box center [344, 452] width 78 height 35
drag, startPoint x: 349, startPoint y: 447, endPoint x: 306, endPoint y: 447, distance: 42.9
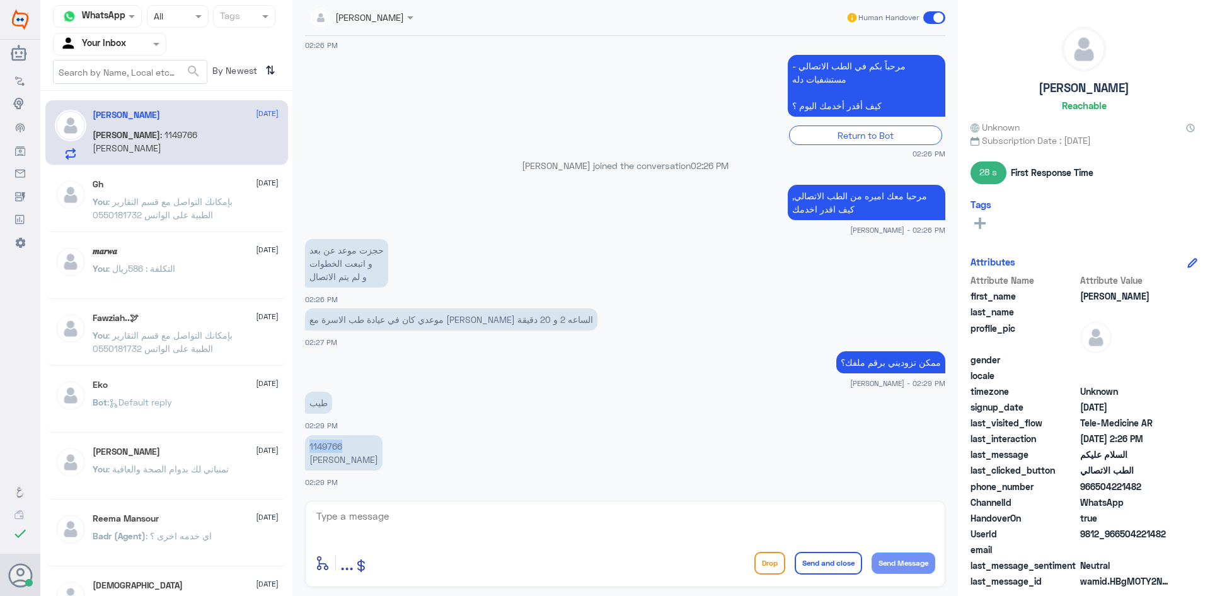
click at [306, 447] on p "1149766 [PERSON_NAME]" at bounding box center [344, 452] width 78 height 35
copy p "1149766"
click at [375, 523] on textarea at bounding box center [625, 522] width 620 height 31
drag, startPoint x: 346, startPoint y: 446, endPoint x: 293, endPoint y: 451, distance: 53.2
click at [289, 453] on div "Channel WhatsApp Status × All Tags Agent Filter Your Inbox search By Newest ⇅ ف…" at bounding box center [625, 299] width 1170 height 599
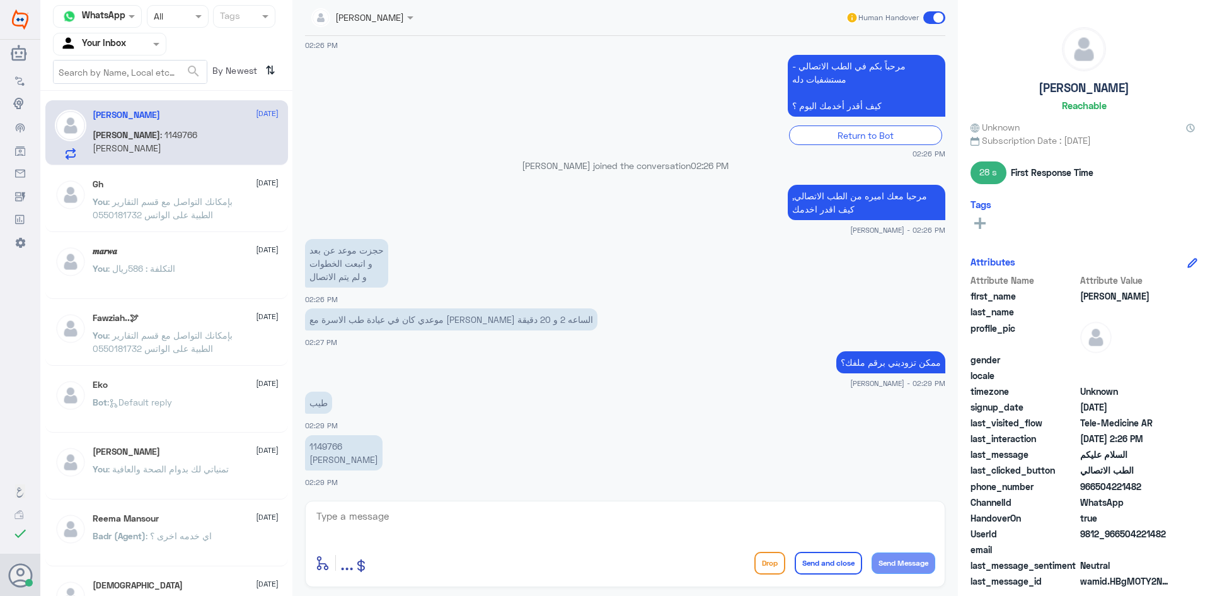
click at [406, 442] on app-msgs-text "1149766 [PERSON_NAME]" at bounding box center [625, 453] width 640 height 37
click at [357, 450] on p "1149766 [PERSON_NAME]" at bounding box center [344, 452] width 78 height 35
drag, startPoint x: 348, startPoint y: 448, endPoint x: 293, endPoint y: 449, distance: 54.8
click at [293, 449] on div "[PERSON_NAME] Human Handover [DATE] السلام عليكم 02:25 PM مرحباً بك في مستشفيات…" at bounding box center [625, 299] width 666 height 599
click at [160, 137] on span "[PERSON_NAME]" at bounding box center [126, 134] width 67 height 11
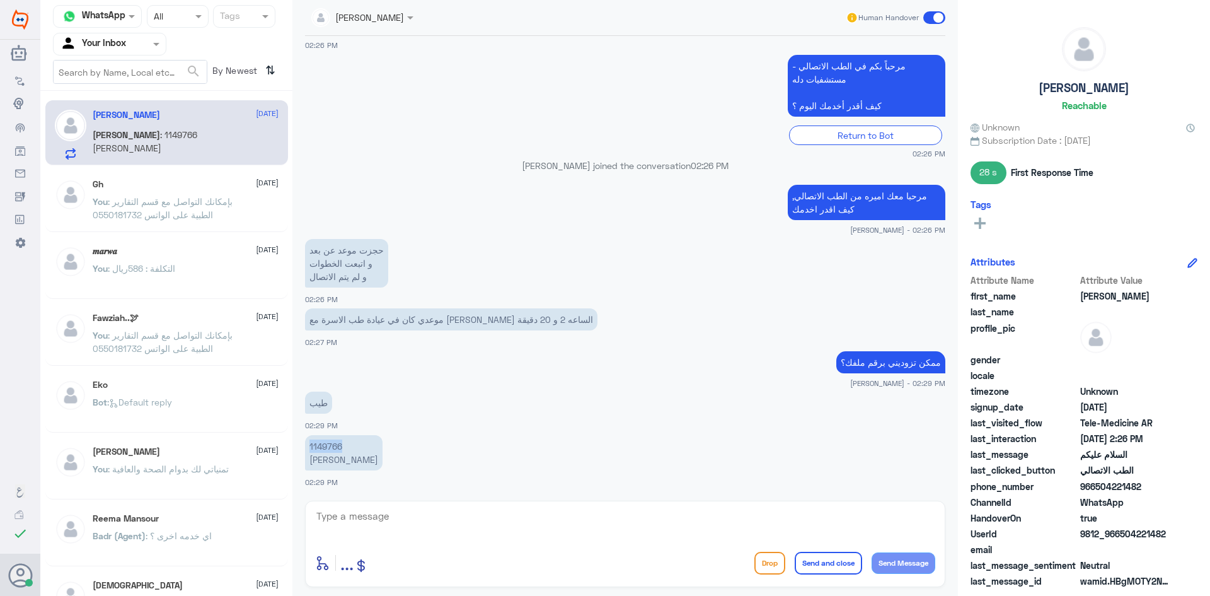
drag, startPoint x: 350, startPoint y: 449, endPoint x: 297, endPoint y: 446, distance: 53.0
click at [297, 446] on div "[PERSON_NAME] Human Handover [DATE] السلام عليكم 02:25 PM مرحباً بك في مستشفيات…" at bounding box center [625, 299] width 666 height 599
copy p "1149766"
click at [442, 535] on textarea at bounding box center [625, 522] width 620 height 31
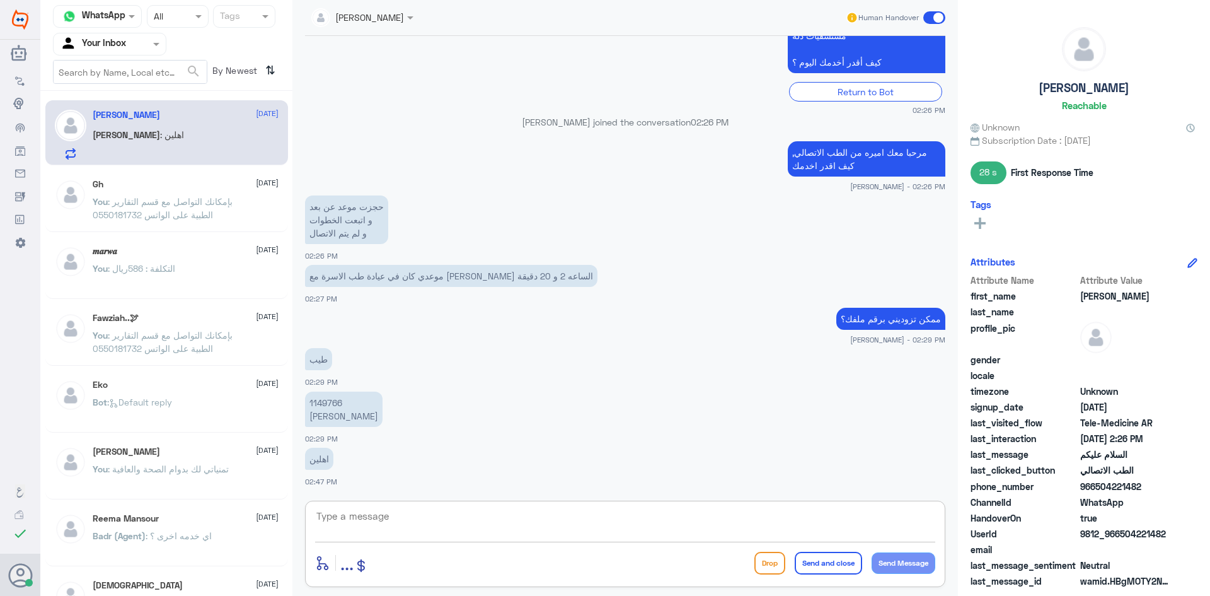
scroll to position [354, 0]
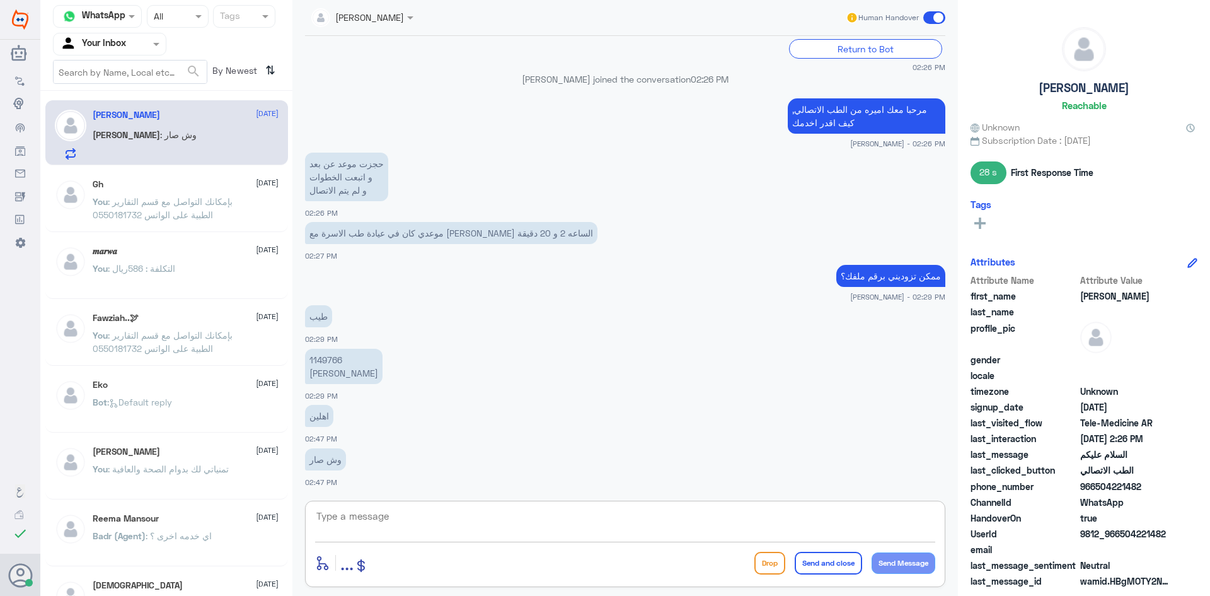
click at [442, 530] on textarea at bounding box center [625, 522] width 620 height 31
click at [384, 521] on textarea at bounding box center [625, 522] width 620 height 31
click at [371, 523] on textarea at bounding box center [625, 522] width 620 height 31
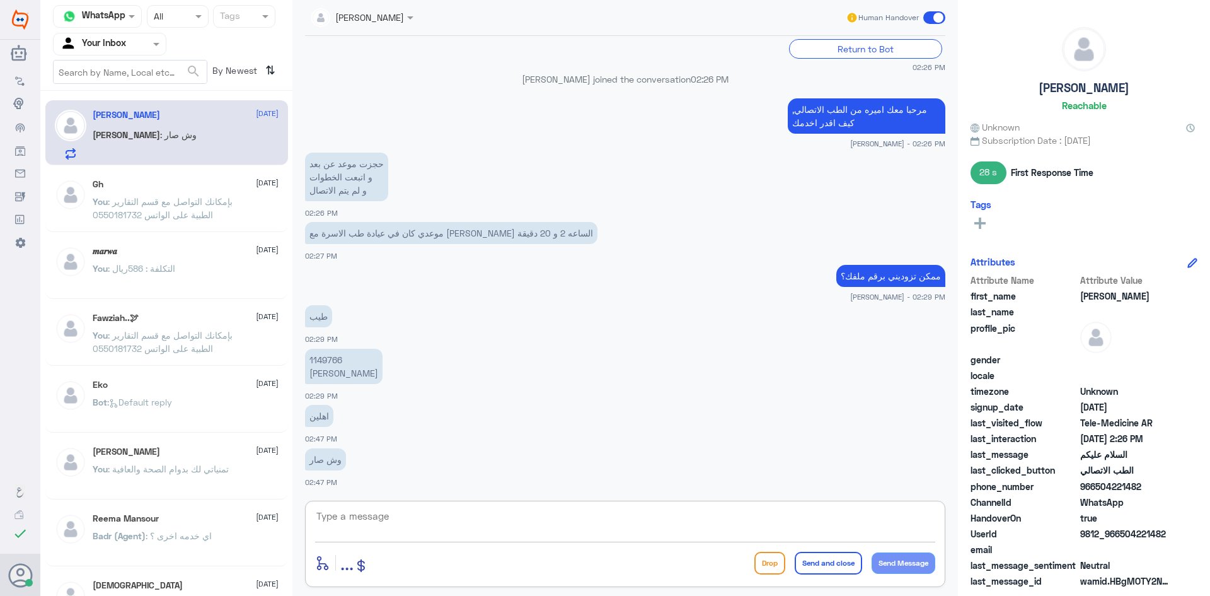
type textarea "س"
click at [376, 520] on textarea at bounding box center [625, 522] width 620 height 31
type textarea "س"
type textarea "سيتم تواصل الطبيب معك"
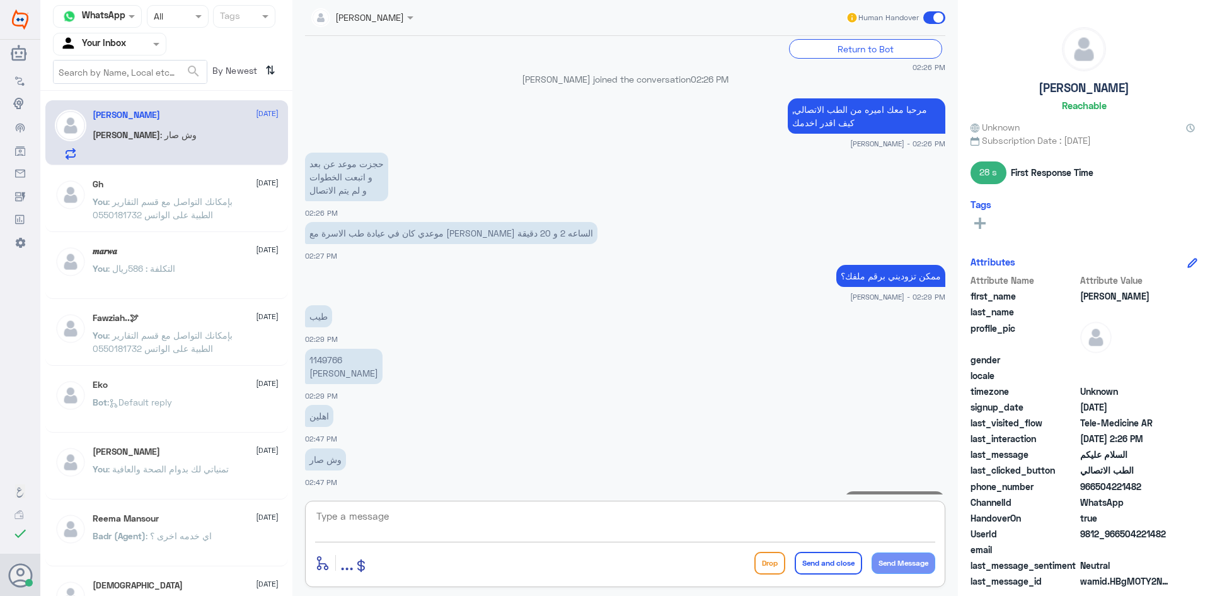
scroll to position [395, 0]
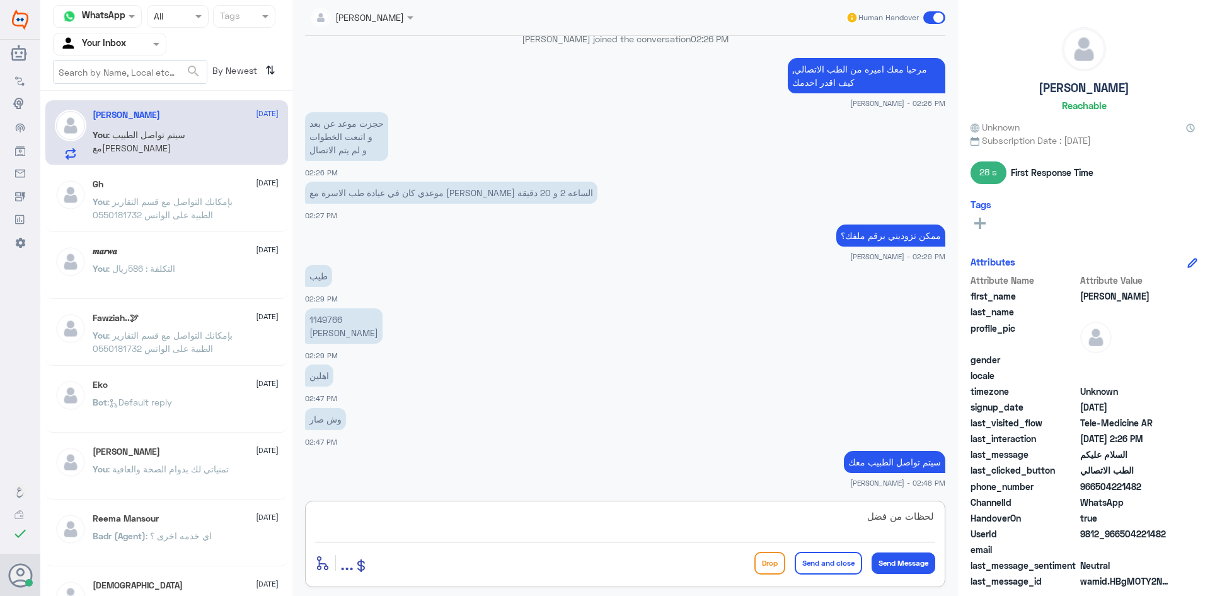
type textarea "لحظات من فضلك"
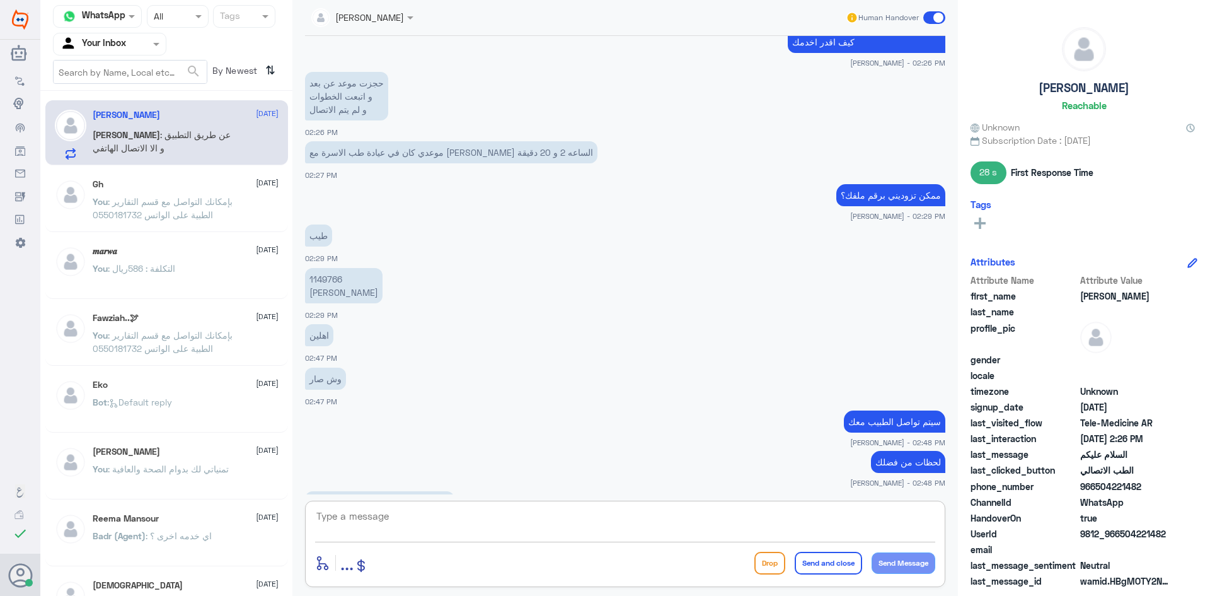
scroll to position [478, 0]
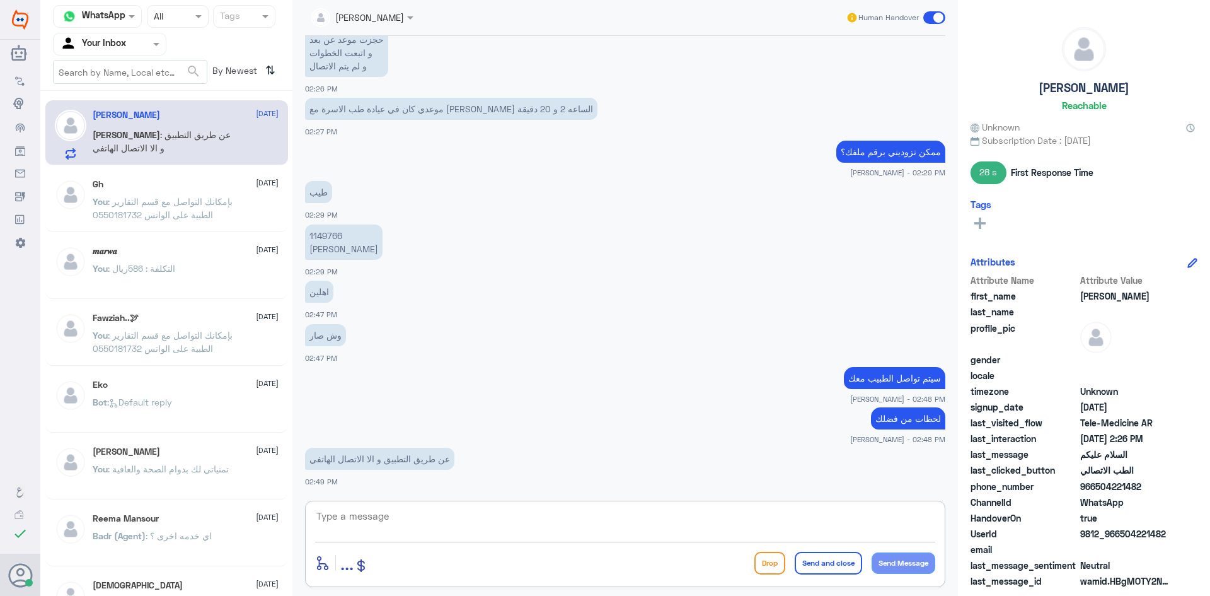
click at [344, 538] on div at bounding box center [625, 524] width 620 height 34
click at [475, 534] on textarea at bounding box center [625, 522] width 620 height 31
type textarea "بس تأكدين لي استاذه فاطمه هل سجلتي زياره عند الدكتور؟"
click at [896, 562] on button "Send Message" at bounding box center [904, 562] width 64 height 21
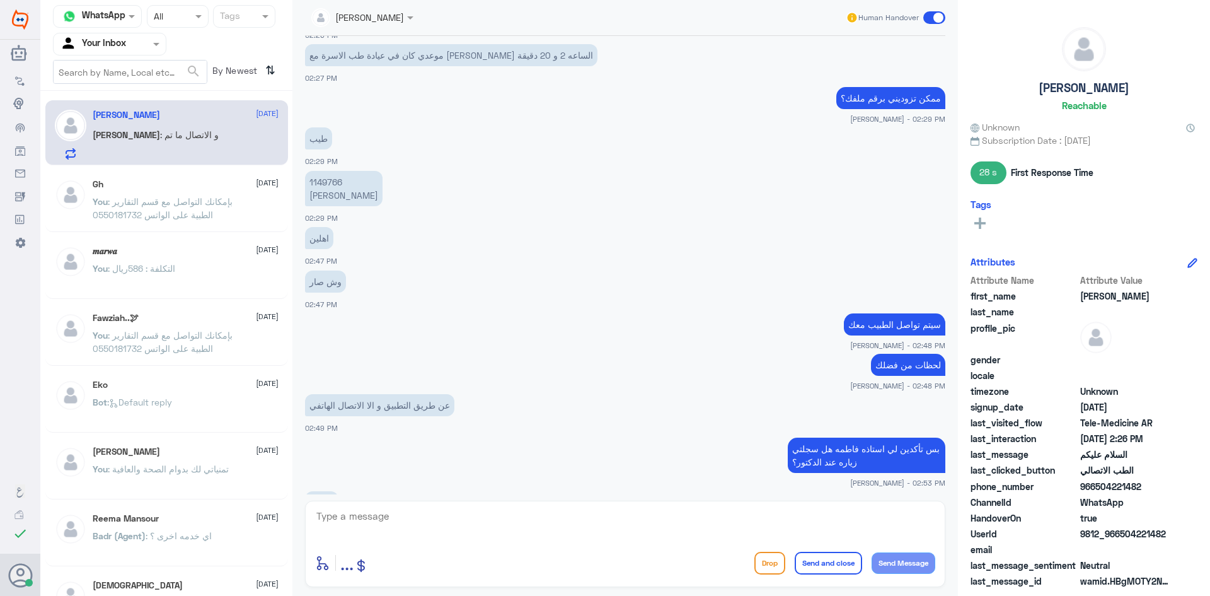
scroll to position [704, 0]
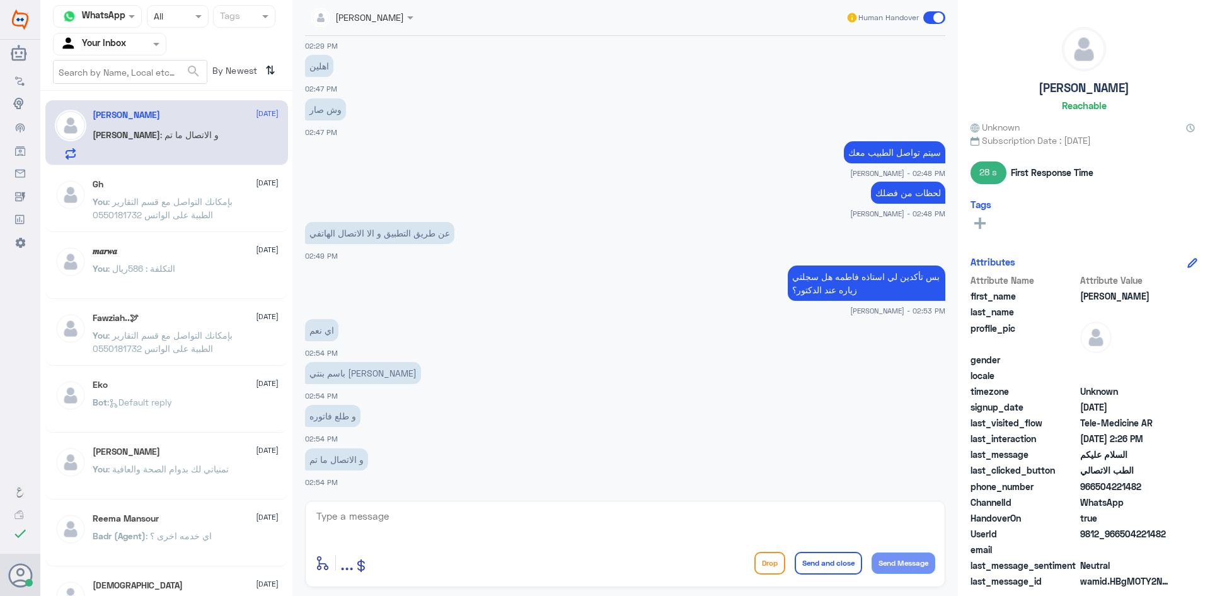
click at [432, 516] on textarea at bounding box center [625, 522] width 620 height 31
click at [423, 516] on textarea at bounding box center [625, 522] width 620 height 31
click at [403, 533] on textarea "على نفس رقم الملف اللي زودتينياه؟" at bounding box center [625, 522] width 620 height 31
click at [404, 521] on textarea "على نفس رقم الملف اللي زودتينياه؟" at bounding box center [625, 522] width 620 height 31
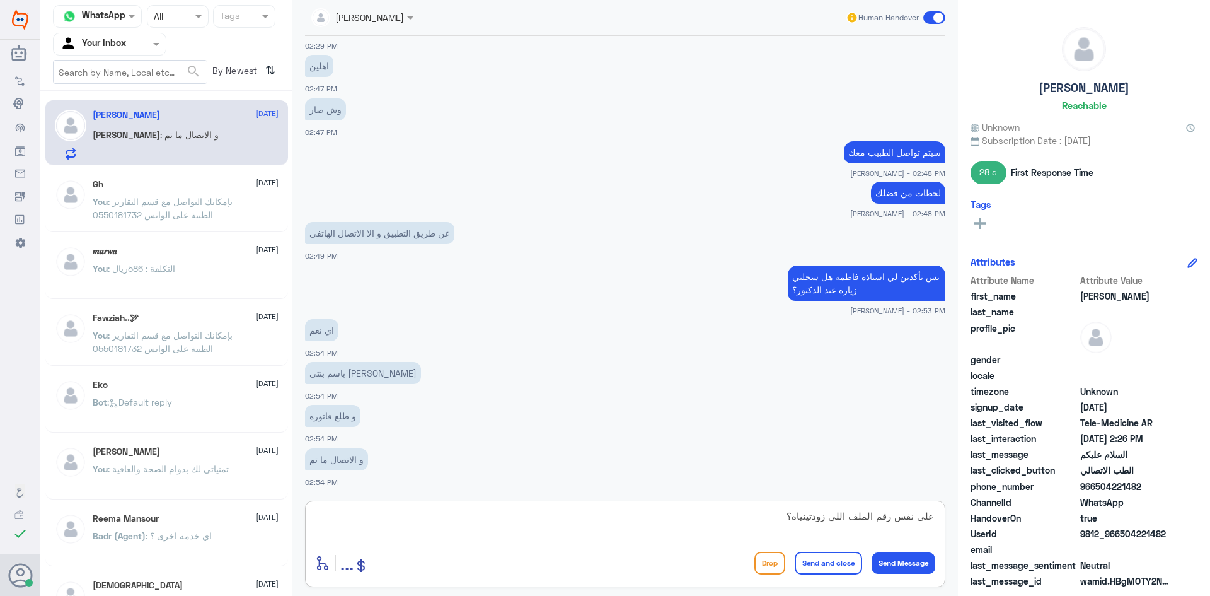
click at [788, 524] on textarea "على نفس رقم الملف اللي زودتينياه؟" at bounding box center [625, 522] width 620 height 31
drag, startPoint x: 797, startPoint y: 517, endPoint x: 830, endPoint y: 526, distance: 33.9
click at [830, 526] on textarea "على نفس رقم الملف اللي زودتينياه؟" at bounding box center [625, 522] width 620 height 31
type textarea "على نفس رقم الملف اللي؟"
click at [889, 563] on button "Send Message" at bounding box center [904, 562] width 64 height 21
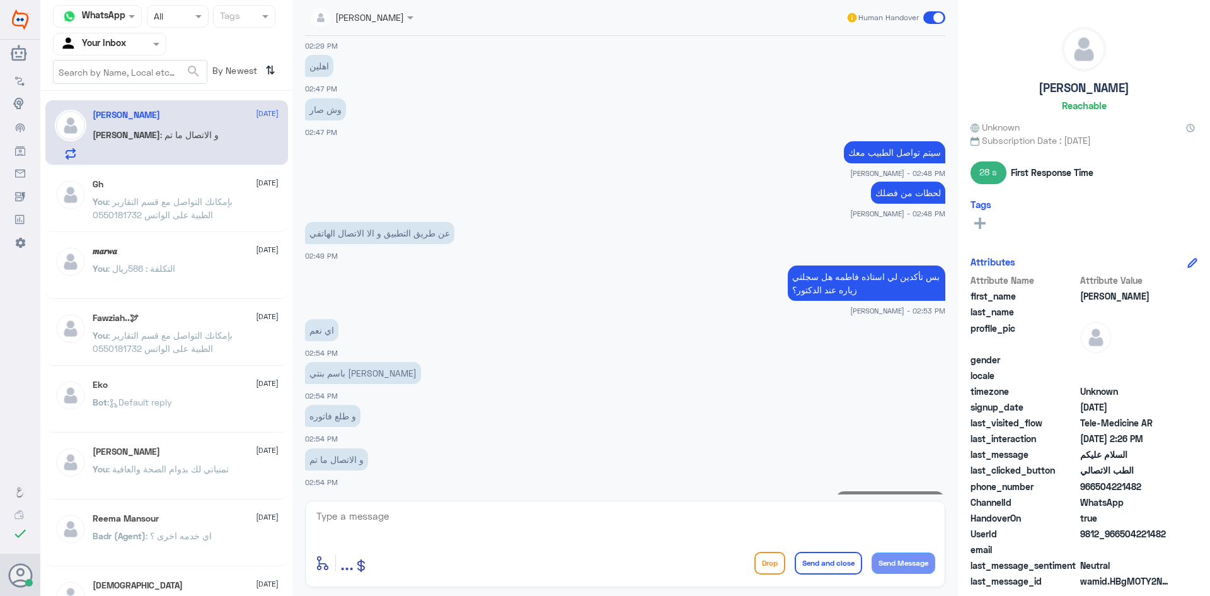
scroll to position [744, 0]
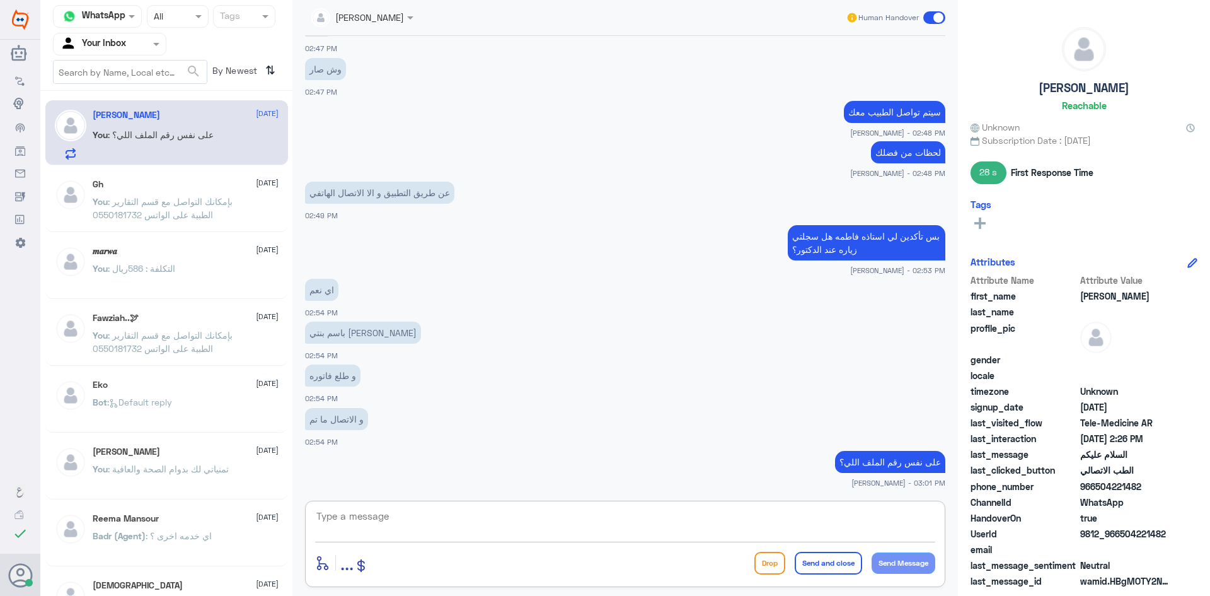
click at [658, 524] on textarea at bounding box center [625, 522] width 620 height 31
type textarea "زودتيني"
click at [892, 558] on button "Send Message" at bounding box center [904, 562] width 64 height 21
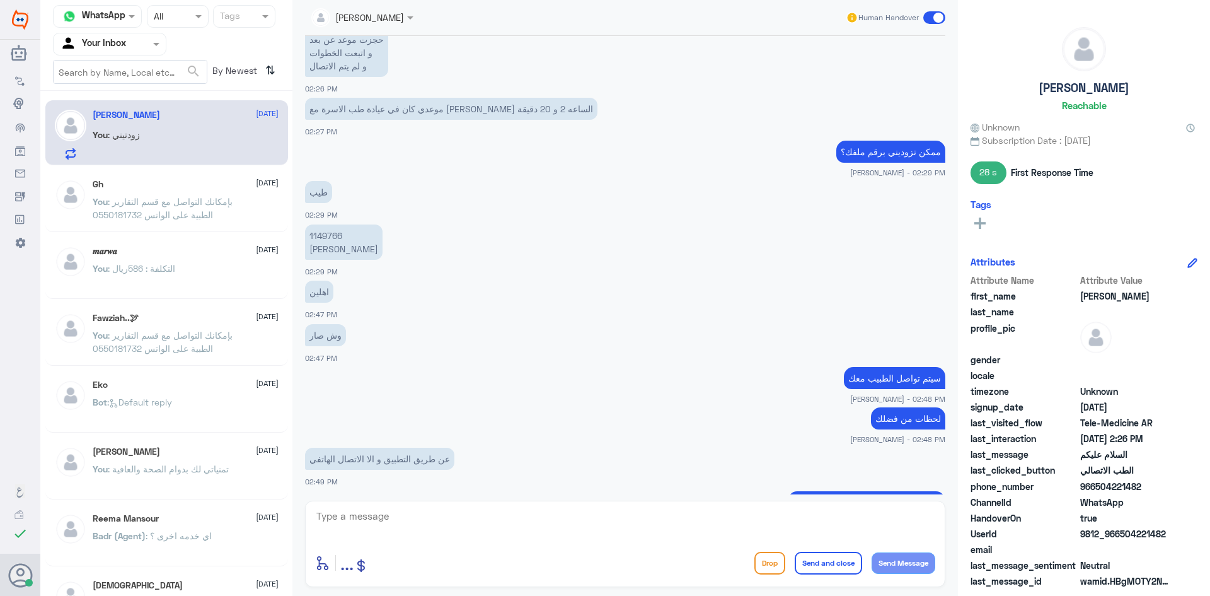
scroll to position [470, 0]
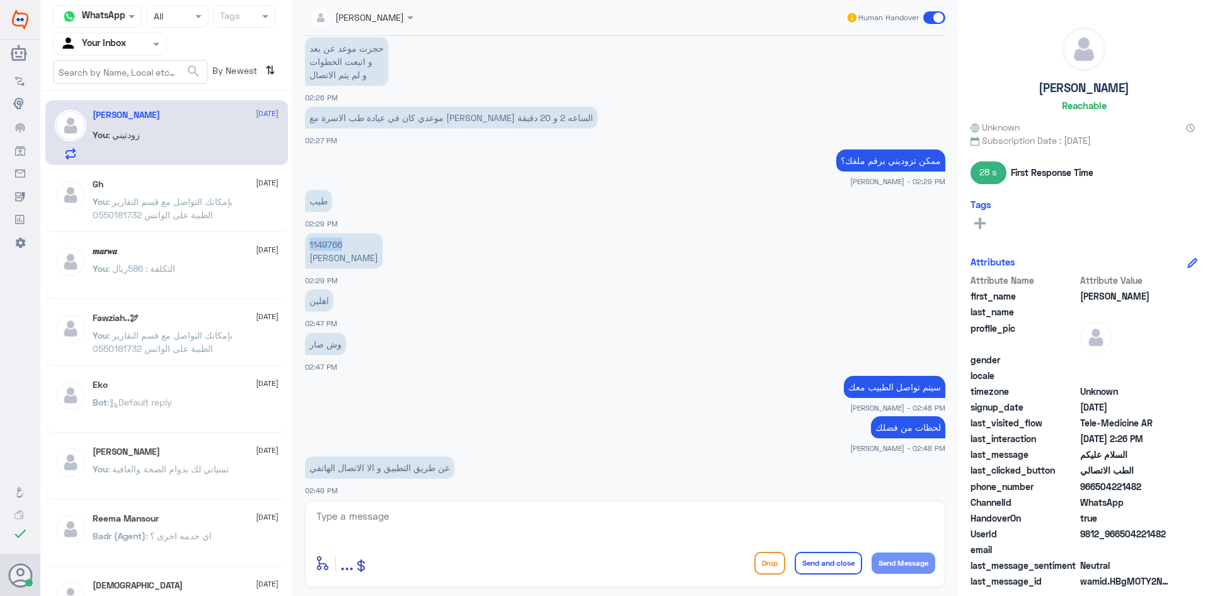
drag, startPoint x: 347, startPoint y: 242, endPoint x: 303, endPoint y: 245, distance: 43.6
click at [303, 245] on div "[DATE] السلام عليكم 02:25 PM مرحباً بك في مستشفيات دله سعداء بتواجدك معنا [DATE…" at bounding box center [625, 265] width 653 height 458
click at [337, 270] on div "1149766 [PERSON_NAME] 02:29 PM" at bounding box center [625, 258] width 640 height 56
drag, startPoint x: 342, startPoint y: 243, endPoint x: 292, endPoint y: 248, distance: 50.0
click at [292, 248] on div "[PERSON_NAME] Human Handover [DATE] السلام عليكم 02:25 PM مرحباً بك في مستشفيات…" at bounding box center [625, 299] width 666 height 599
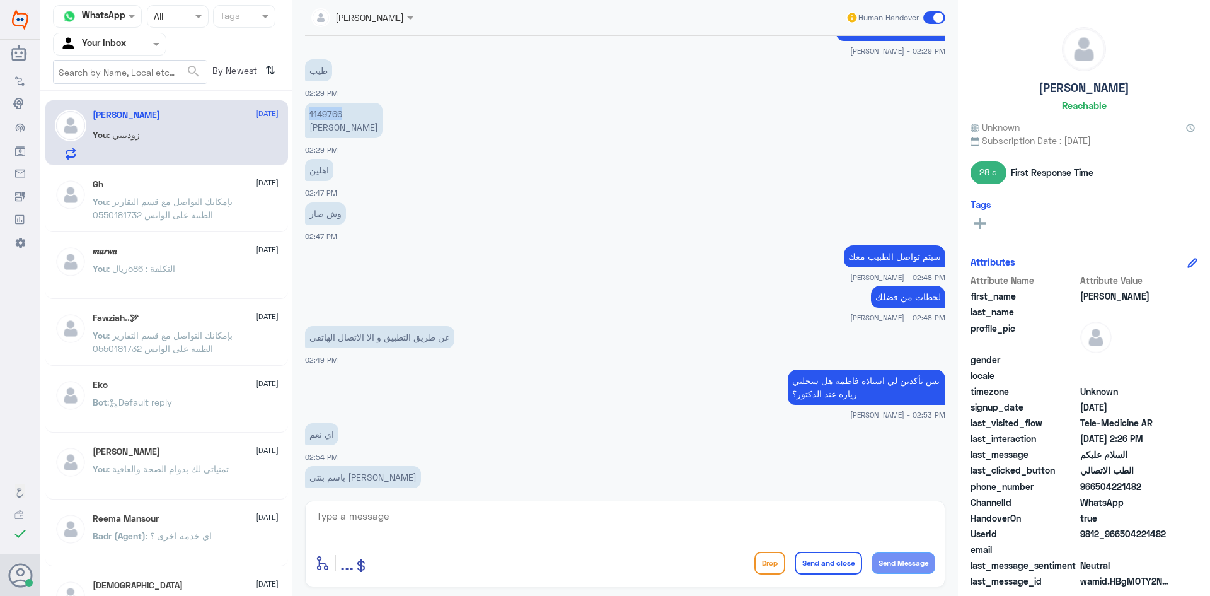
scroll to position [785, 0]
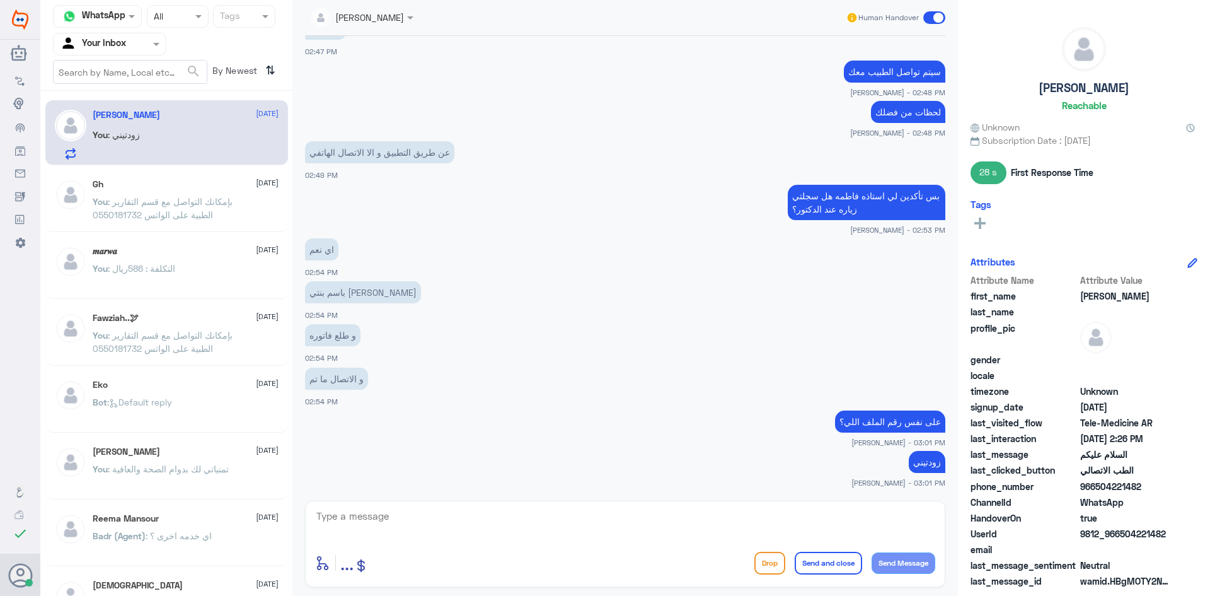
click at [406, 505] on div "enter flow name ... Drop Send and close Send Message" at bounding box center [625, 543] width 640 height 86
drag, startPoint x: 419, startPoint y: 557, endPoint x: 399, endPoint y: 555, distance: 20.3
click at [412, 559] on div "enter flow name ... Drop Send and close Send Message" at bounding box center [625, 562] width 620 height 28
click at [386, 527] on textarea at bounding box center [625, 522] width 620 height 31
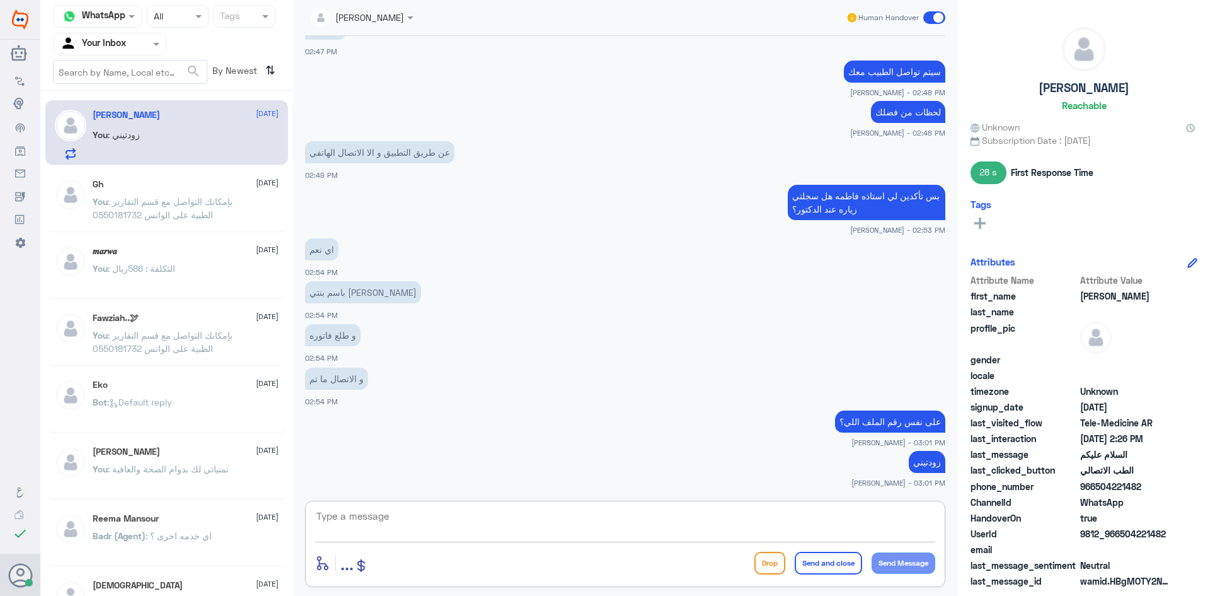
click at [386, 527] on textarea at bounding box center [625, 522] width 620 height 31
click at [451, 519] on textarea at bounding box center [625, 522] width 620 height 31
click at [196, 216] on span ": بإمكانك التواصل مع قسم التقارير الطبية على الواتس 0550181732" at bounding box center [163, 208] width 140 height 24
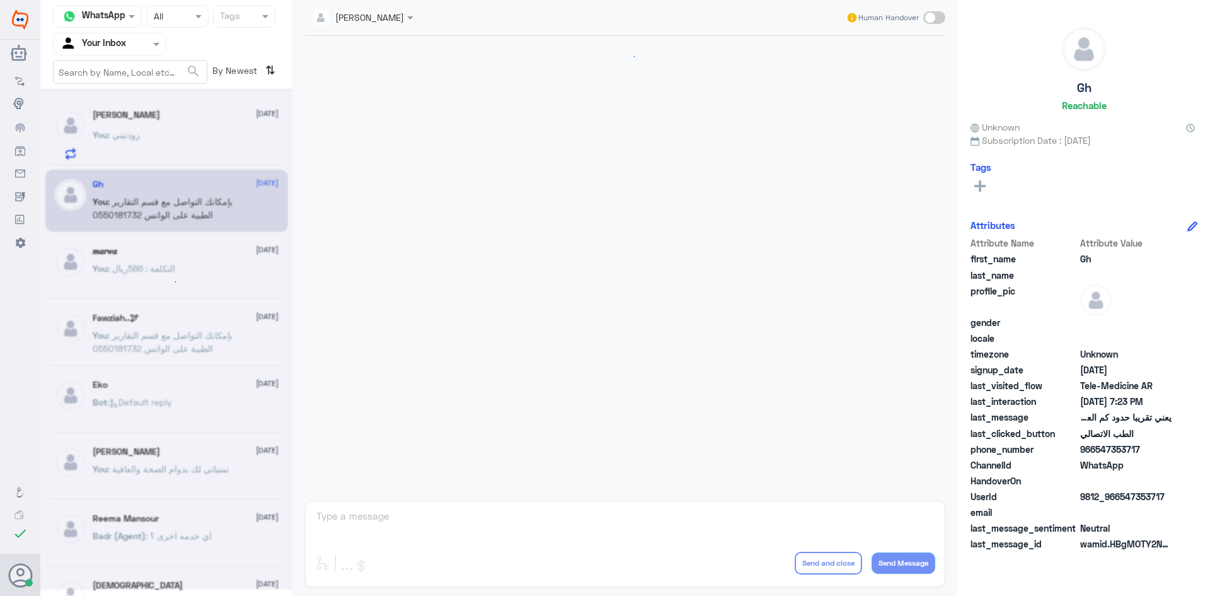
click at [172, 144] on div at bounding box center [166, 338] width 252 height 501
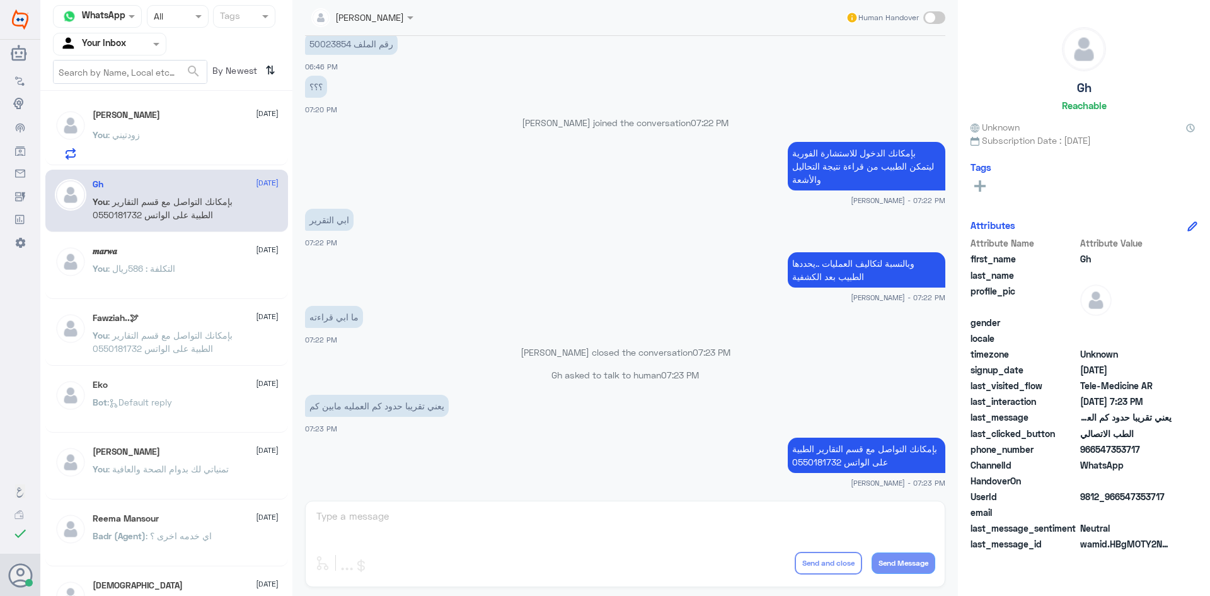
click at [625, 520] on div "[PERSON_NAME] Human Handover [DATE] تكلفة العملية يحددها الطبيب بعد التشخيص [PE…" at bounding box center [625, 299] width 666 height 599
click at [139, 134] on div "You : زودتيني" at bounding box center [186, 145] width 186 height 28
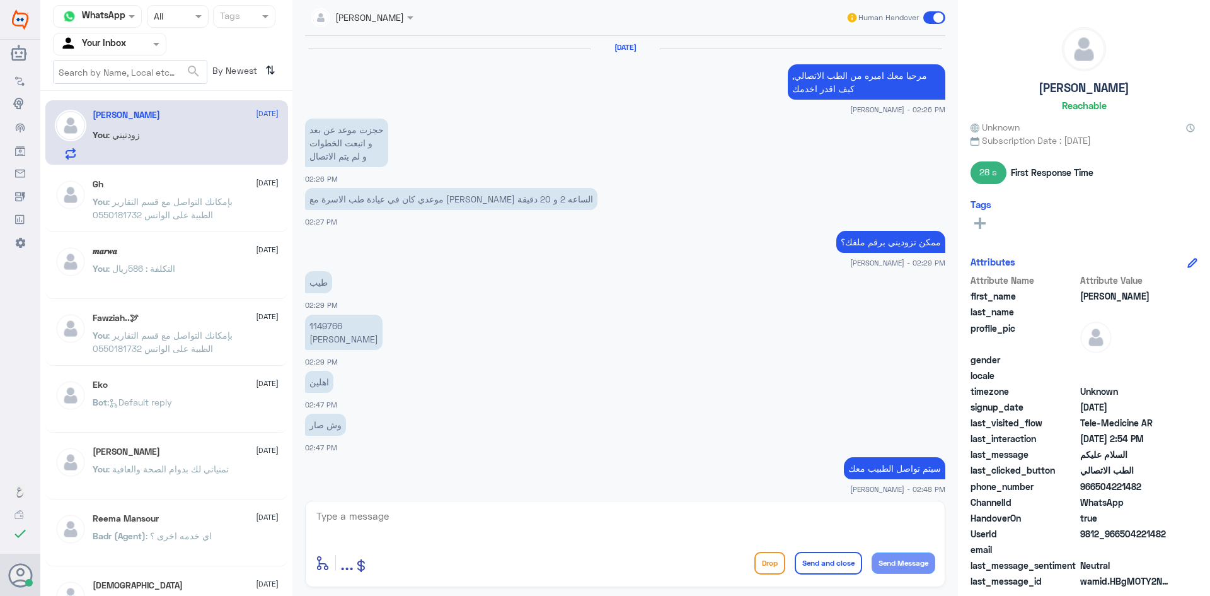
scroll to position [496, 0]
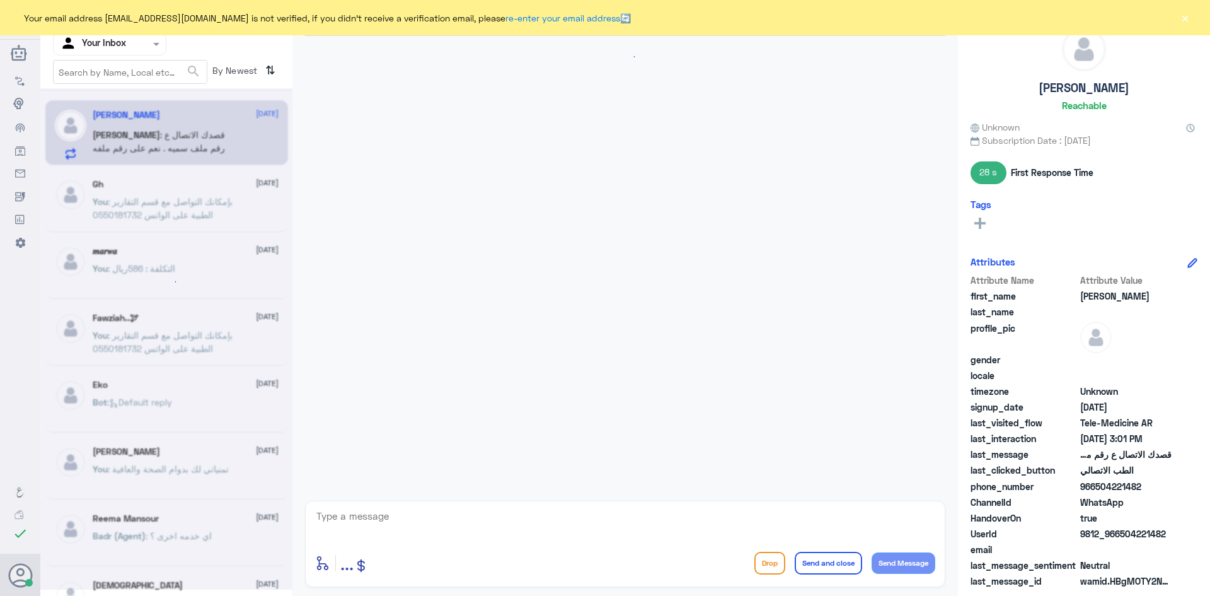
scroll to position [496, 0]
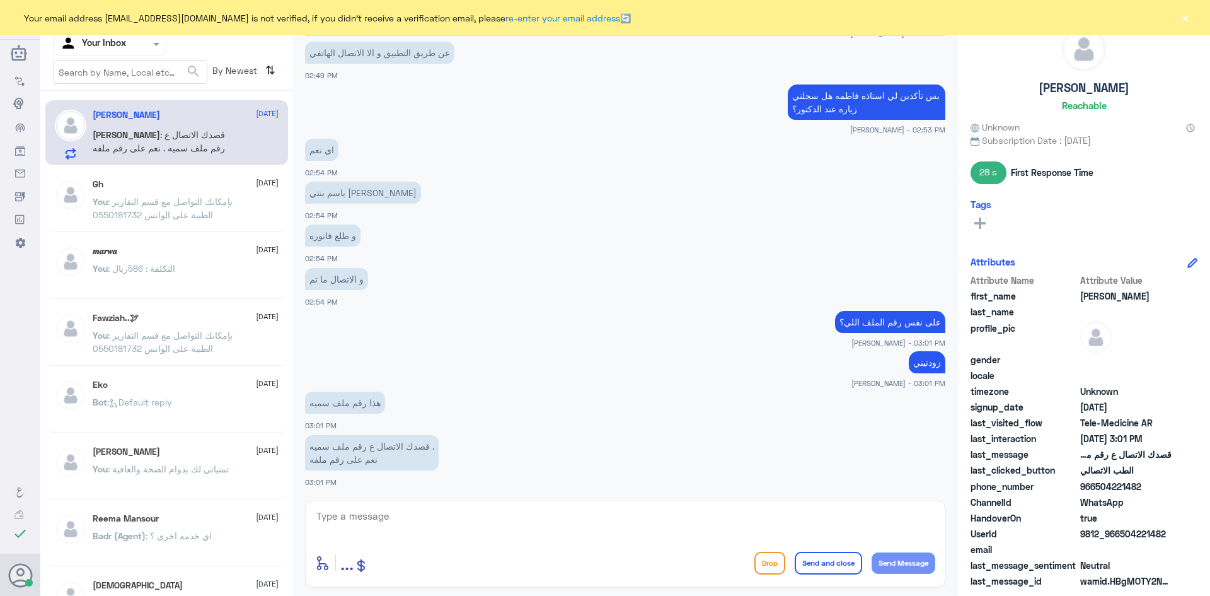
click at [189, 134] on span ": قصدك الاتصال ع رقم ملف سميه . نعم على رقم ملفه" at bounding box center [159, 141] width 132 height 24
click at [399, 514] on textarea at bounding box center [625, 522] width 620 height 31
type textarea "ا"
type textarea "نعم نعتذر منك تم التحقق من الدكتور"
click at [923, 563] on button "Send Message" at bounding box center [904, 562] width 64 height 21
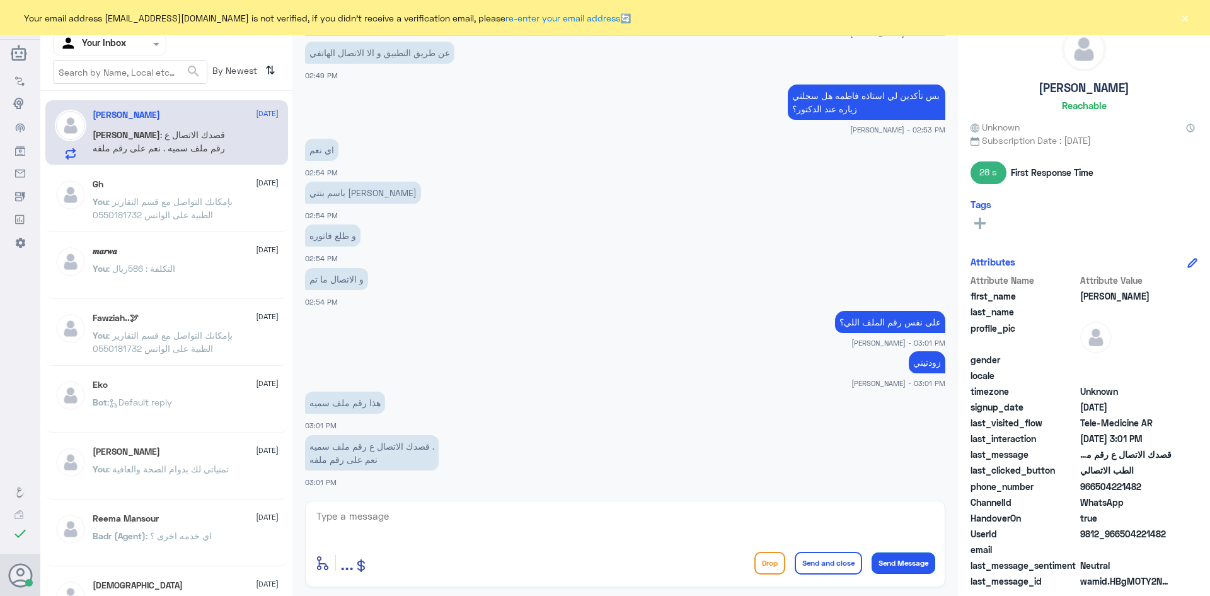
scroll to position [536, 0]
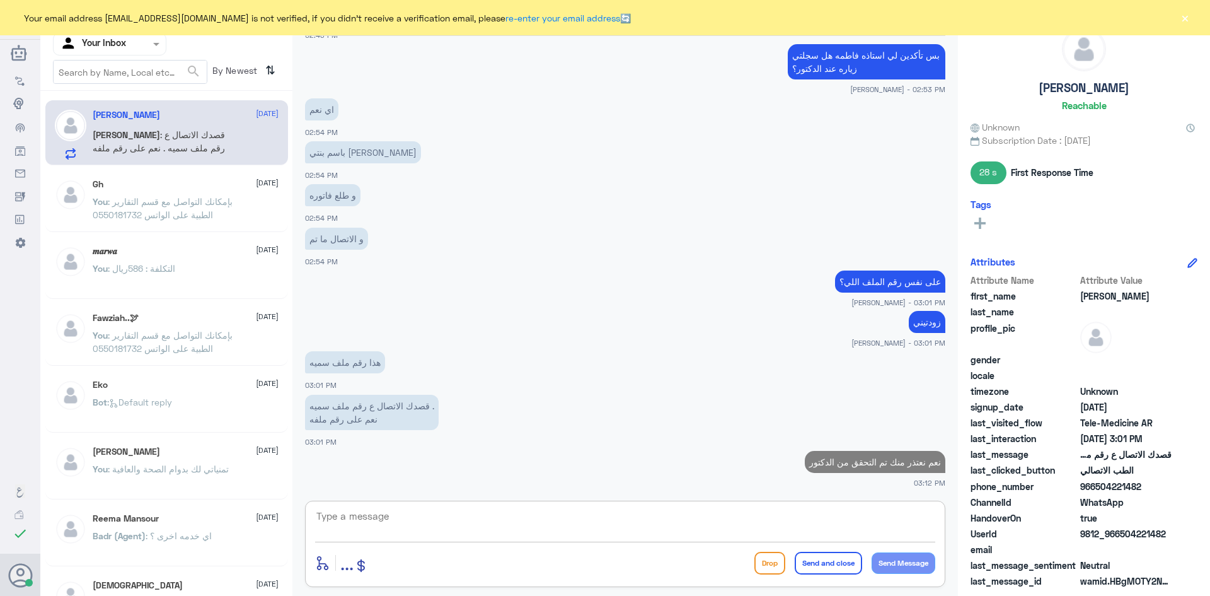
click at [822, 518] on textarea at bounding box center [625, 522] width 620 height 31
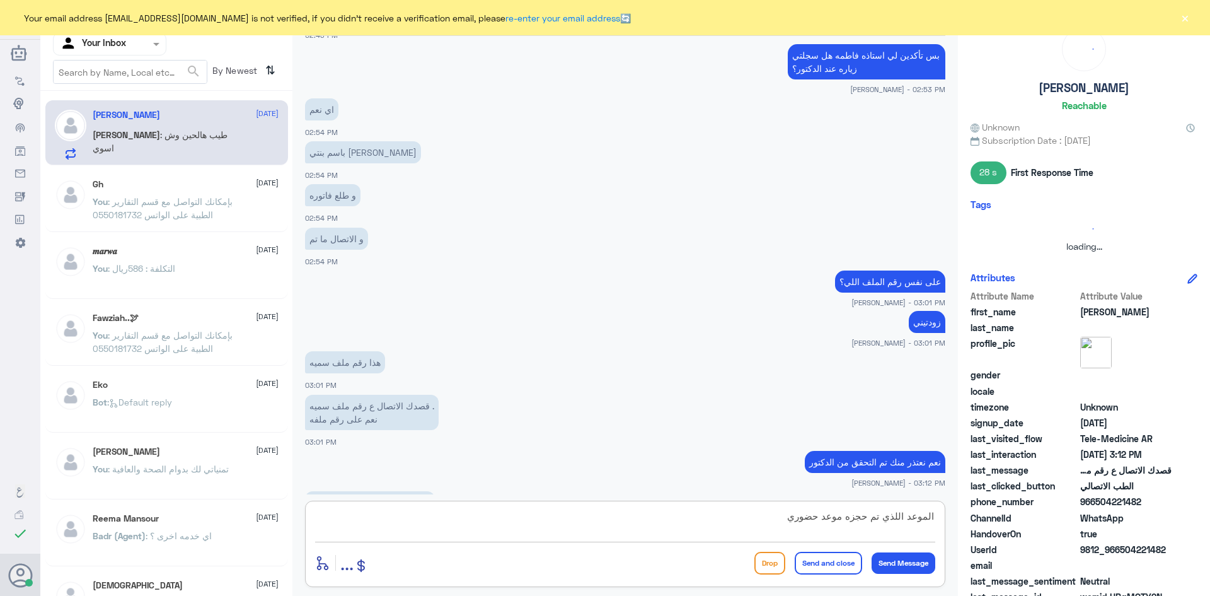
scroll to position [580, 0]
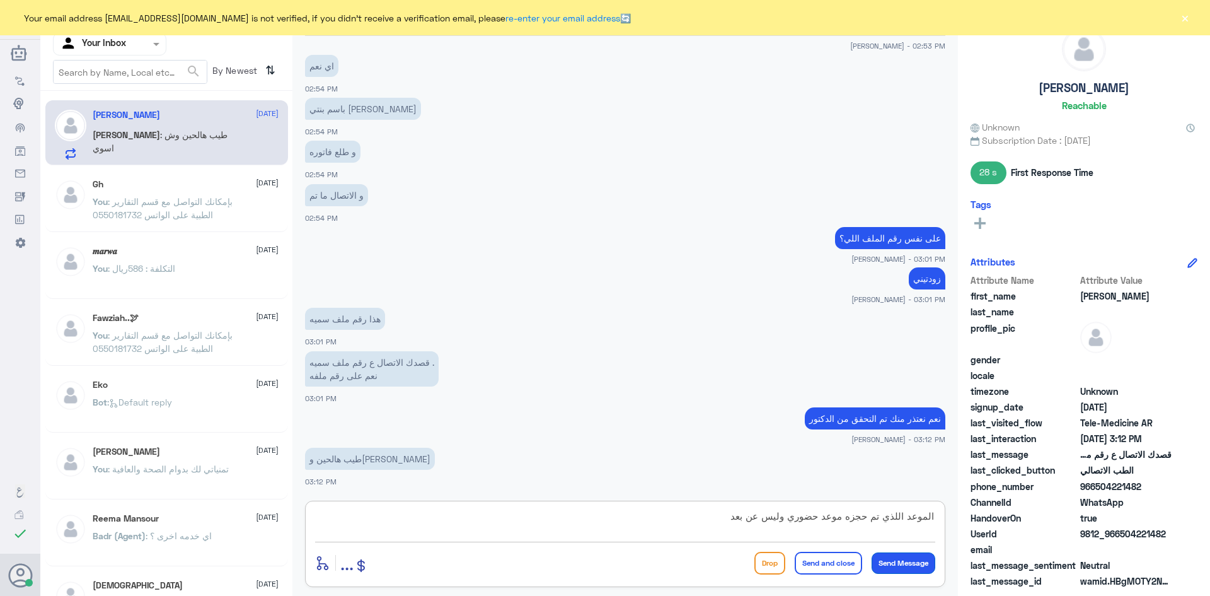
type textarea "الموعد اللذي تم حجزه موعد حضوري وليس عن بعد"
click at [913, 562] on button "Send Message" at bounding box center [904, 562] width 64 height 21
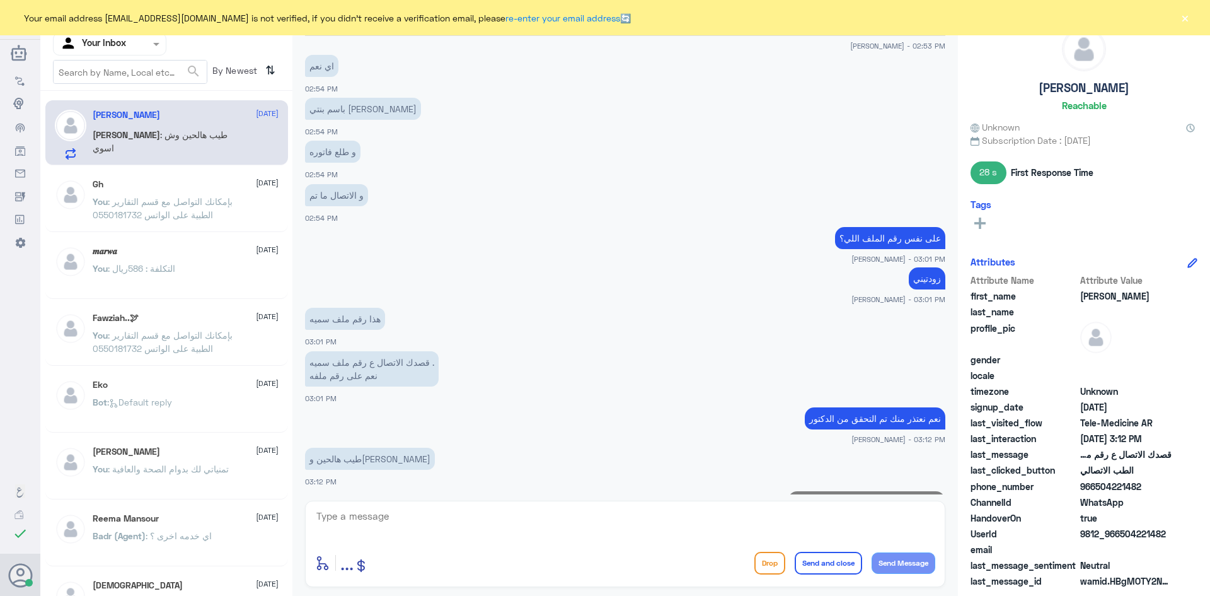
scroll to position [633, 0]
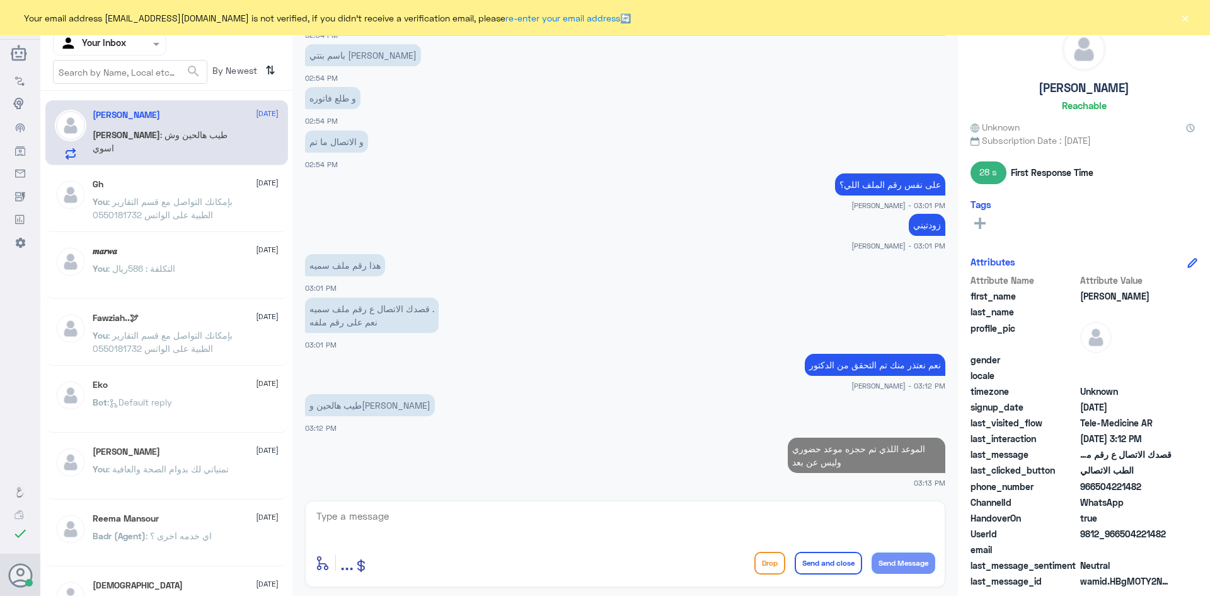
click at [725, 514] on textarea at bounding box center [625, 522] width 620 height 31
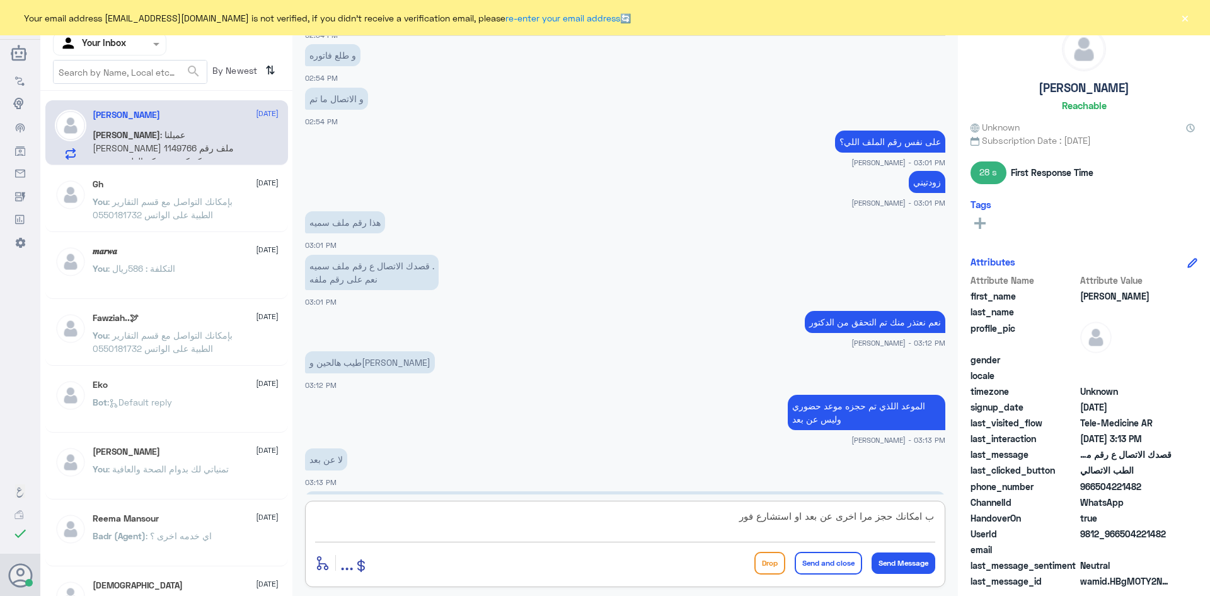
scroll to position [759, 0]
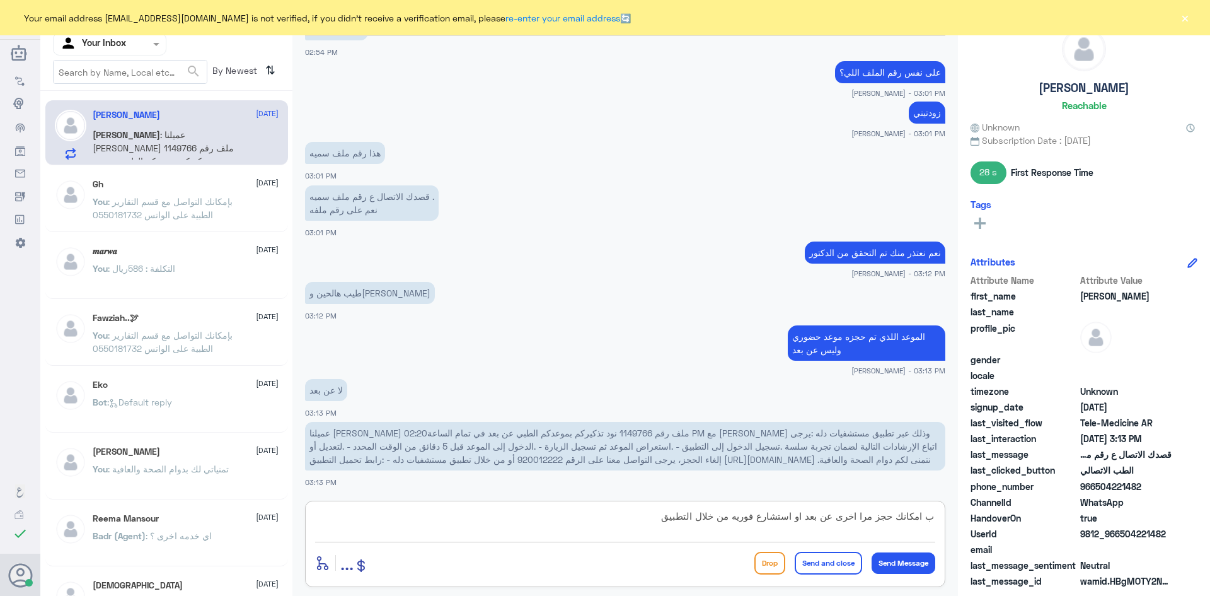
type textarea "ب امكانك حجز مرا اخرى عن بعد او استشارع فوريه من خلال التطبيق"
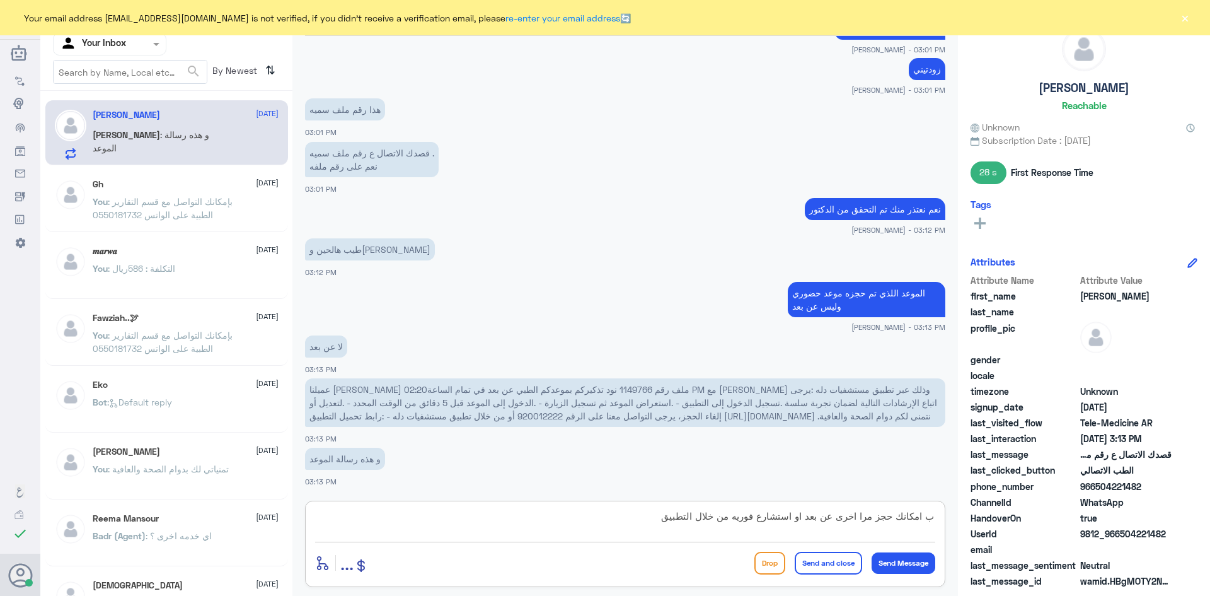
drag, startPoint x: 643, startPoint y: 526, endPoint x: 942, endPoint y: 529, distance: 298.8
click at [940, 530] on div "ب امكانك حجز مرا اخرى عن بعد او استشارع فوريه من خلال التطبيق enter flow name .…" at bounding box center [625, 543] width 640 height 86
type textarea "بإمكانك إعادة جدولة موعد اخر عن"
drag, startPoint x: 798, startPoint y: 516, endPoint x: 947, endPoint y: 524, distance: 149.0
click at [947, 524] on div "عبدالكريم الموسى Human Handover 5 Oct 2025 مرحبا معك اميره من الطب الاتصالي, كي…" at bounding box center [625, 299] width 666 height 599
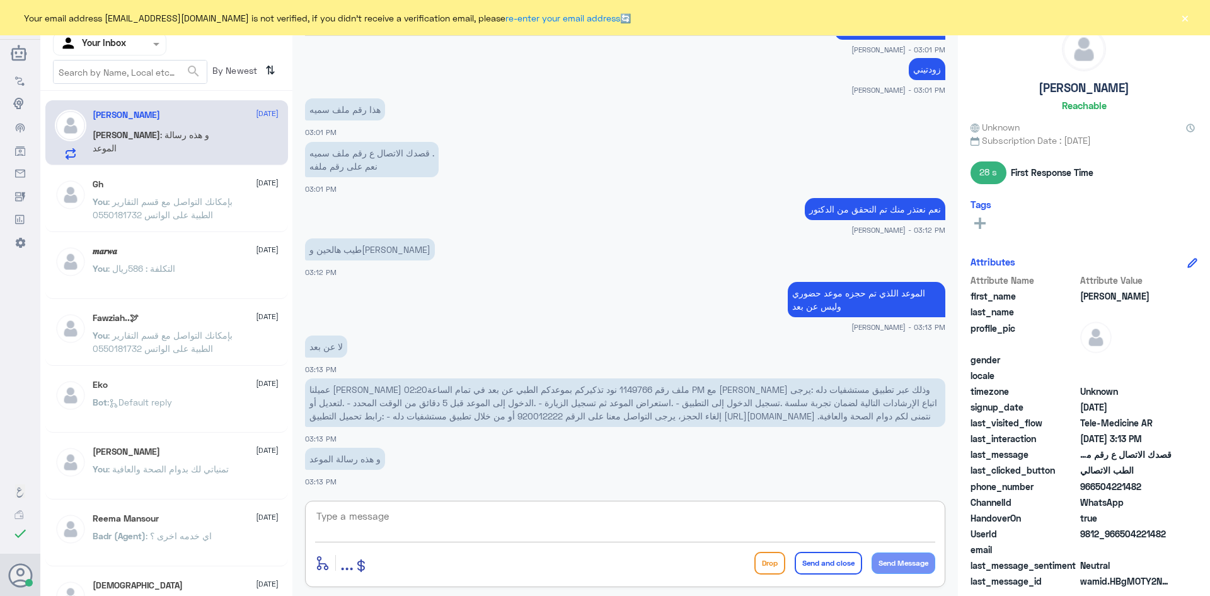
click at [424, 516] on textarea at bounding box center [625, 522] width 620 height 31
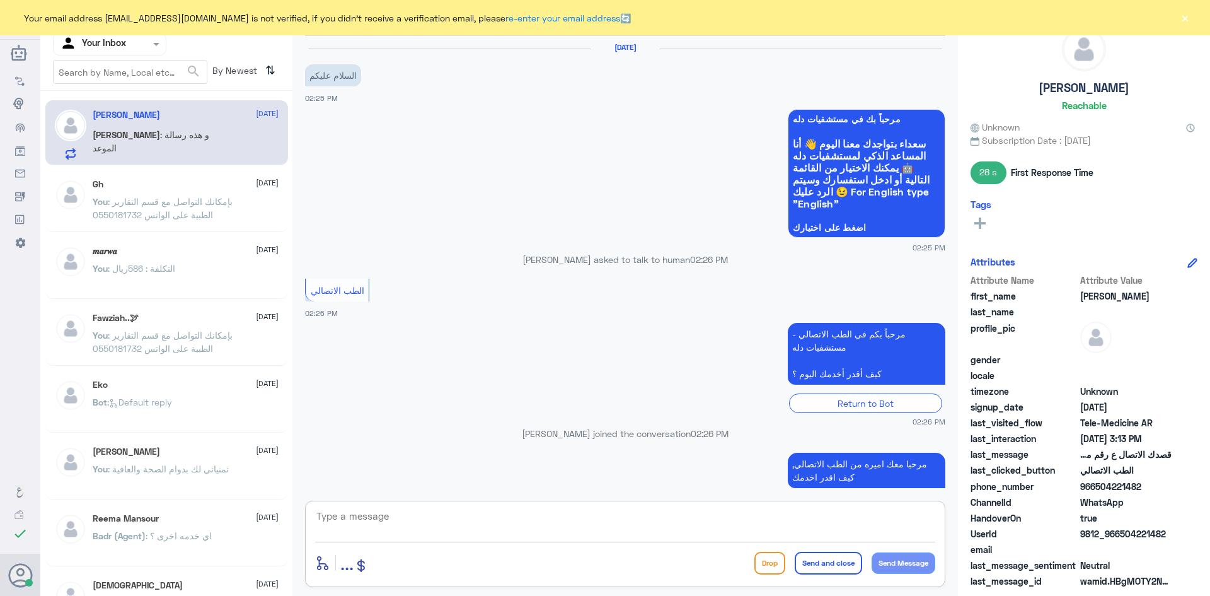
scroll to position [360, 0]
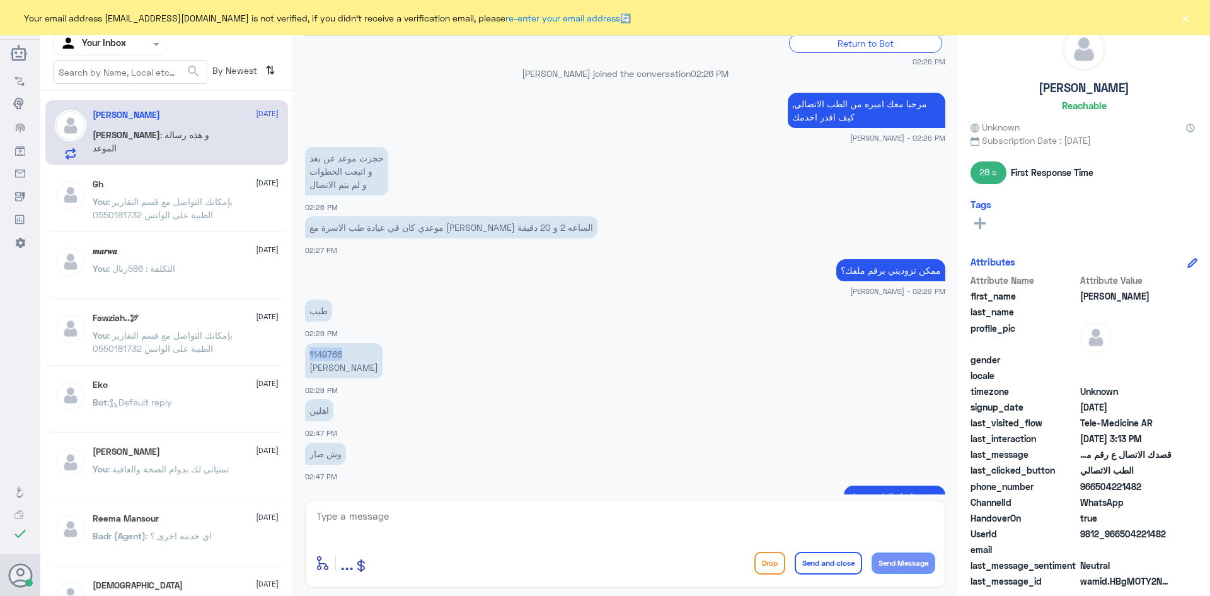
drag, startPoint x: 349, startPoint y: 355, endPoint x: 306, endPoint y: 356, distance: 43.5
click at [306, 356] on p "1149766 [PERSON_NAME]" at bounding box center [344, 360] width 78 height 35
copy p "1149766"
